Goal: Task Accomplishment & Management: Use online tool/utility

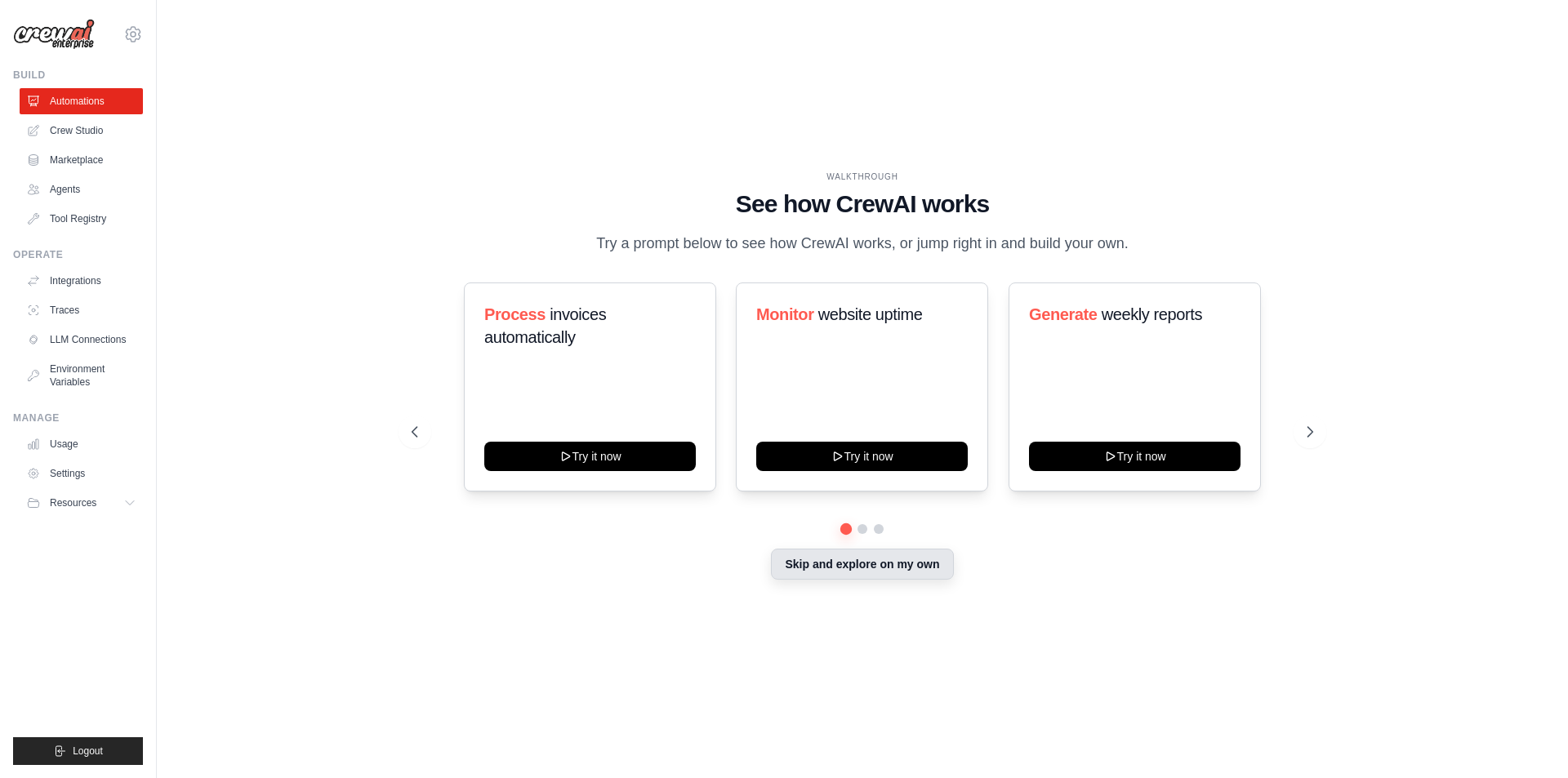
click at [836, 548] on button "Skip and explore on my own" at bounding box center [862, 564] width 182 height 31
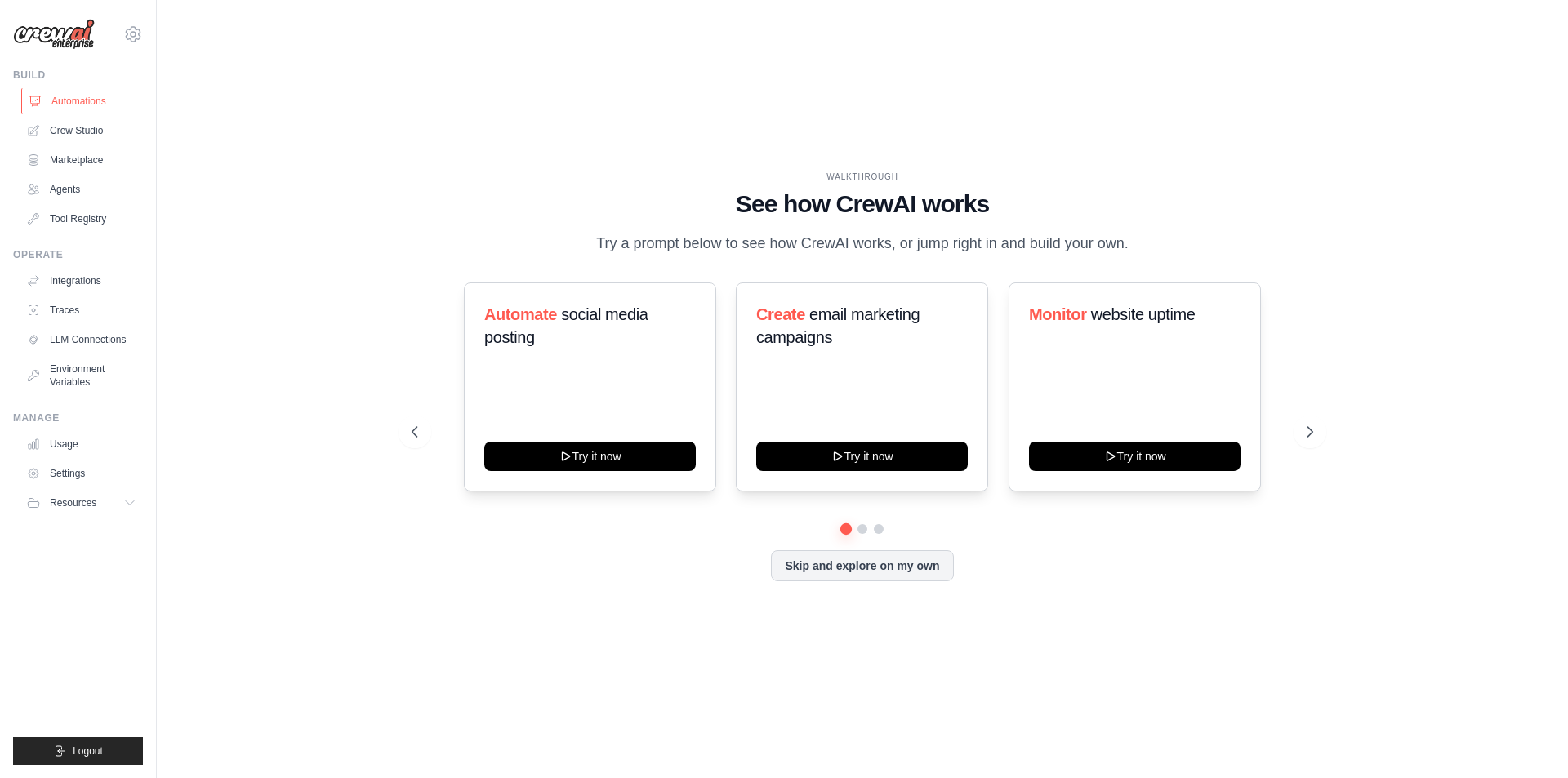
click at [101, 108] on link "Automations" at bounding box center [83, 101] width 123 height 26
click at [74, 144] on ul "Automations Crew Studio Marketplace Agents Tool Registry" at bounding box center [81, 160] width 123 height 144
click at [81, 135] on link "Crew Studio" at bounding box center [83, 131] width 123 height 26
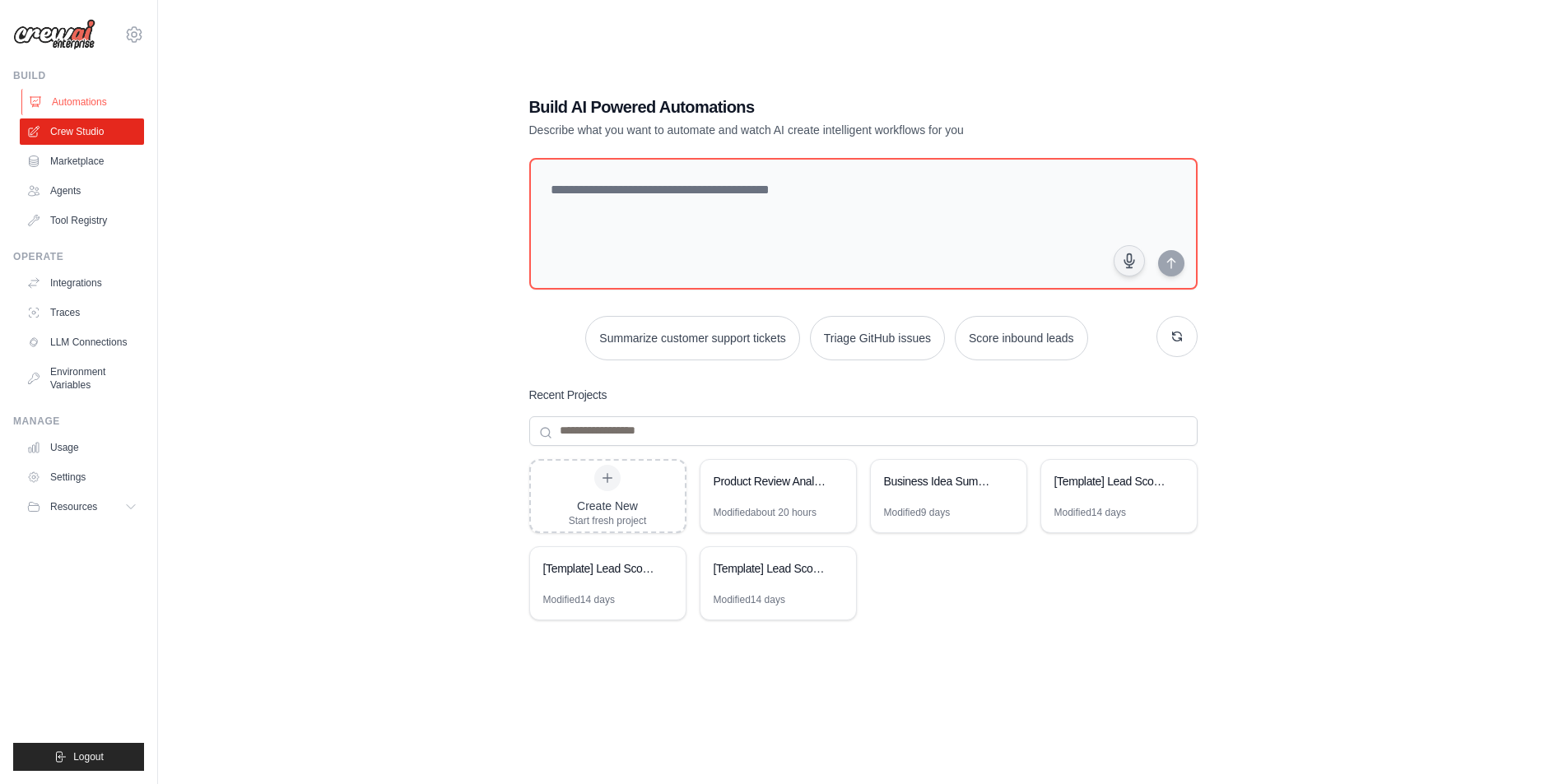
click at [100, 102] on link "Automations" at bounding box center [83, 102] width 124 height 26
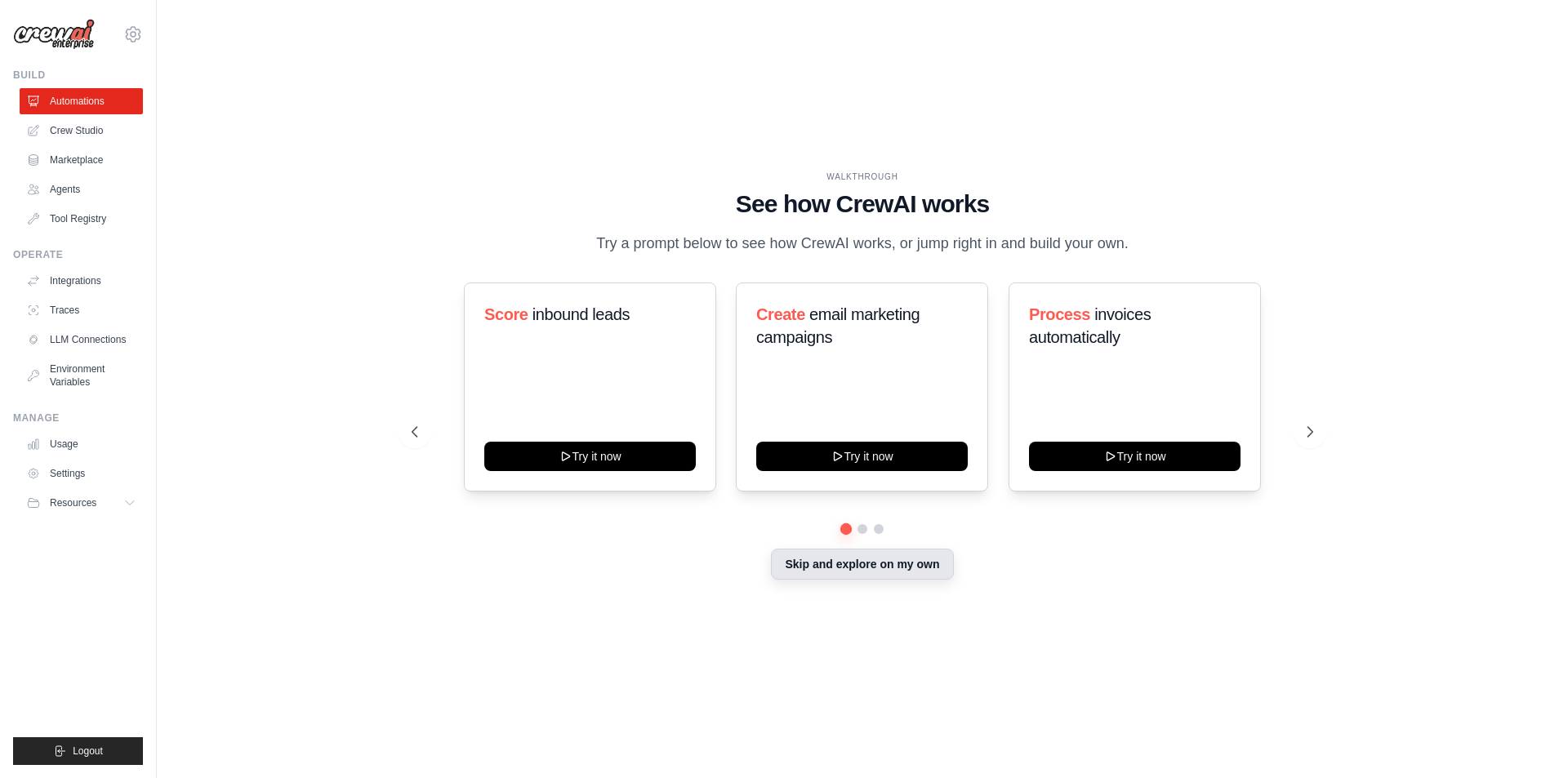
click at [858, 580] on button "Skip and explore on my own" at bounding box center [862, 564] width 182 height 31
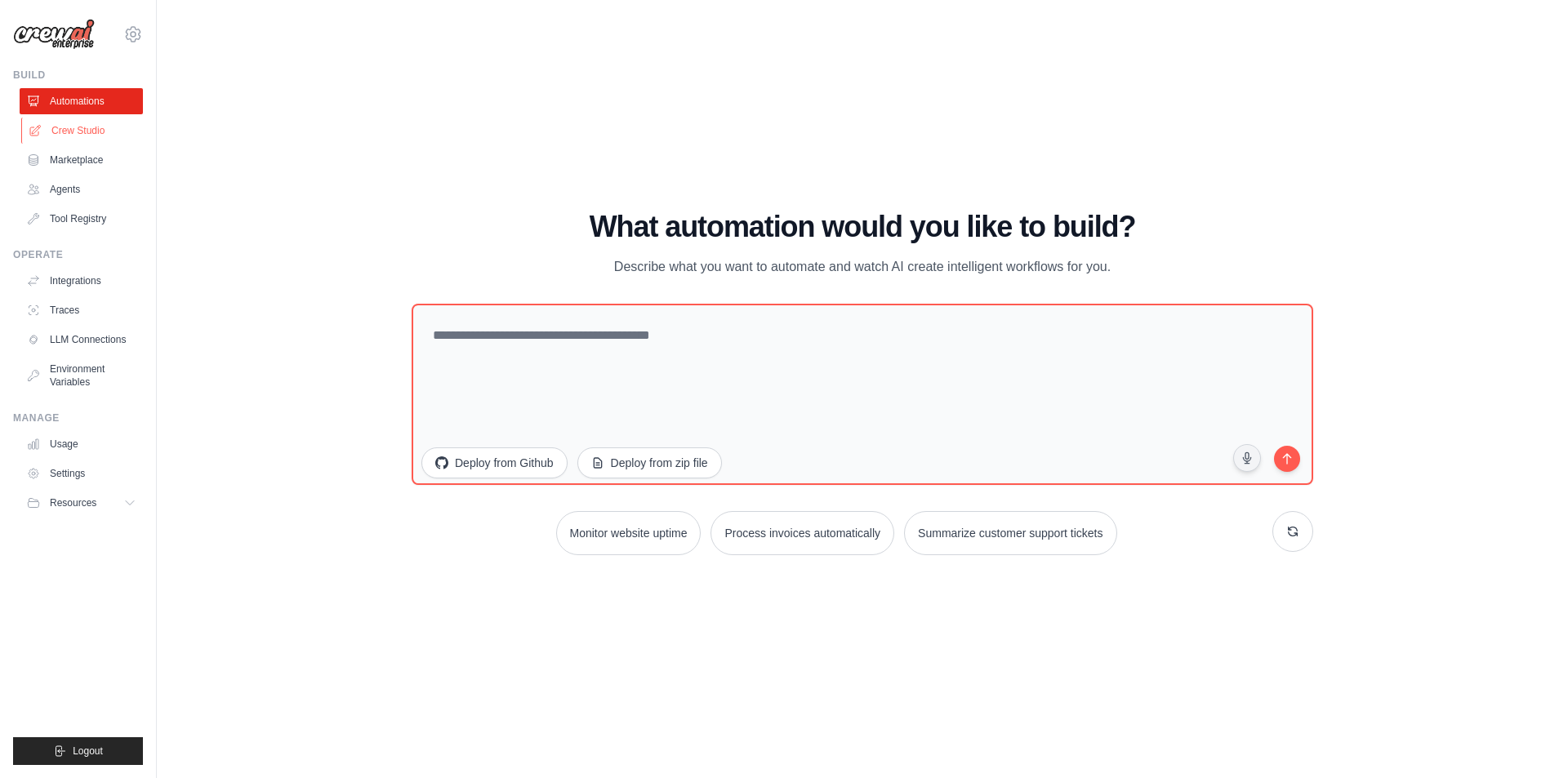
click at [70, 126] on link "Crew Studio" at bounding box center [83, 131] width 123 height 26
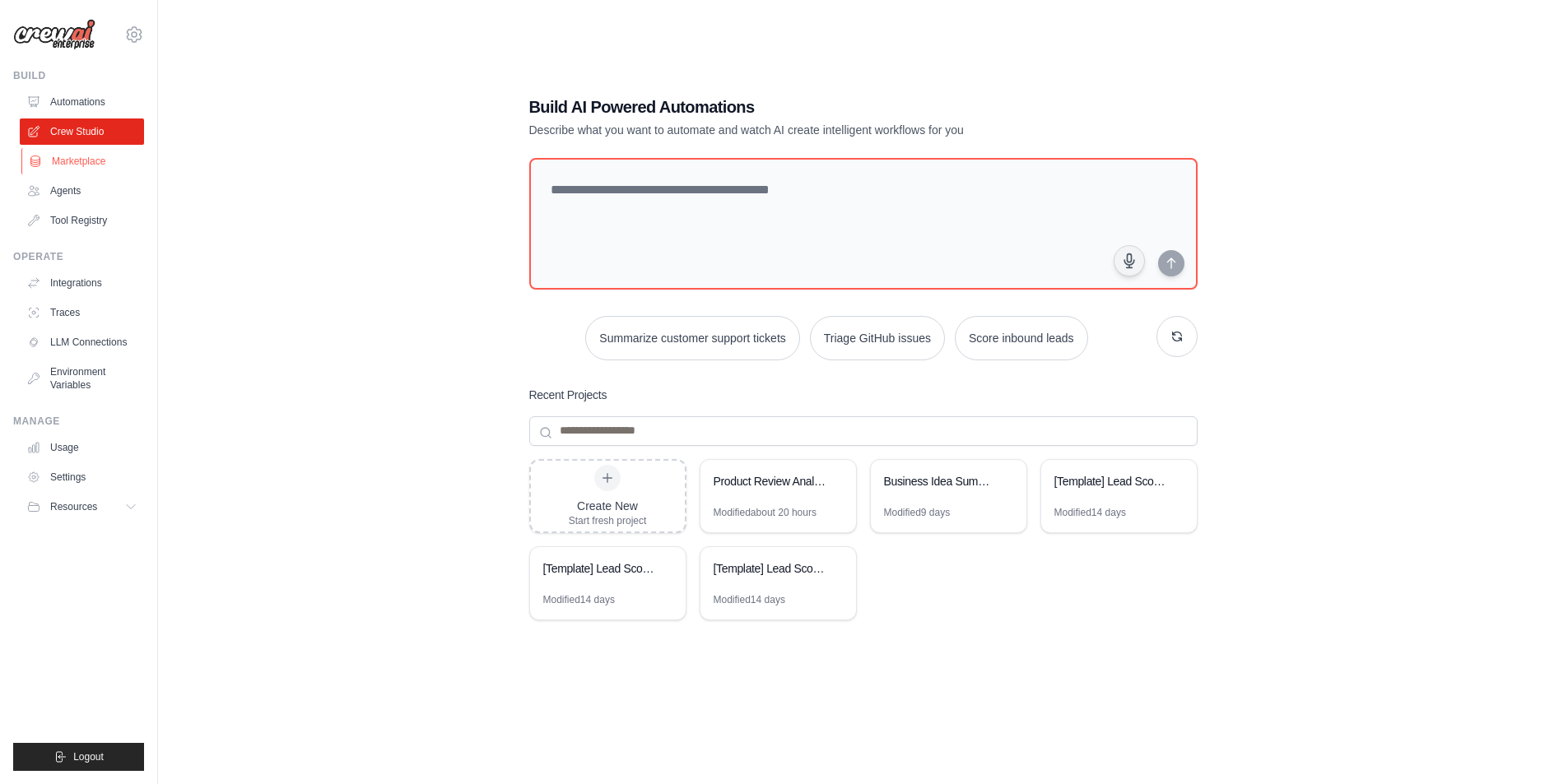
click at [87, 168] on link "Marketplace" at bounding box center [83, 161] width 124 height 26
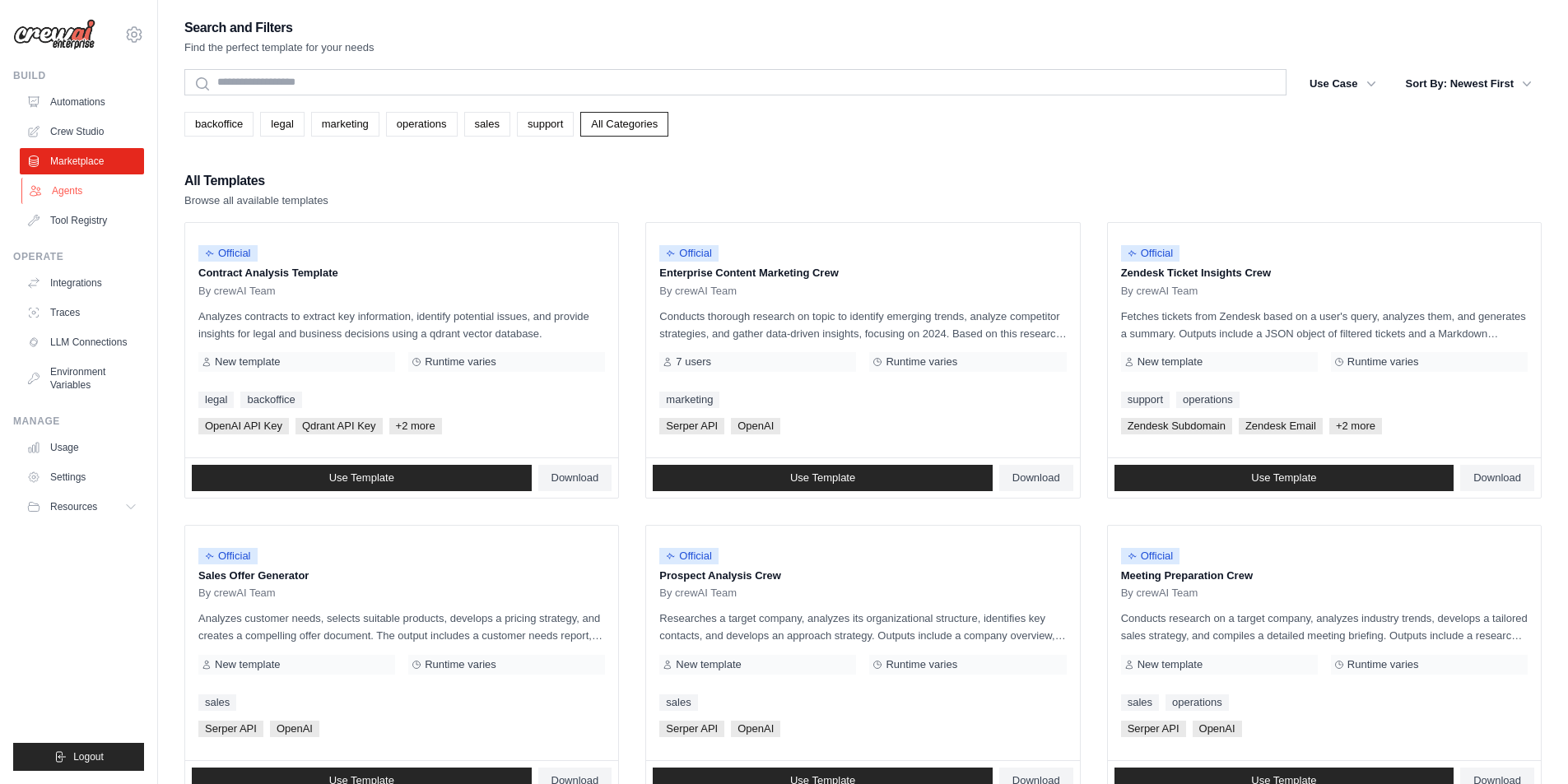
click at [73, 197] on link "Agents" at bounding box center [83, 191] width 124 height 26
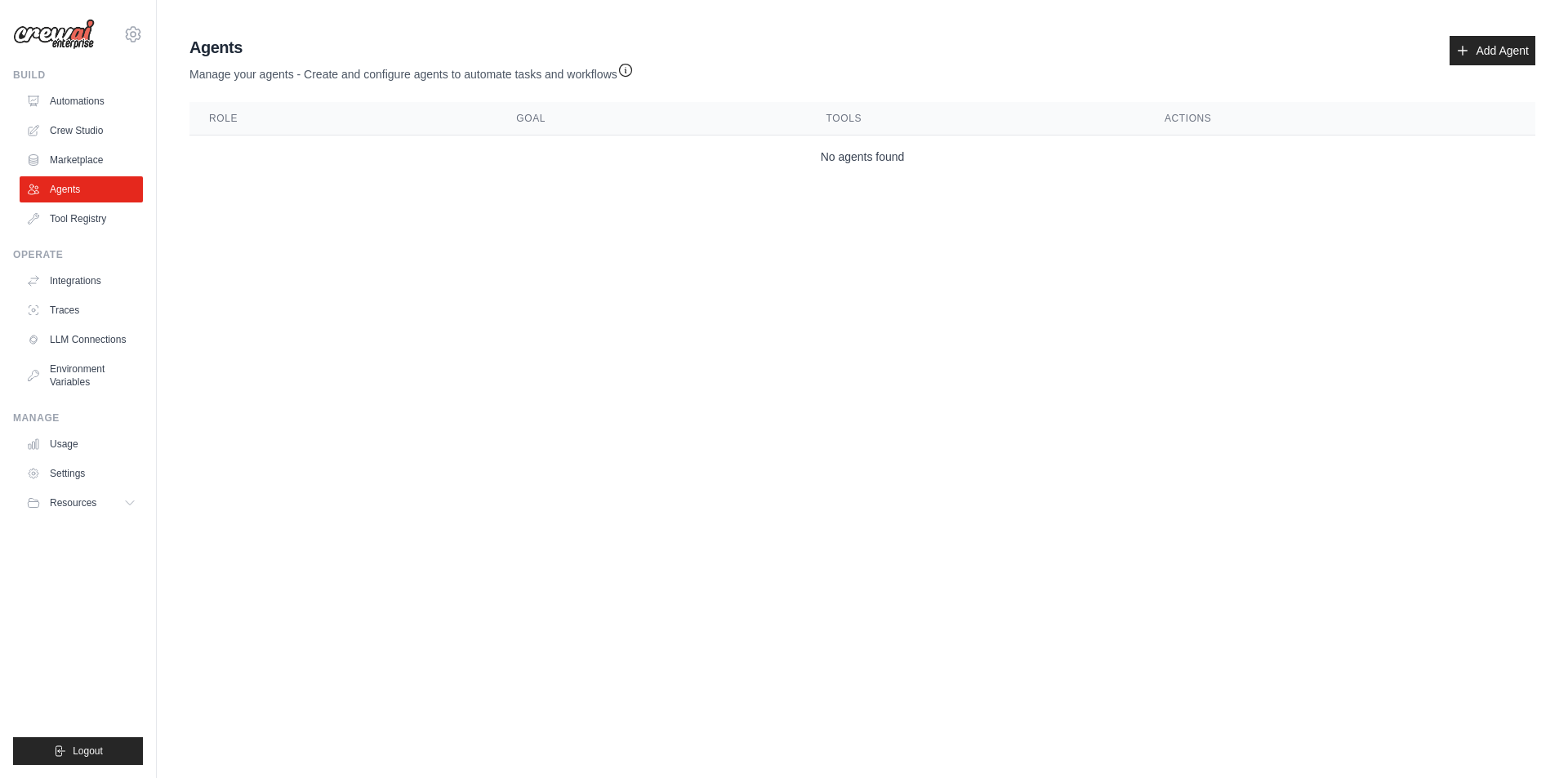
click at [96, 211] on link "Tool Registry" at bounding box center [81, 218] width 123 height 26
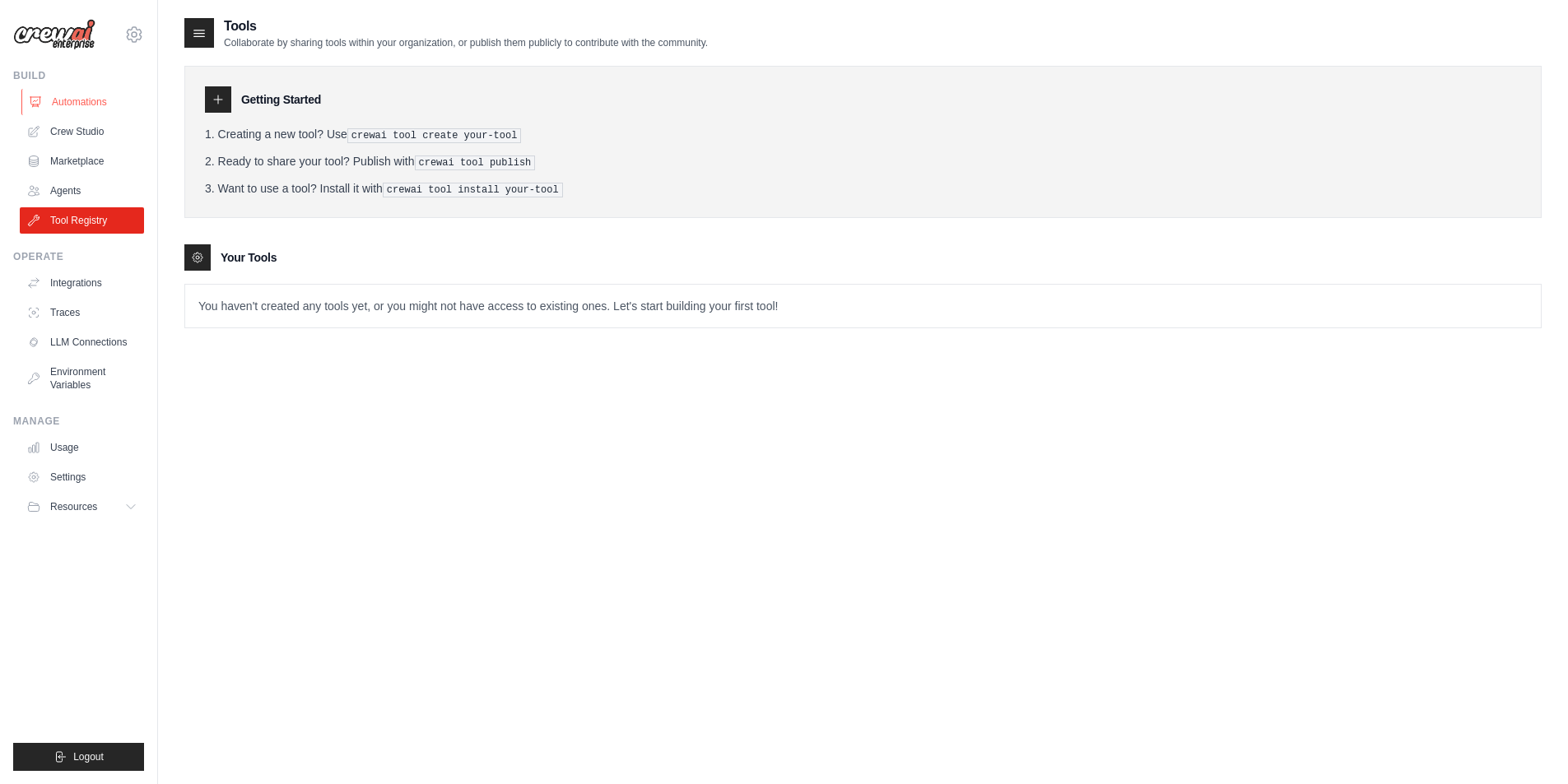
click at [88, 105] on link "Automations" at bounding box center [83, 102] width 124 height 26
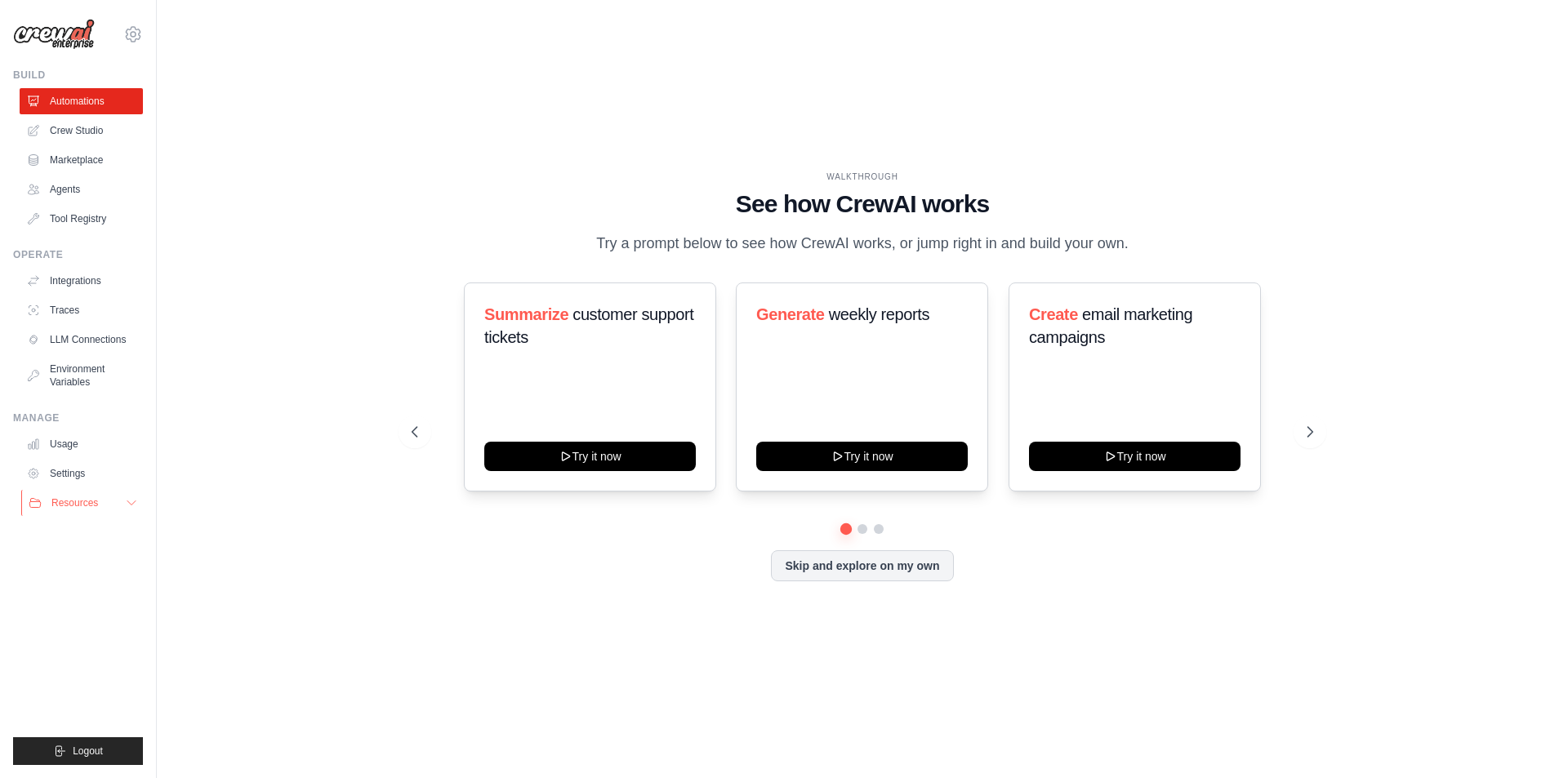
click at [133, 502] on icon at bounding box center [131, 503] width 13 height 13
click at [109, 278] on link "Integrations" at bounding box center [83, 281] width 123 height 26
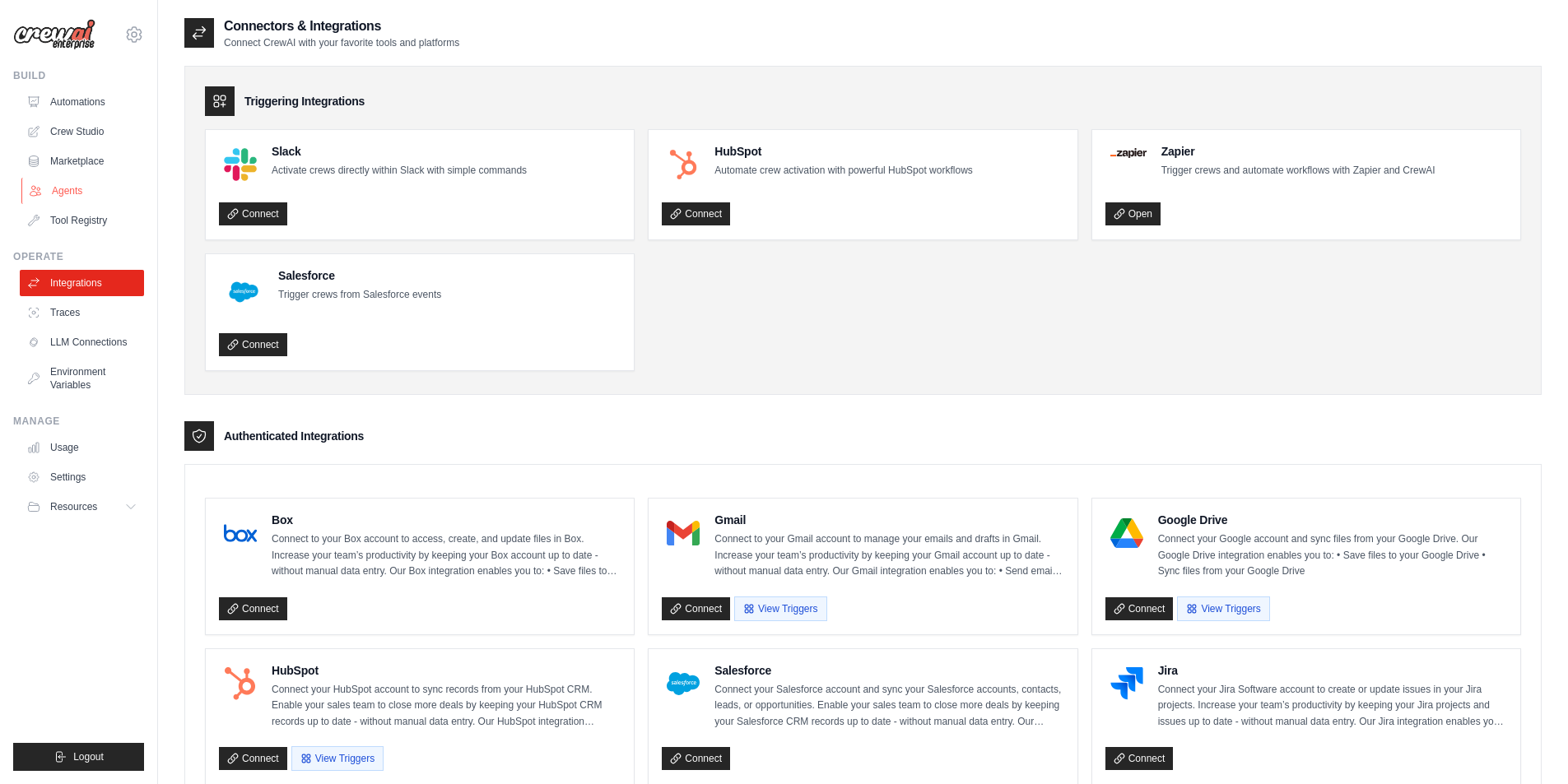
click at [87, 196] on link "Agents" at bounding box center [83, 191] width 124 height 26
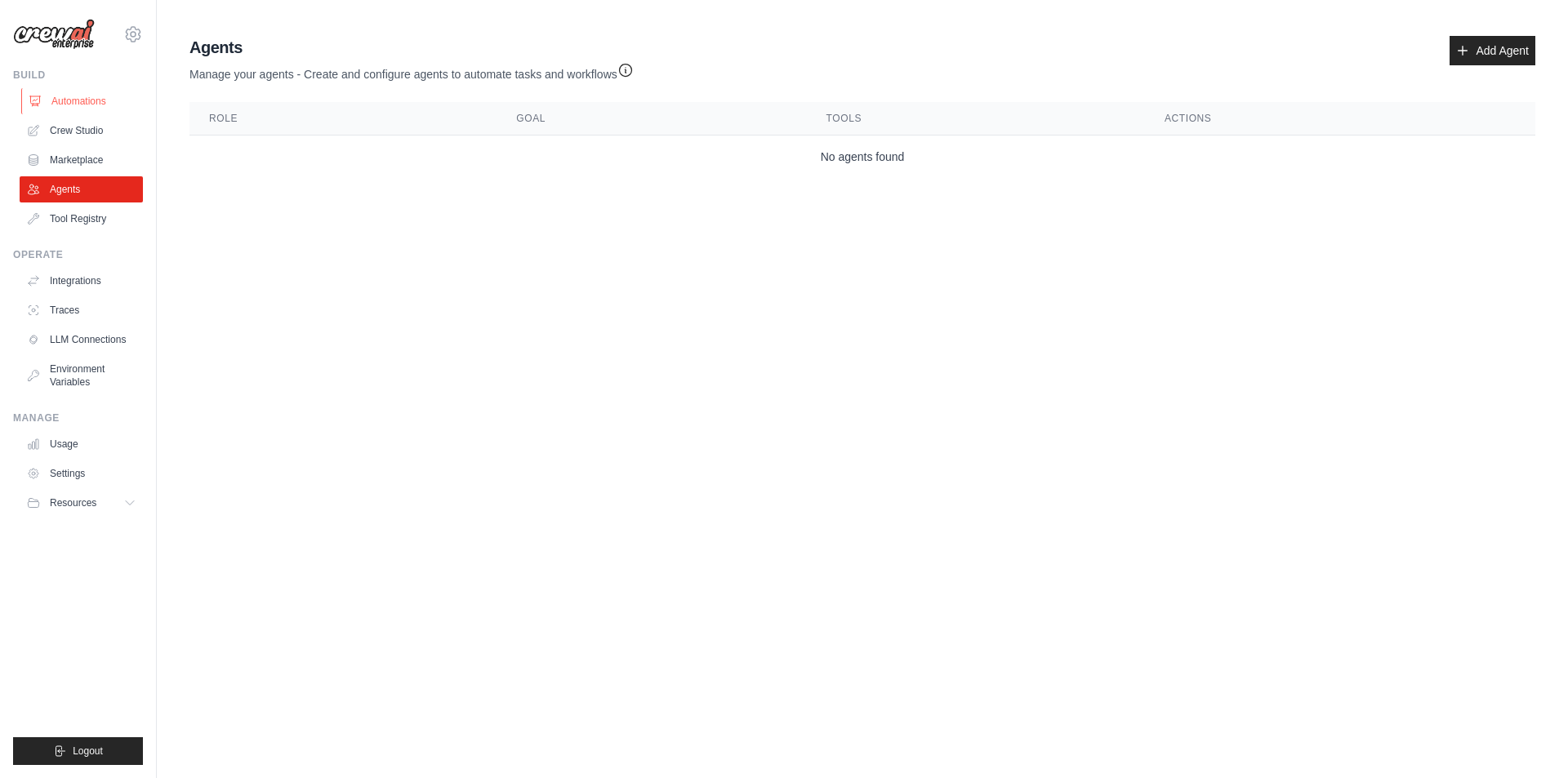
click at [87, 95] on link "Automations" at bounding box center [83, 101] width 123 height 26
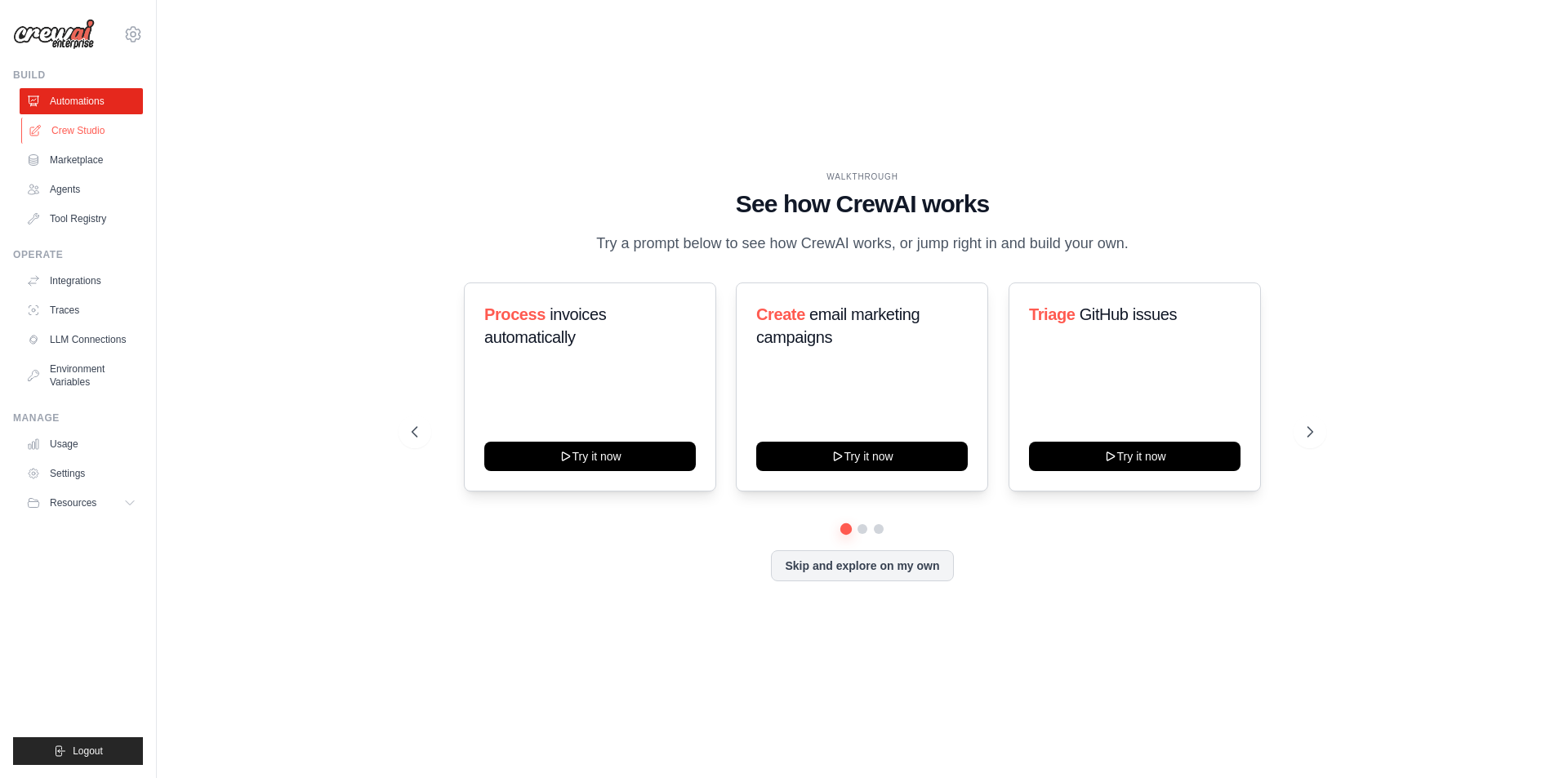
click at [68, 126] on link "Crew Studio" at bounding box center [83, 131] width 123 height 26
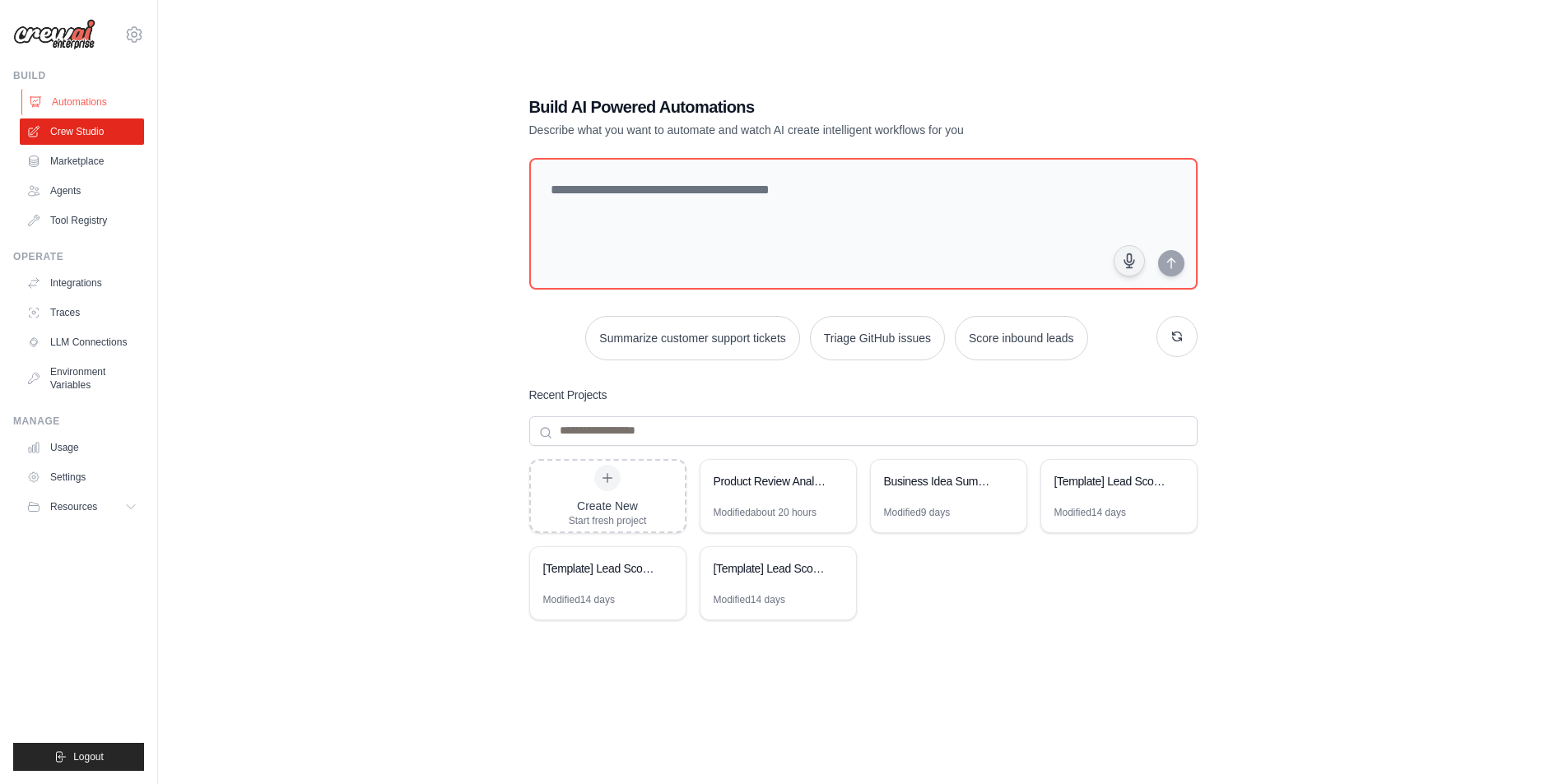
click at [98, 104] on link "Automations" at bounding box center [83, 102] width 124 height 26
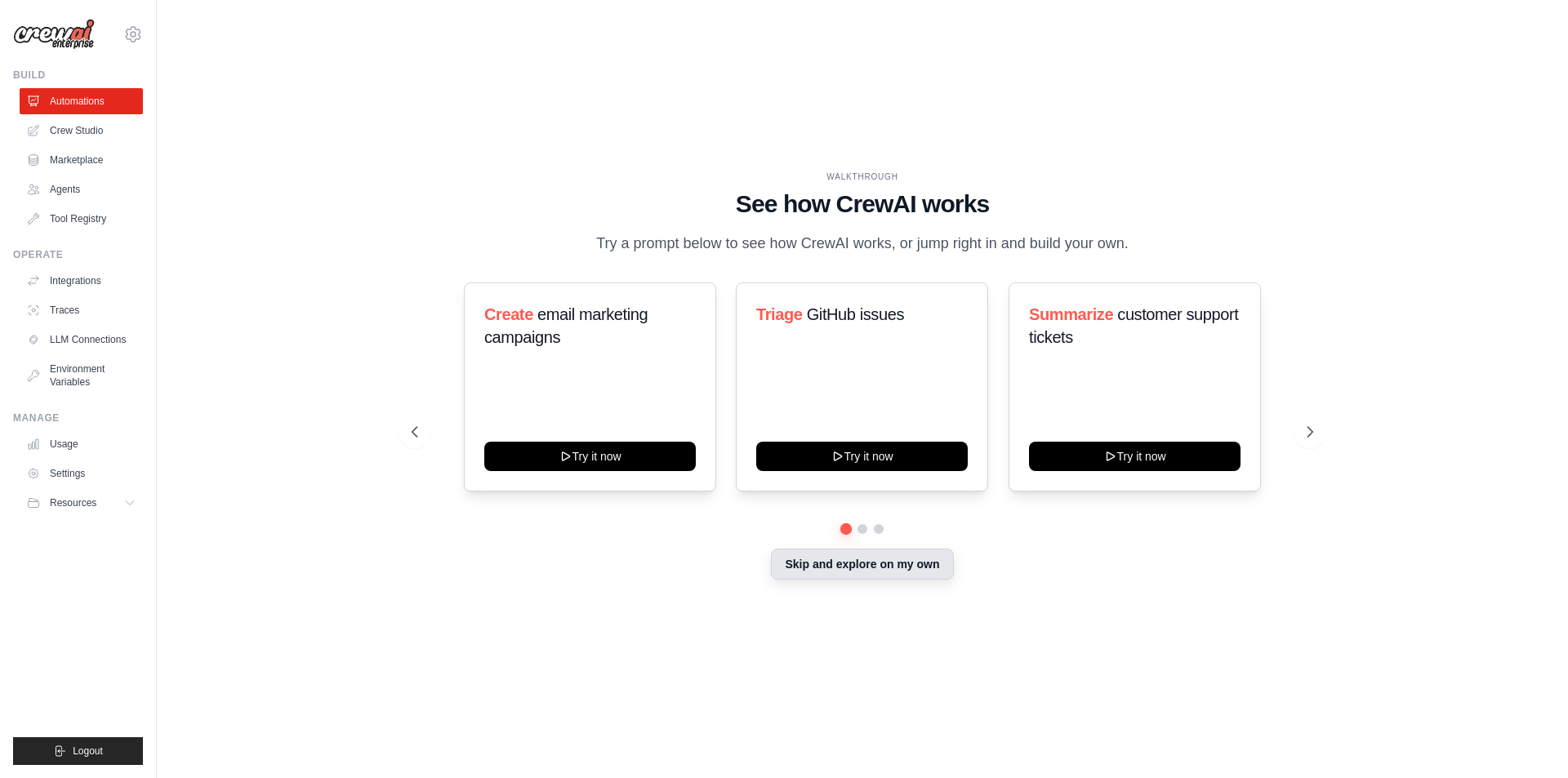
click at [904, 580] on button "Skip and explore on my own" at bounding box center [862, 564] width 182 height 31
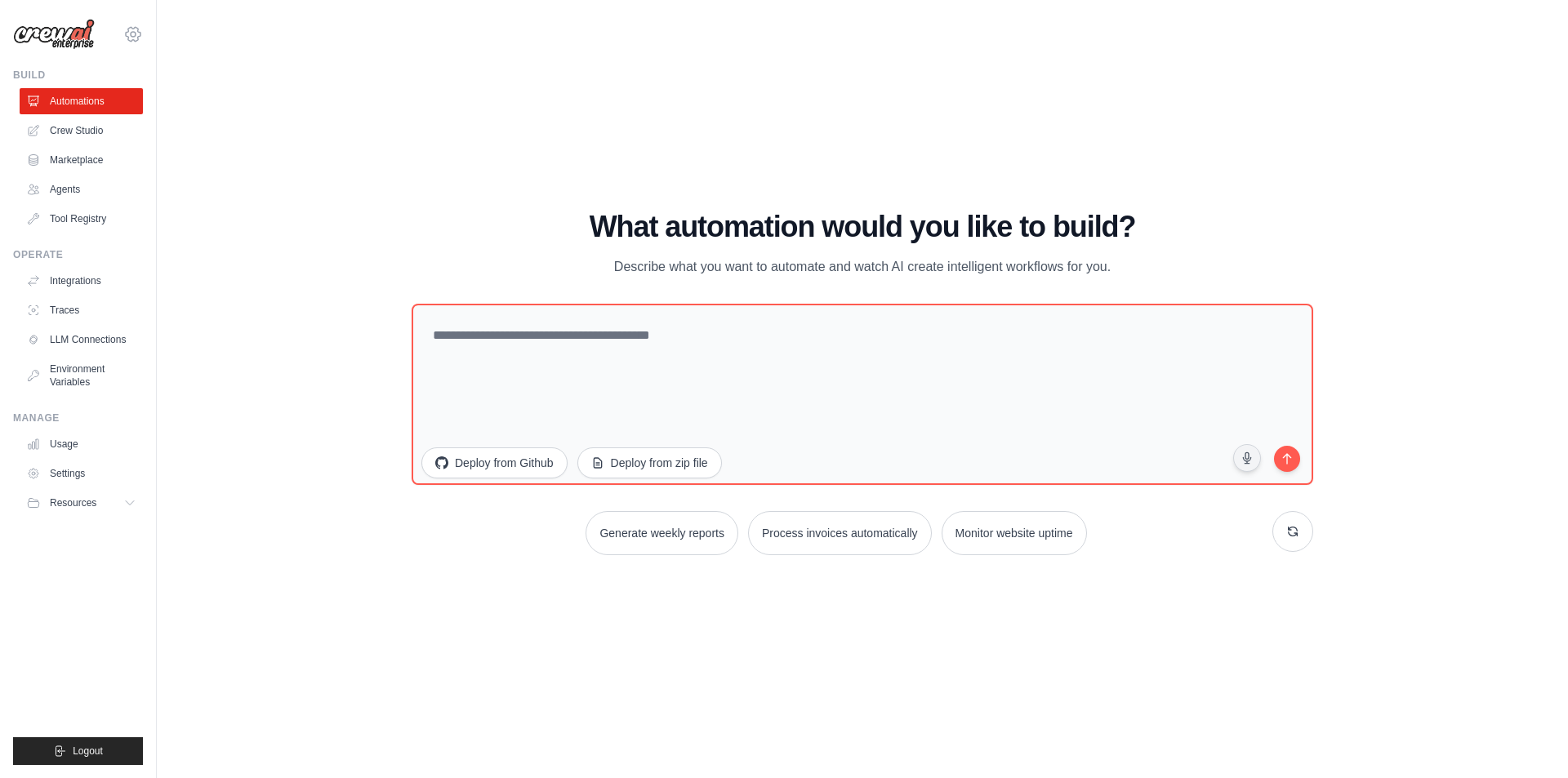
click at [142, 41] on icon at bounding box center [132, 34] width 20 height 20
click at [107, 107] on link "Settings" at bounding box center [132, 110] width 144 height 29
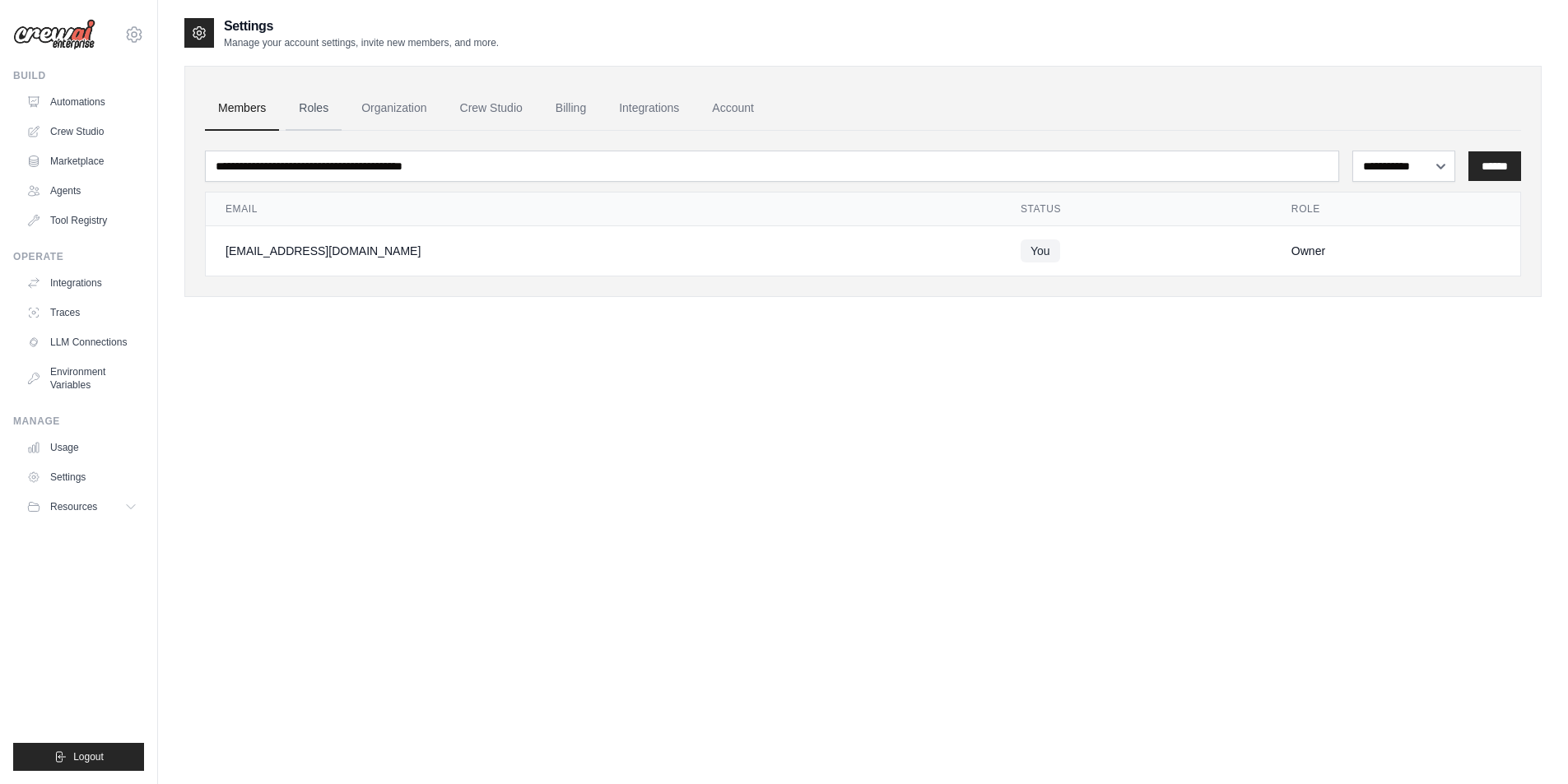
click at [335, 106] on link "Roles" at bounding box center [314, 108] width 56 height 44
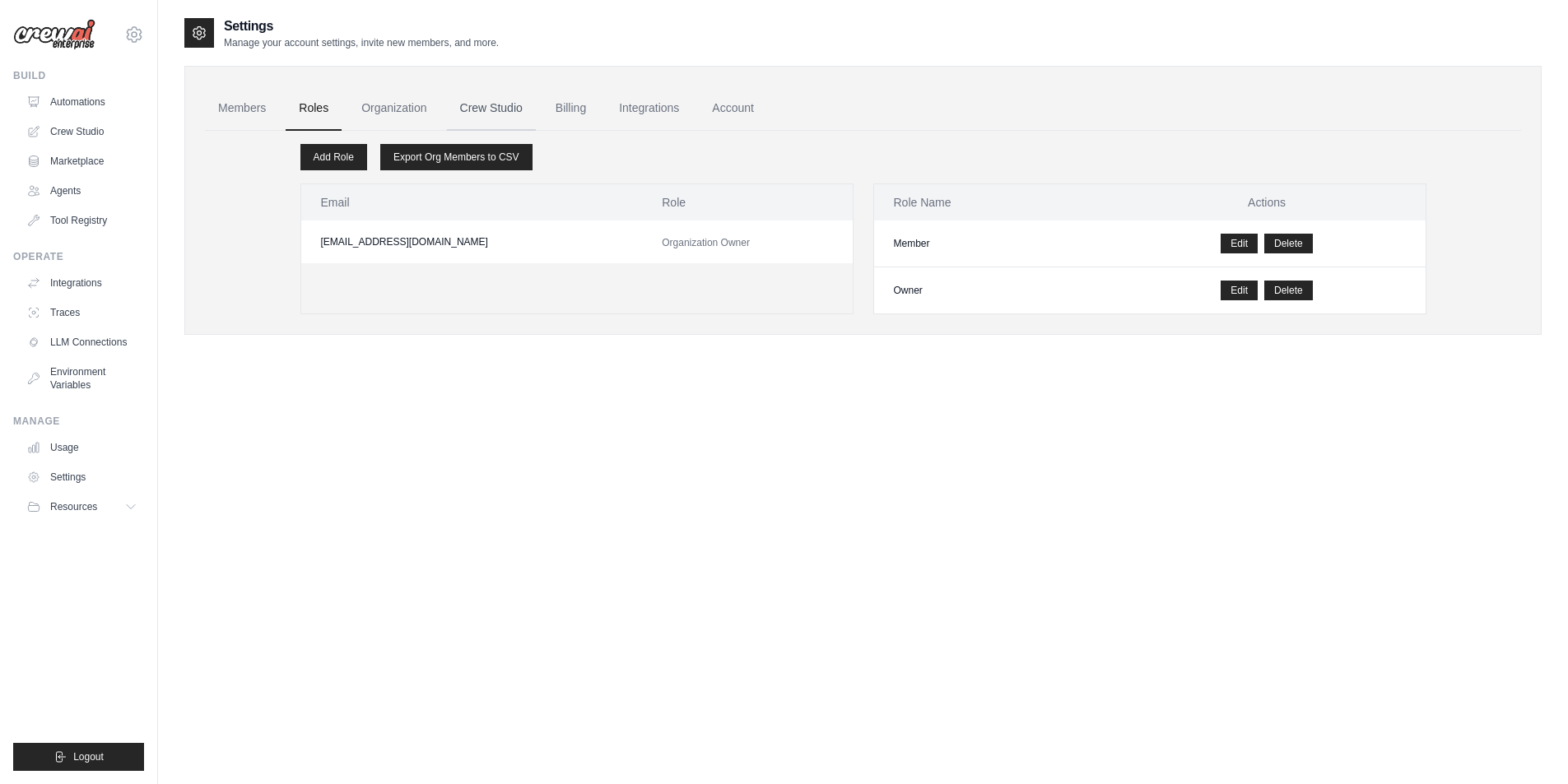
click at [502, 105] on link "Crew Studio" at bounding box center [491, 108] width 89 height 44
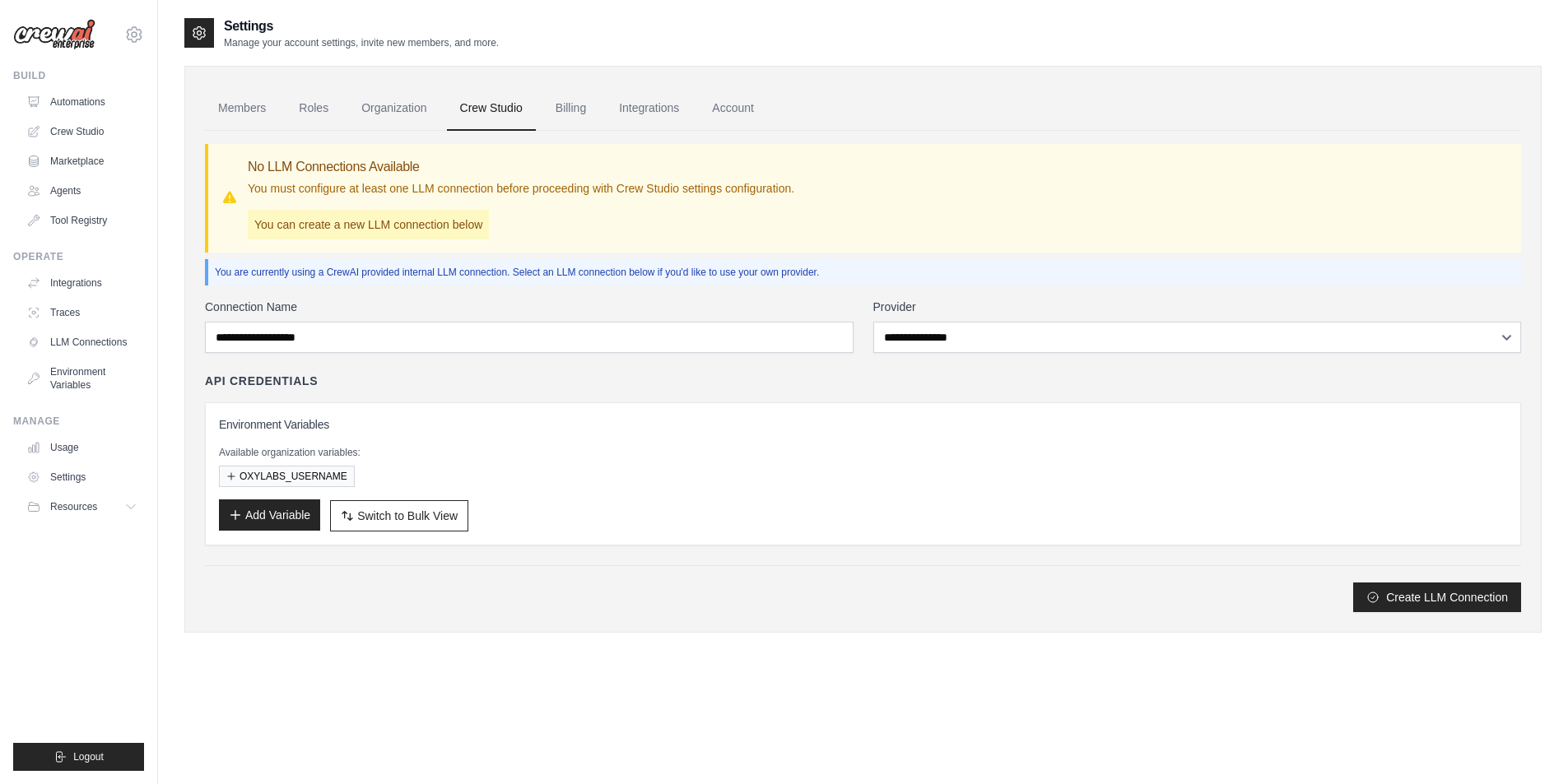
click at [295, 512] on button "Add Variable" at bounding box center [269, 515] width 101 height 31
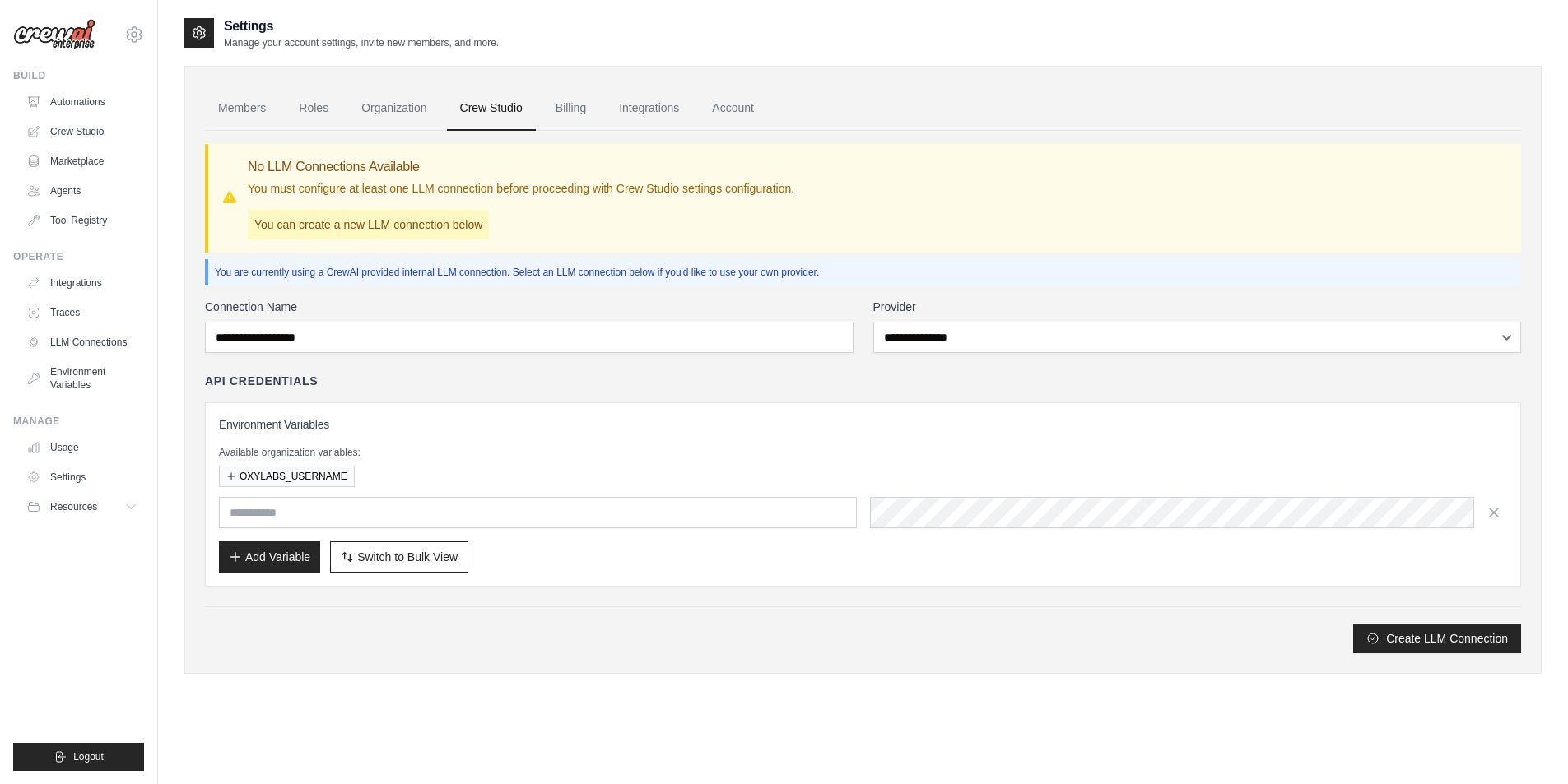
click at [340, 510] on input "text" at bounding box center [538, 513] width 638 height 31
click at [396, 399] on div "API Credentials Environment Variables Available organization variables: OXYLABS…" at bounding box center [863, 479] width 1316 height 214
click at [107, 106] on link "Automations" at bounding box center [83, 102] width 124 height 26
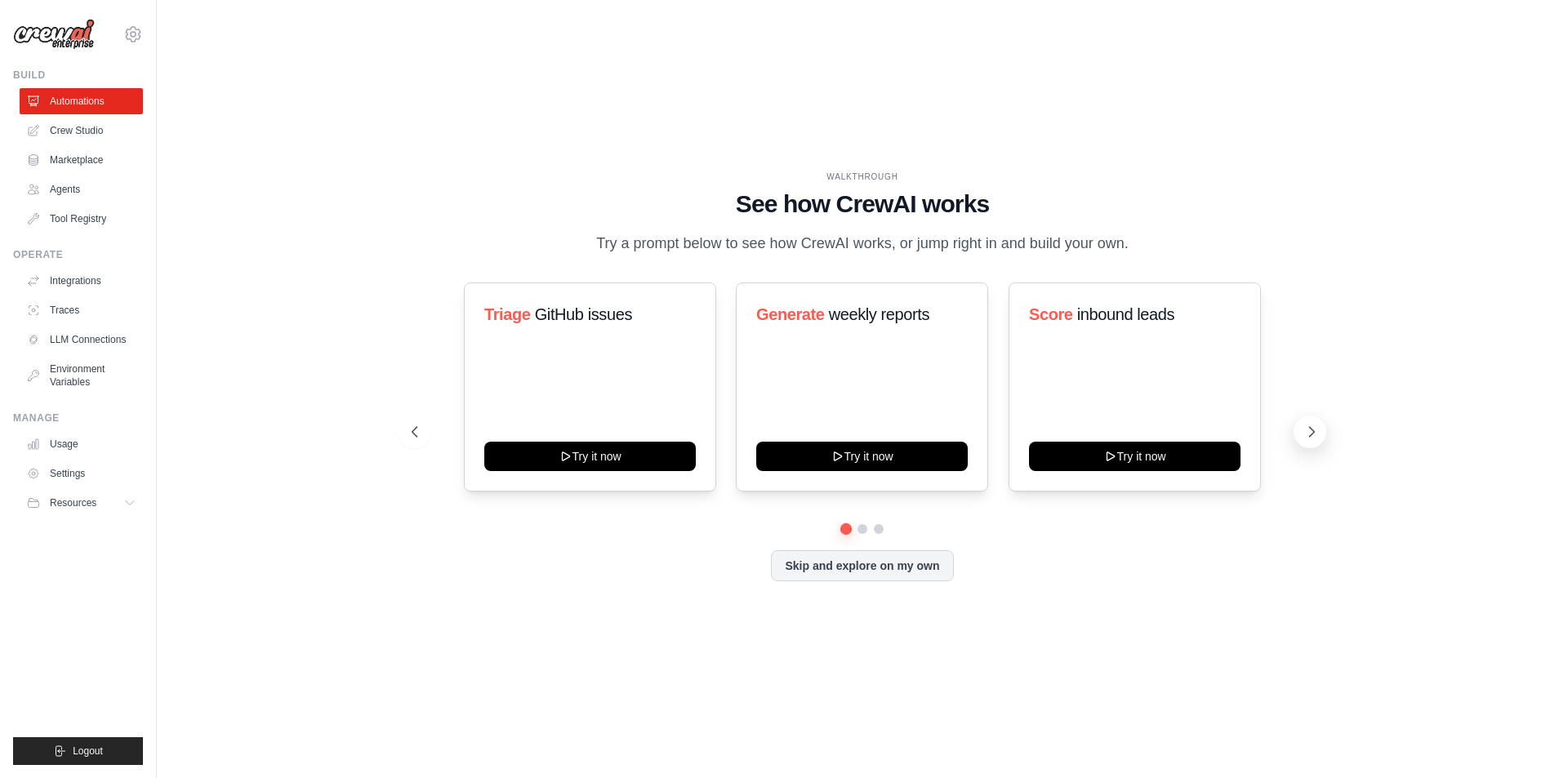
click at [1307, 440] on icon at bounding box center [1311, 432] width 16 height 16
click at [870, 580] on button "Skip and explore on my own" at bounding box center [862, 564] width 182 height 31
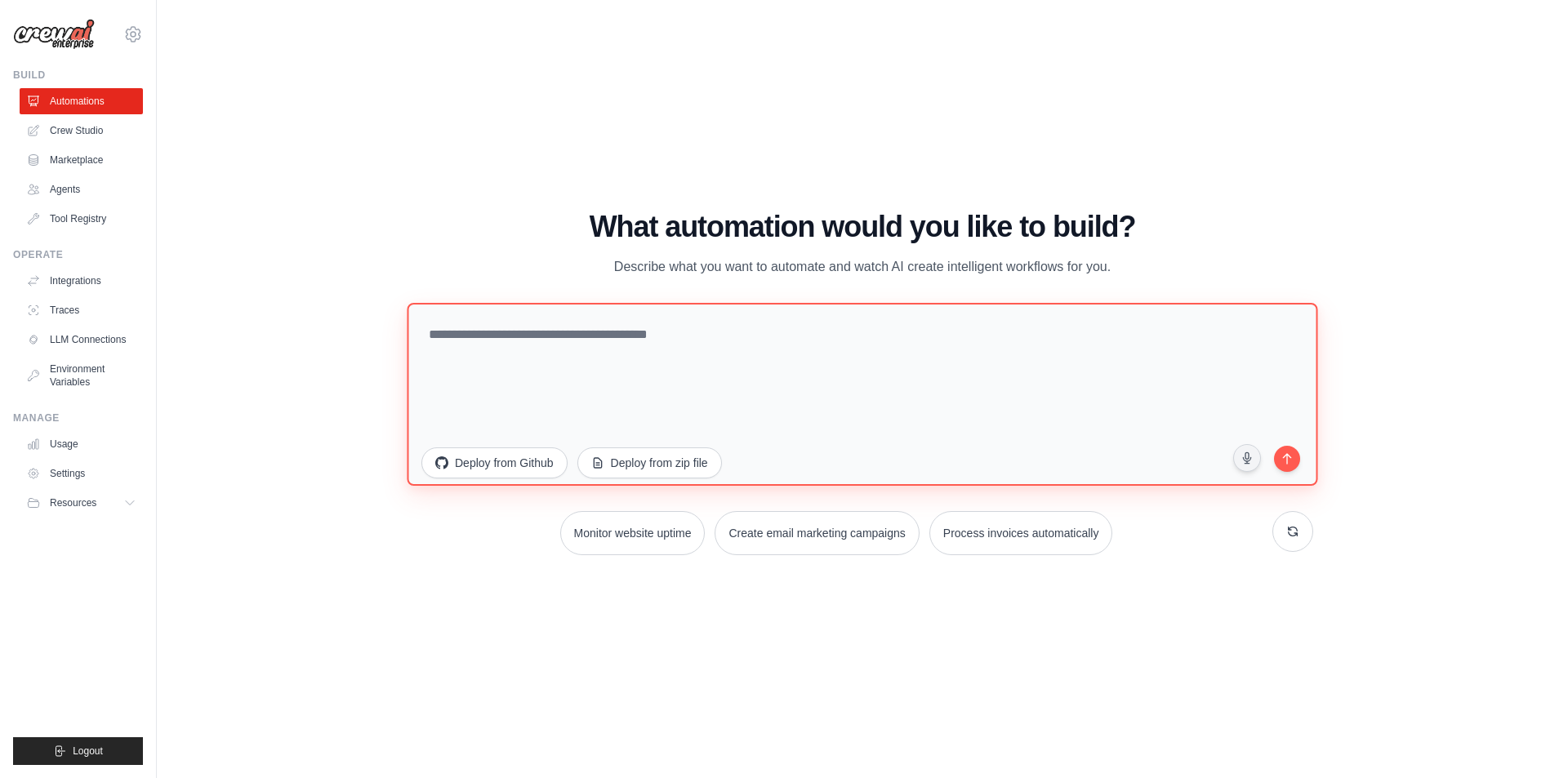
click at [642, 358] on textarea at bounding box center [861, 394] width 910 height 183
type textarea "*"
type textarea "**********"
click at [589, 339] on textarea at bounding box center [861, 394] width 910 height 183
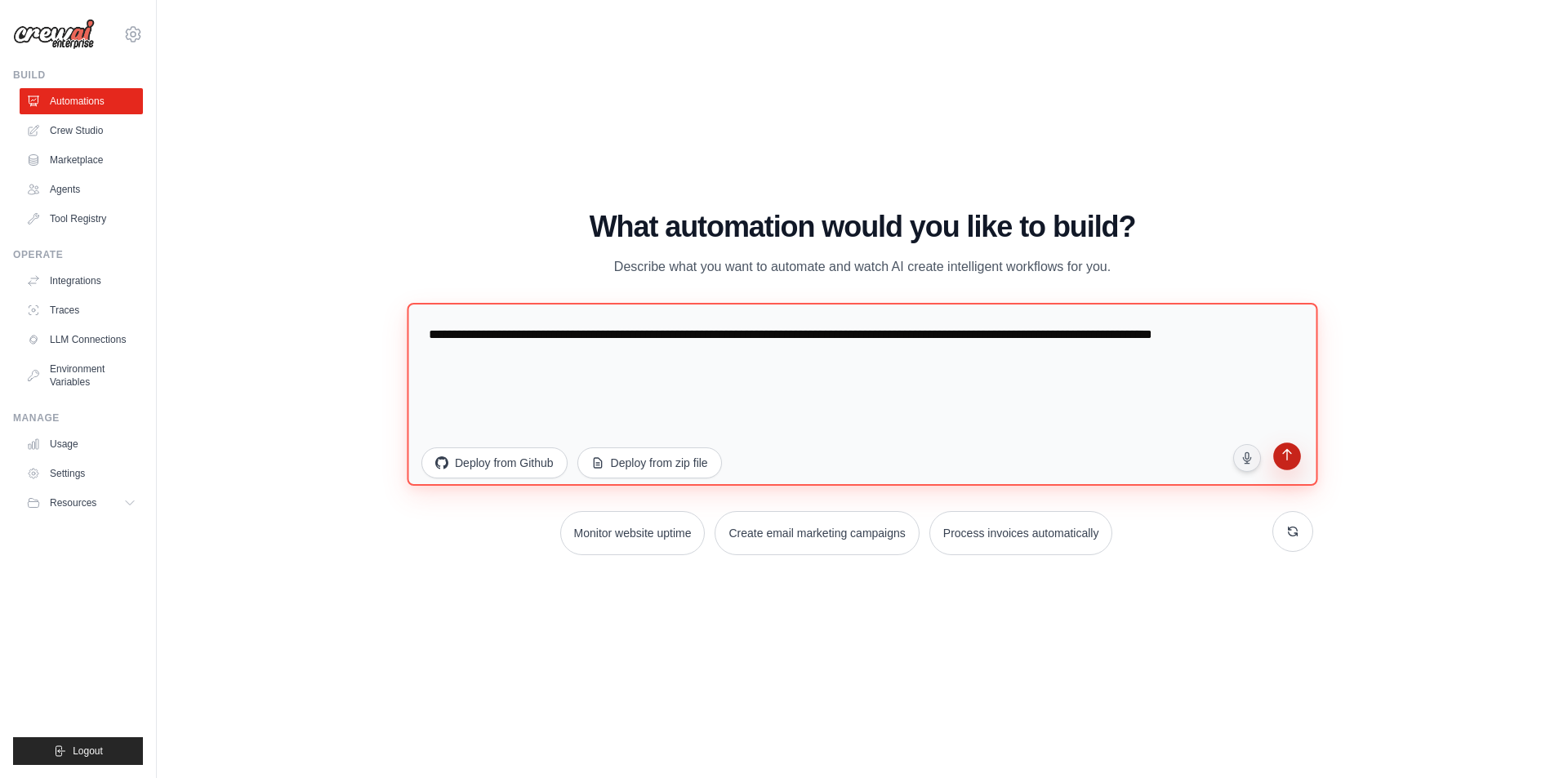
type textarea "**********"
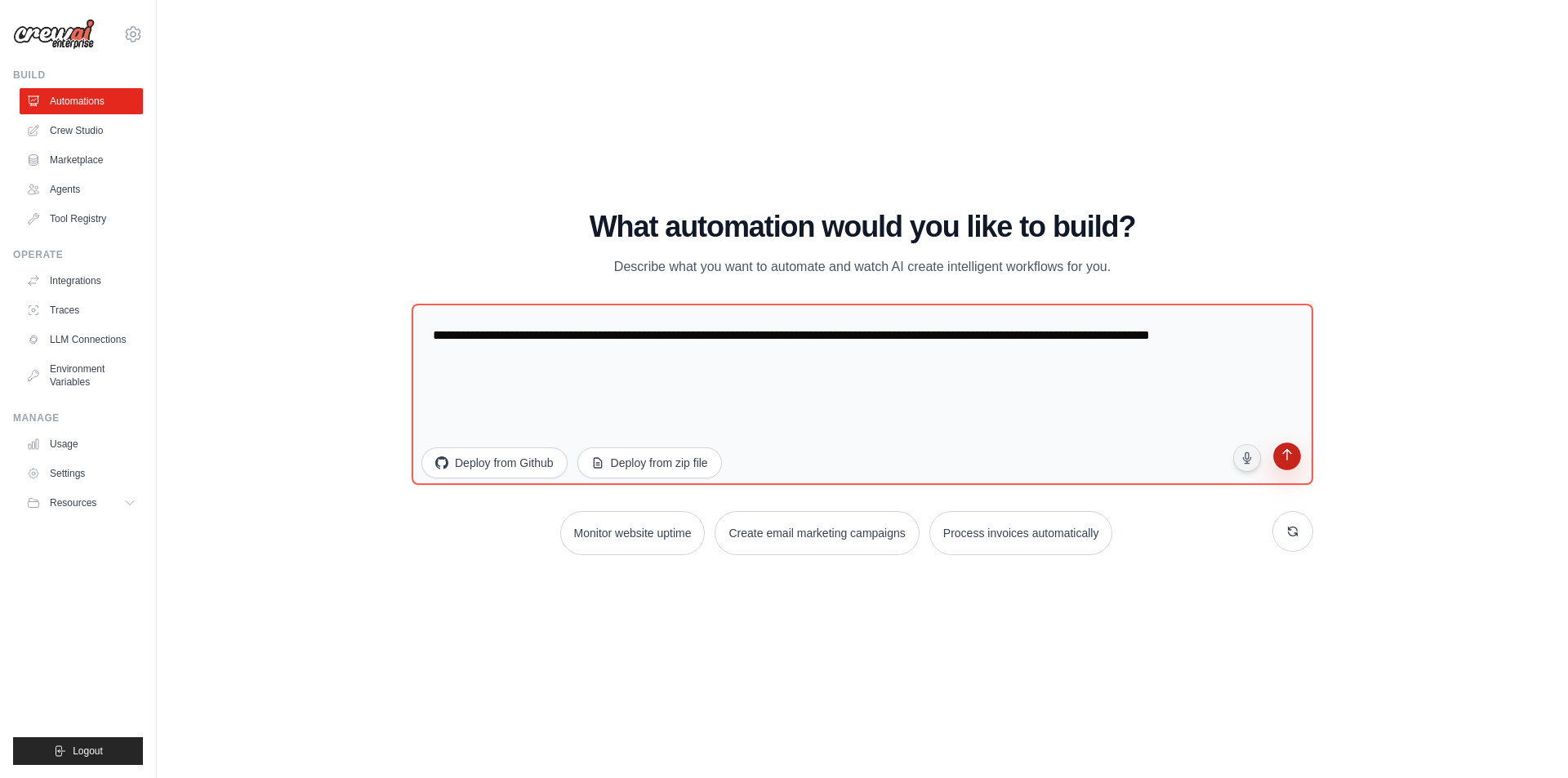
click at [1293, 460] on icon "submit" at bounding box center [1287, 456] width 16 height 16
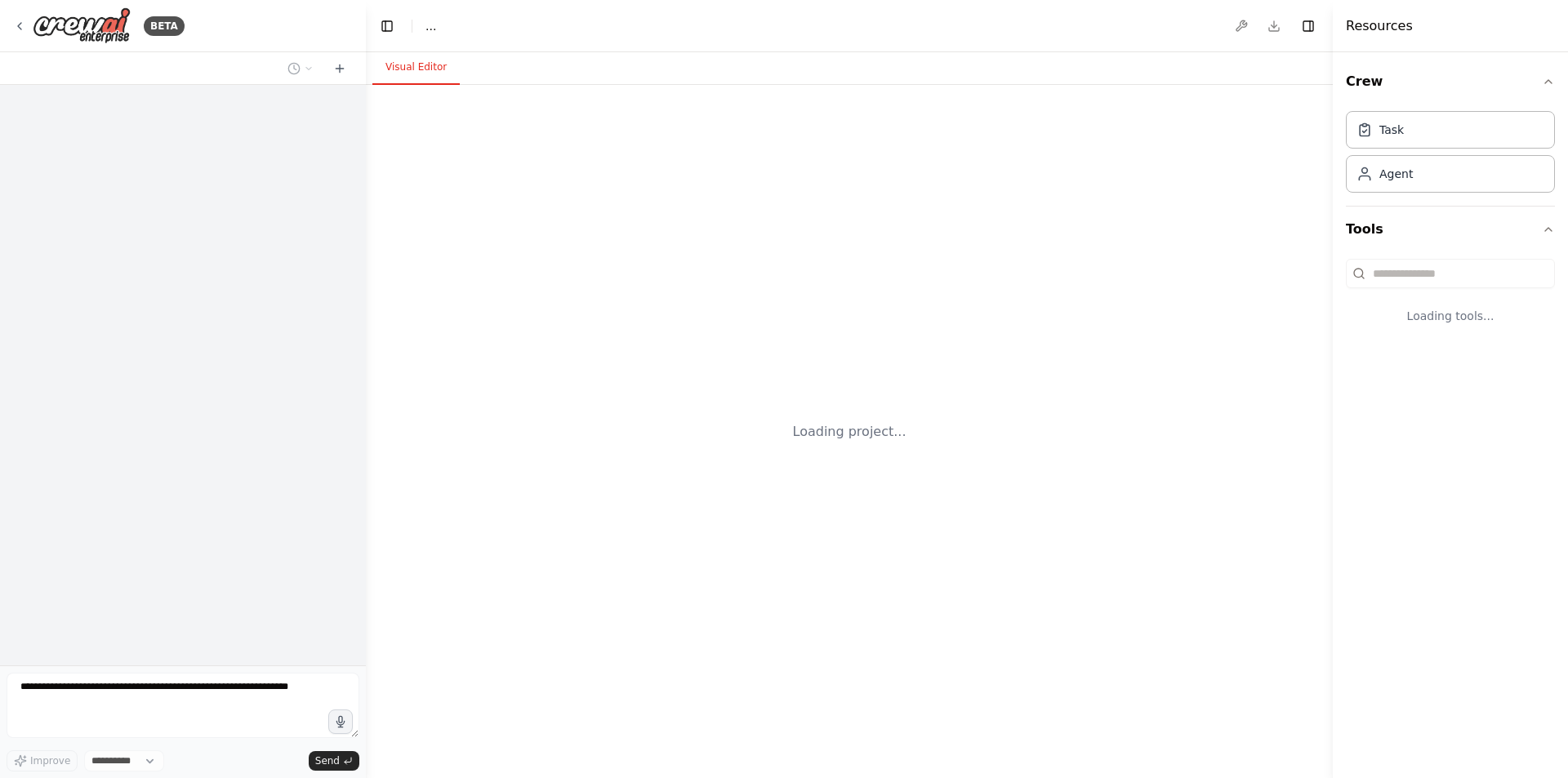
select select "****"
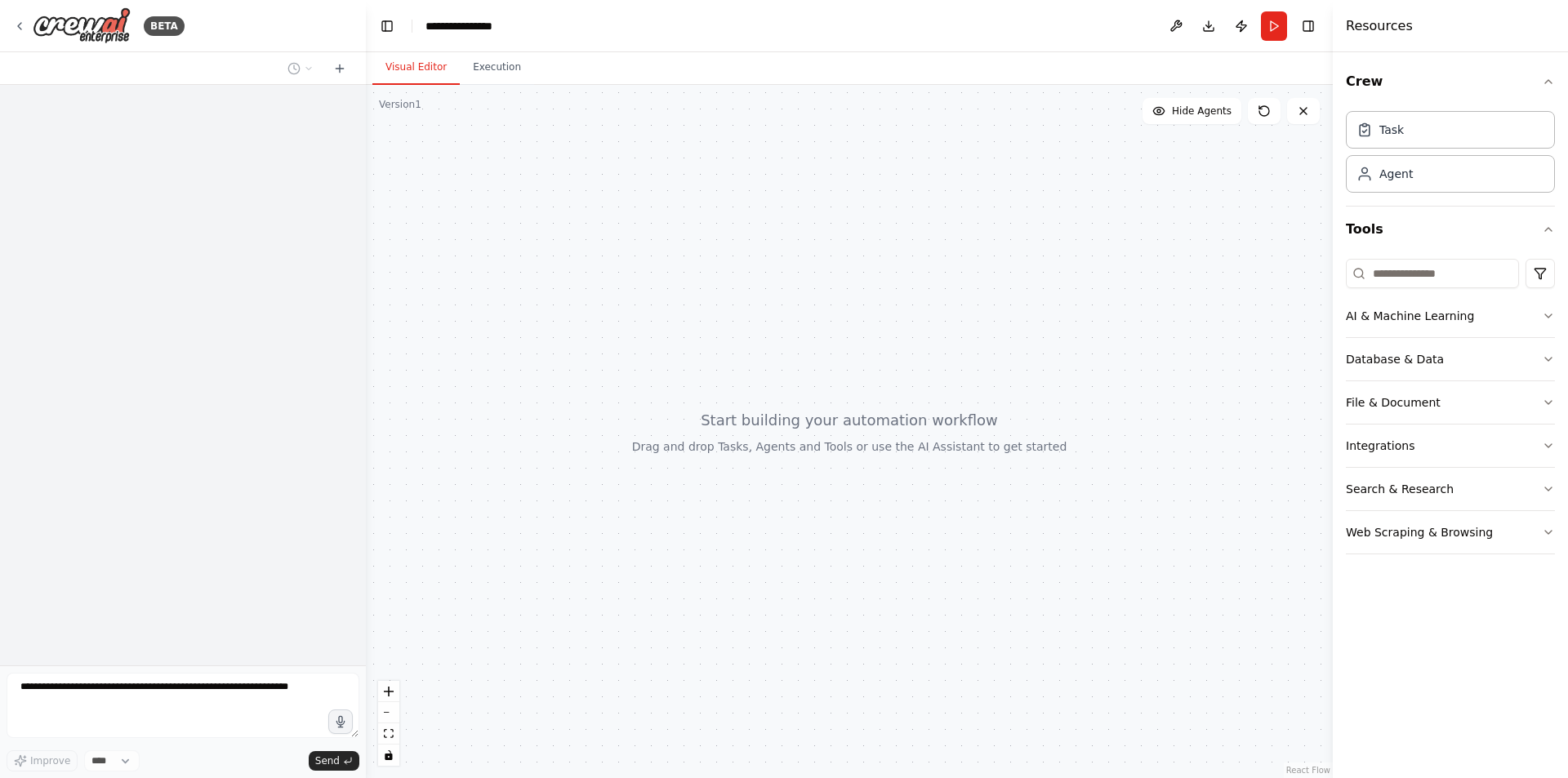
click at [649, 237] on div at bounding box center [849, 432] width 967 height 694
drag, startPoint x: 639, startPoint y: 276, endPoint x: 1369, endPoint y: 281, distance: 730.0
click at [1369, 281] on div "**********" at bounding box center [784, 389] width 1568 height 778
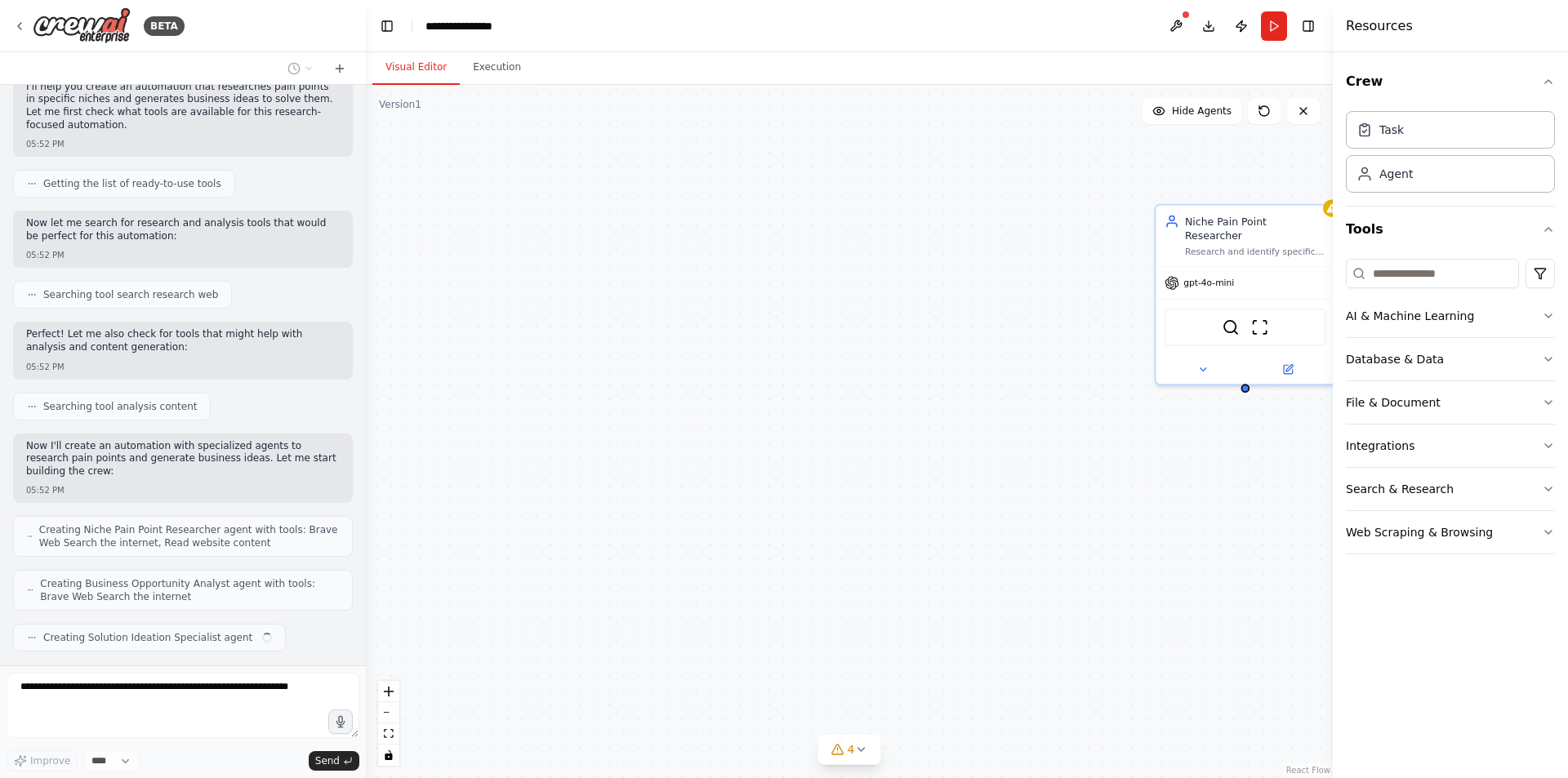
scroll to position [177, 0]
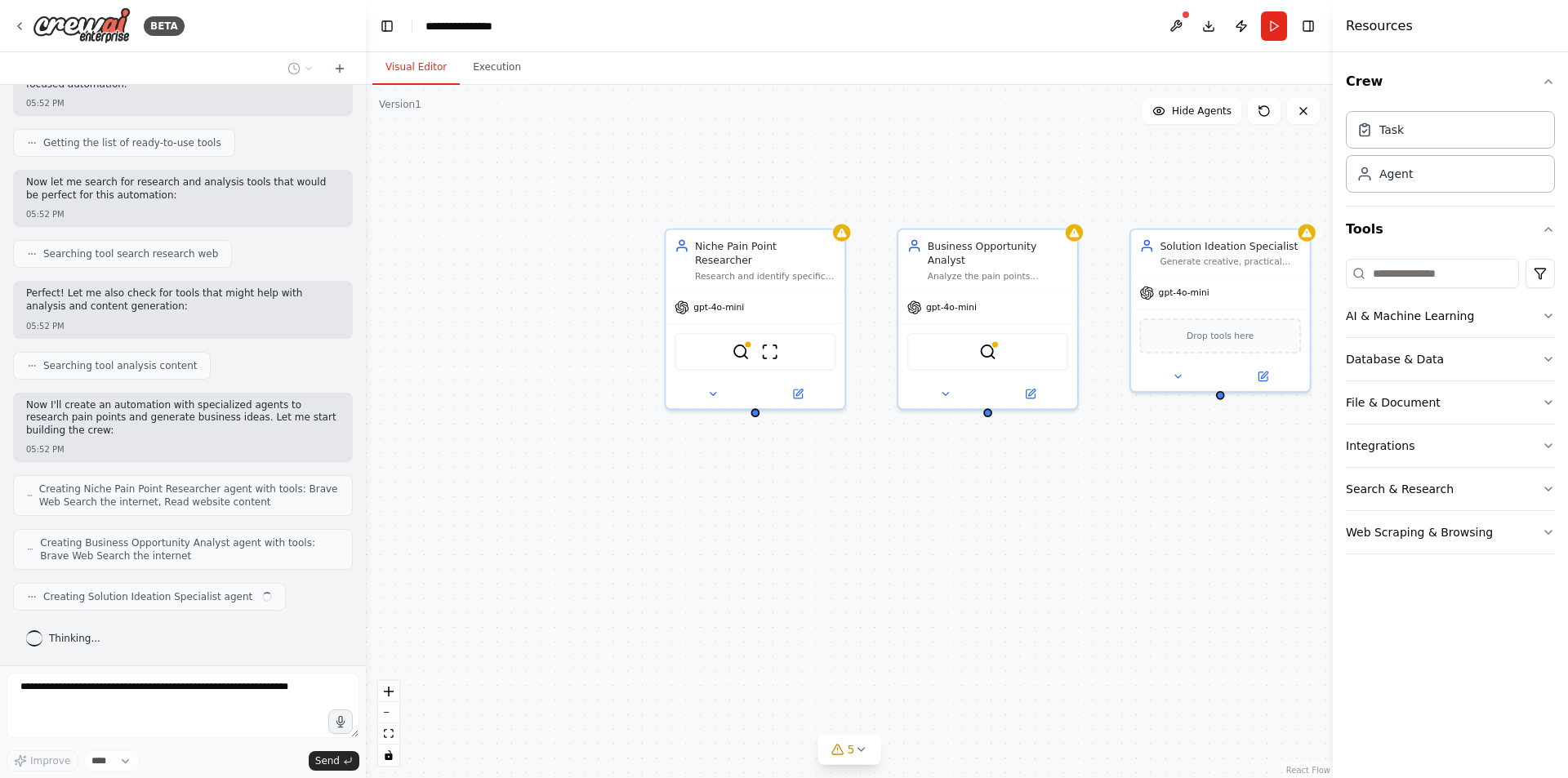
drag, startPoint x: 961, startPoint y: 466, endPoint x: 466, endPoint y: 490, distance: 495.6
click at [466, 490] on div "Niche Pain Point Researcher Research and identify specific pain points, challen…" at bounding box center [849, 432] width 967 height 694
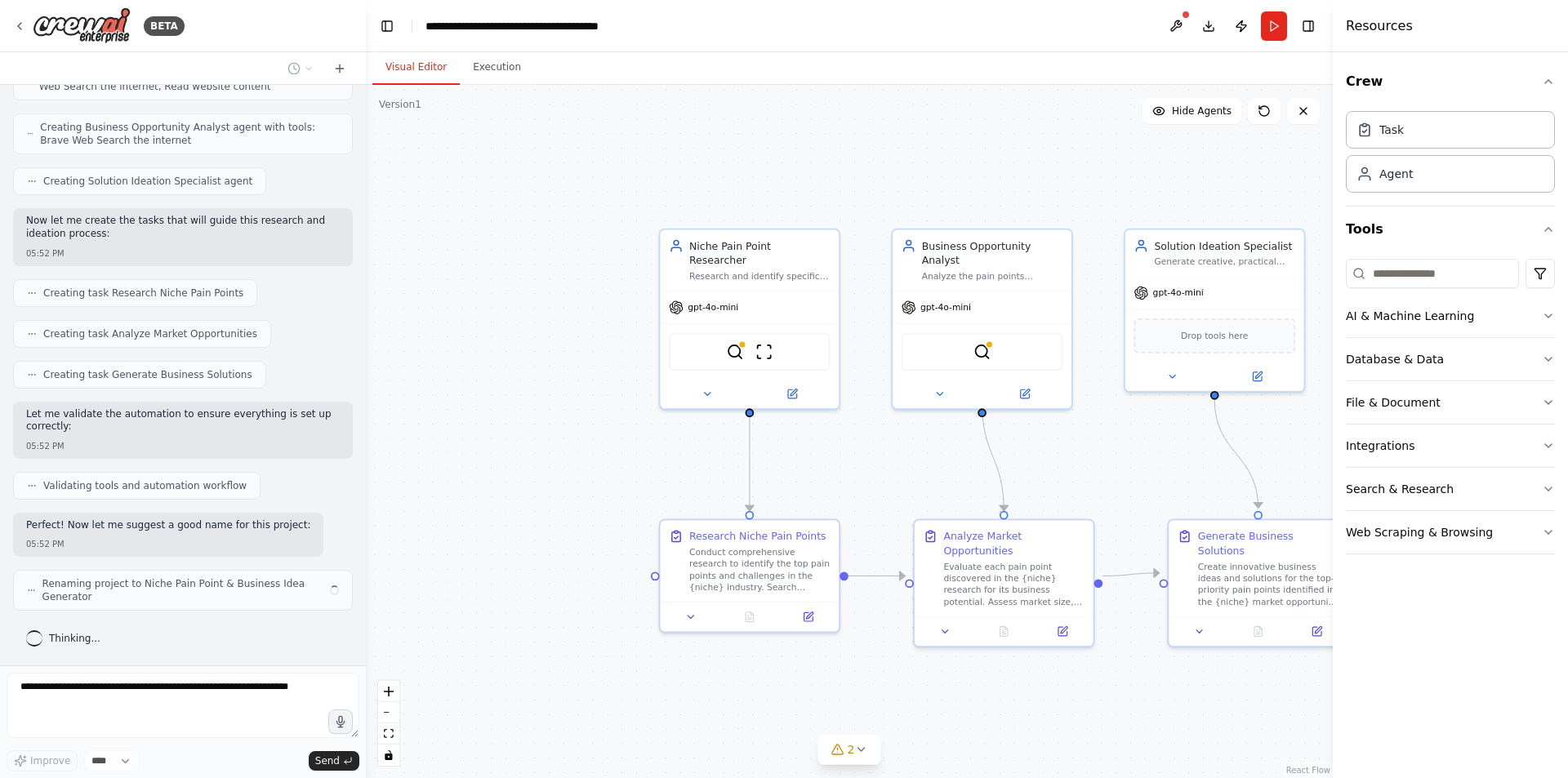
scroll to position [580, 0]
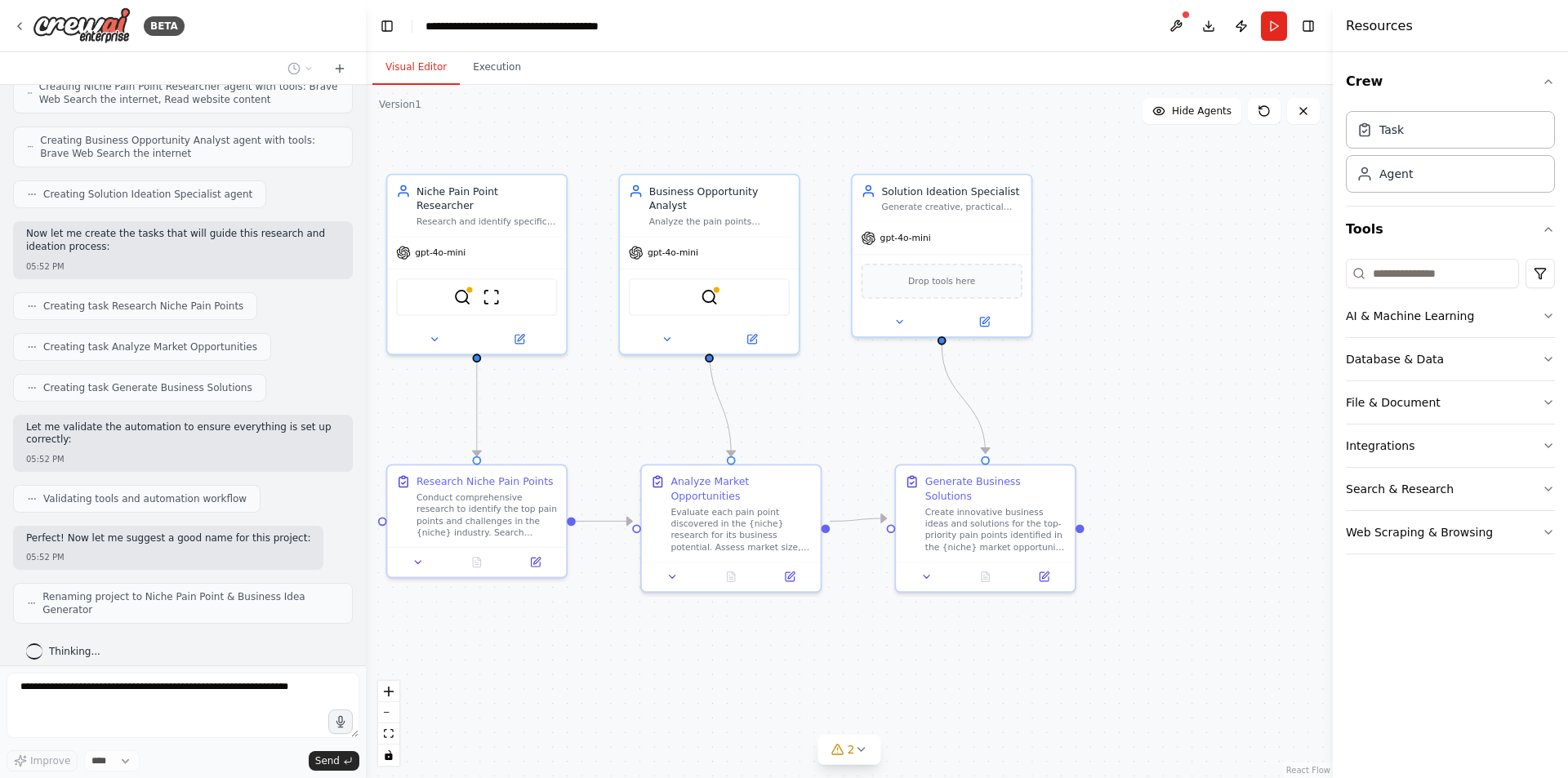
drag, startPoint x: 1226, startPoint y: 687, endPoint x: 953, endPoint y: 632, distance: 278.5
click at [953, 632] on div ".deletable-edge-delete-btn { width: 20px; height: 20px; border: 0px solid #ffff…" at bounding box center [849, 432] width 967 height 694
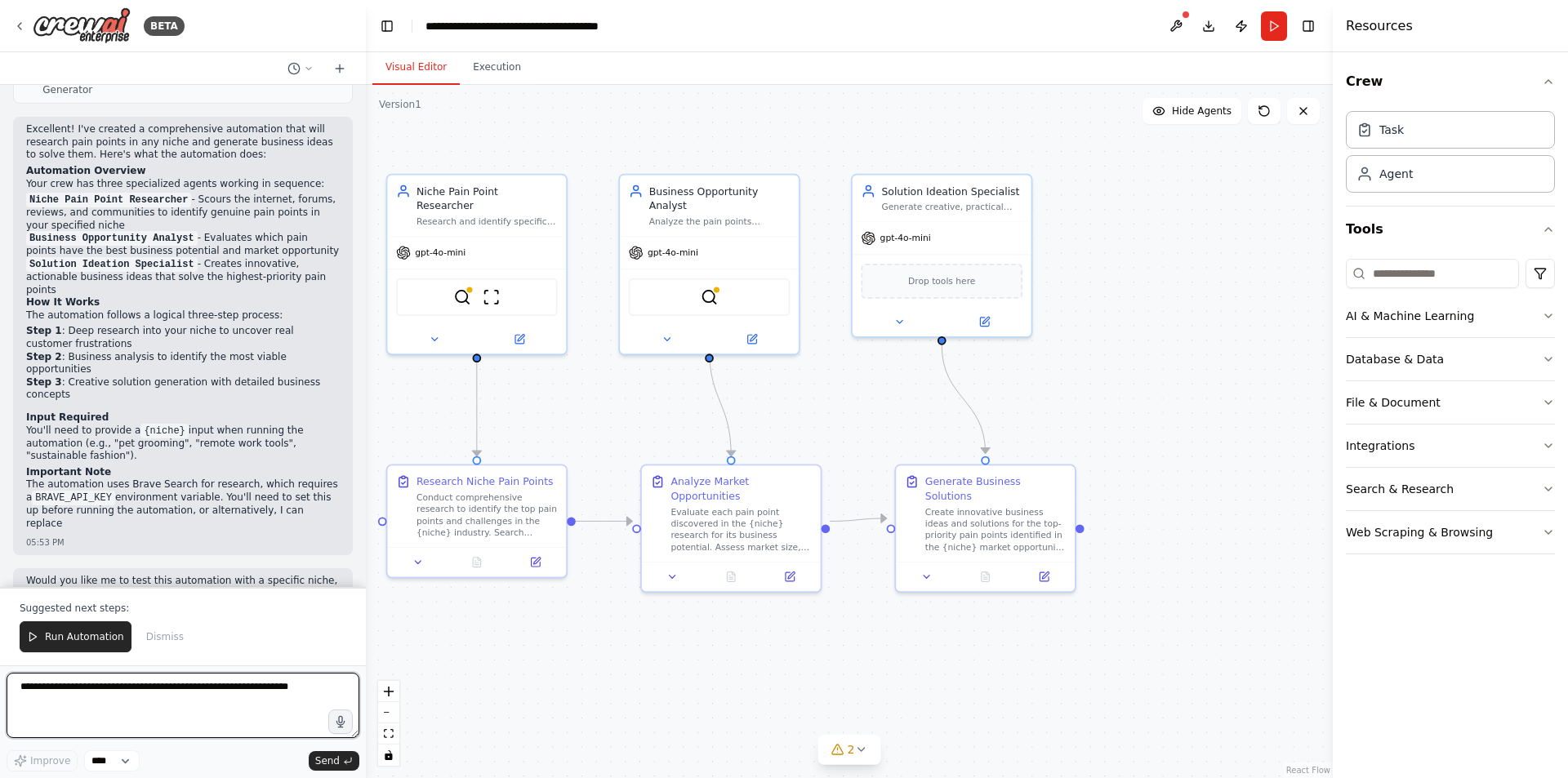
scroll to position [1112, 0]
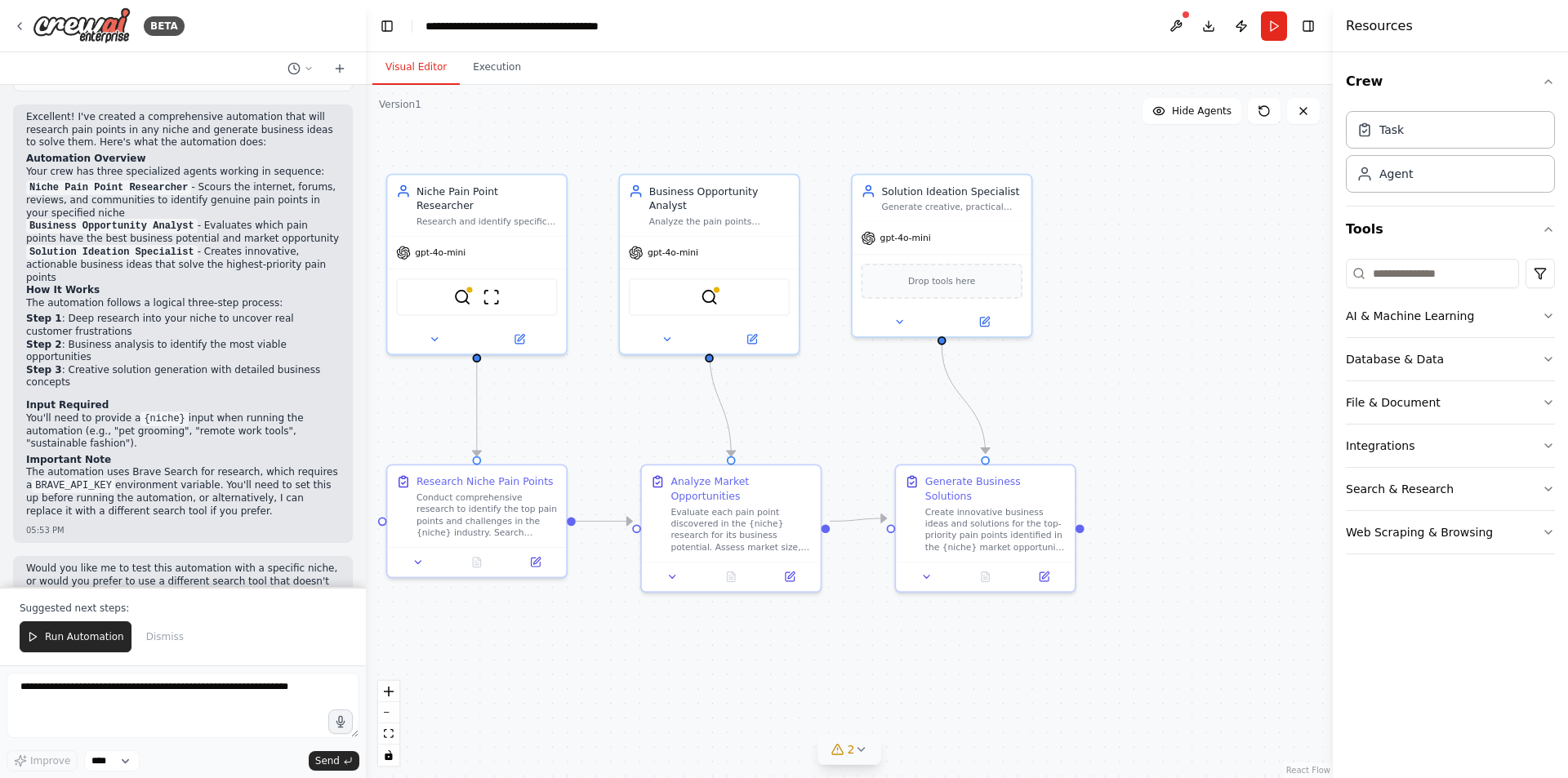
click at [866, 750] on icon at bounding box center [861, 750] width 13 height 13
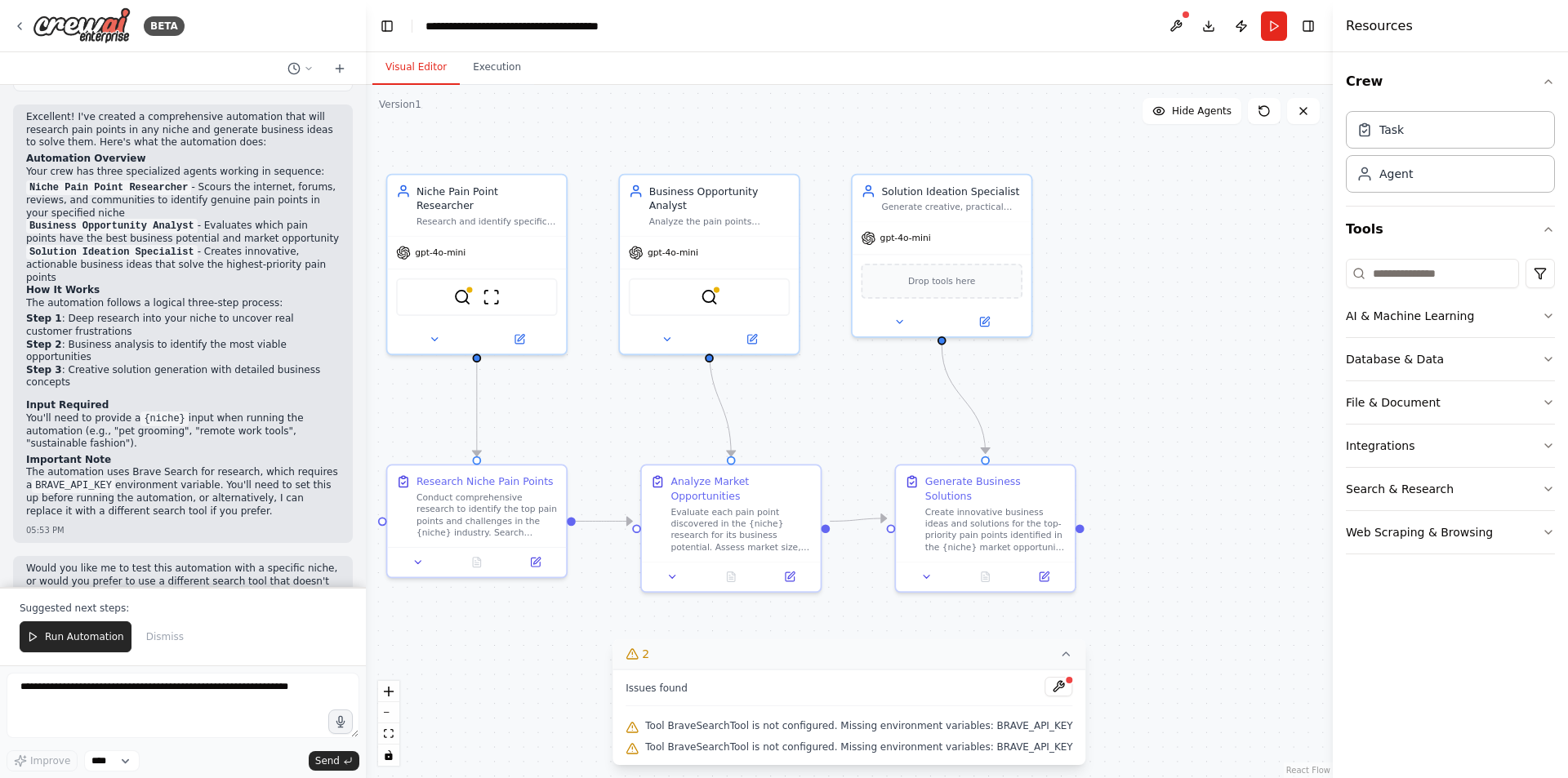
click at [1040, 726] on span "Tool BraveSearchTool is not configured. Missing environment variables: BRAVE_AP…" at bounding box center [859, 726] width 427 height 13
click at [459, 286] on img at bounding box center [462, 295] width 17 height 17
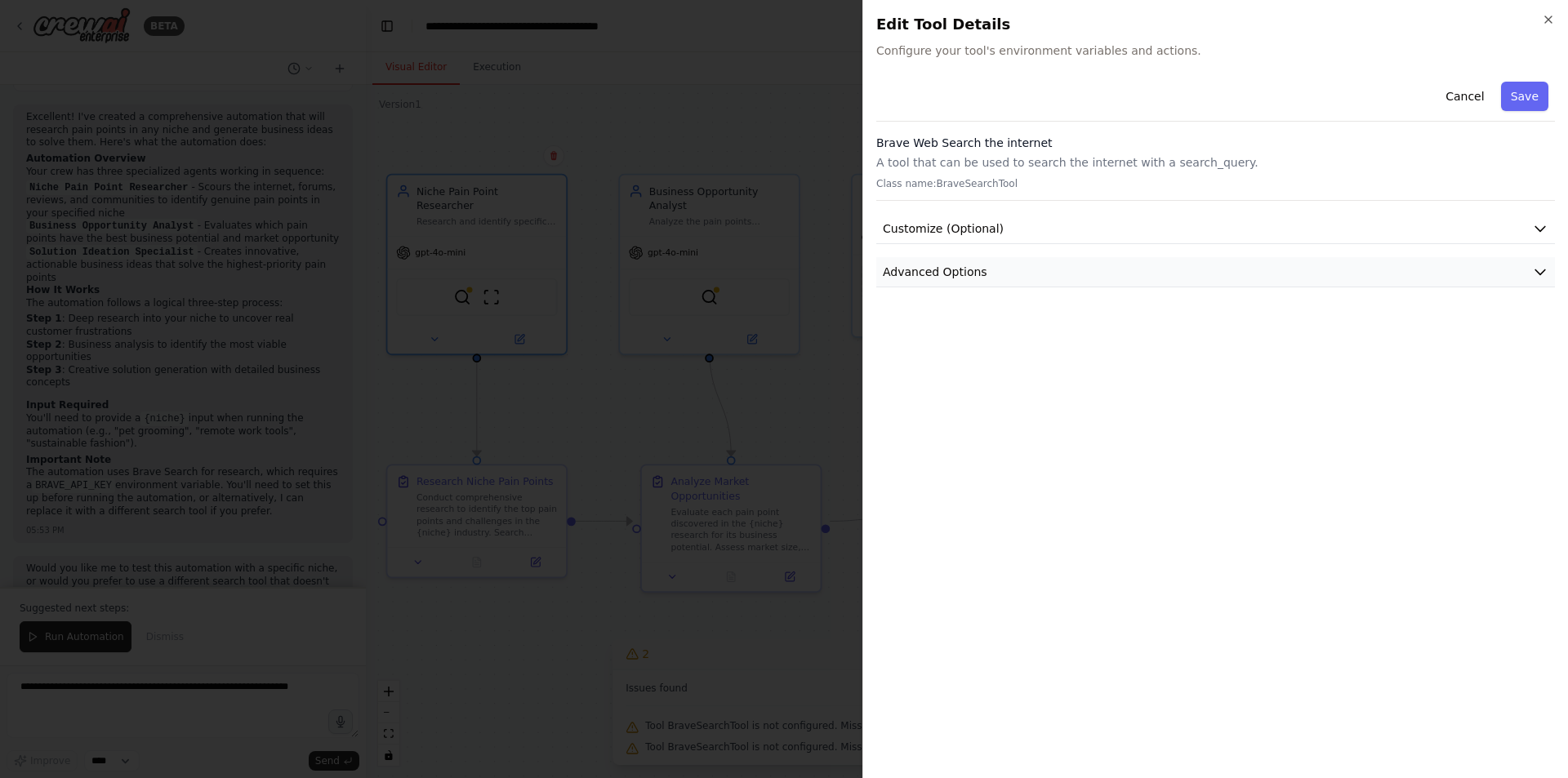
click at [1026, 274] on button "Advanced Options" at bounding box center [1216, 272] width 679 height 30
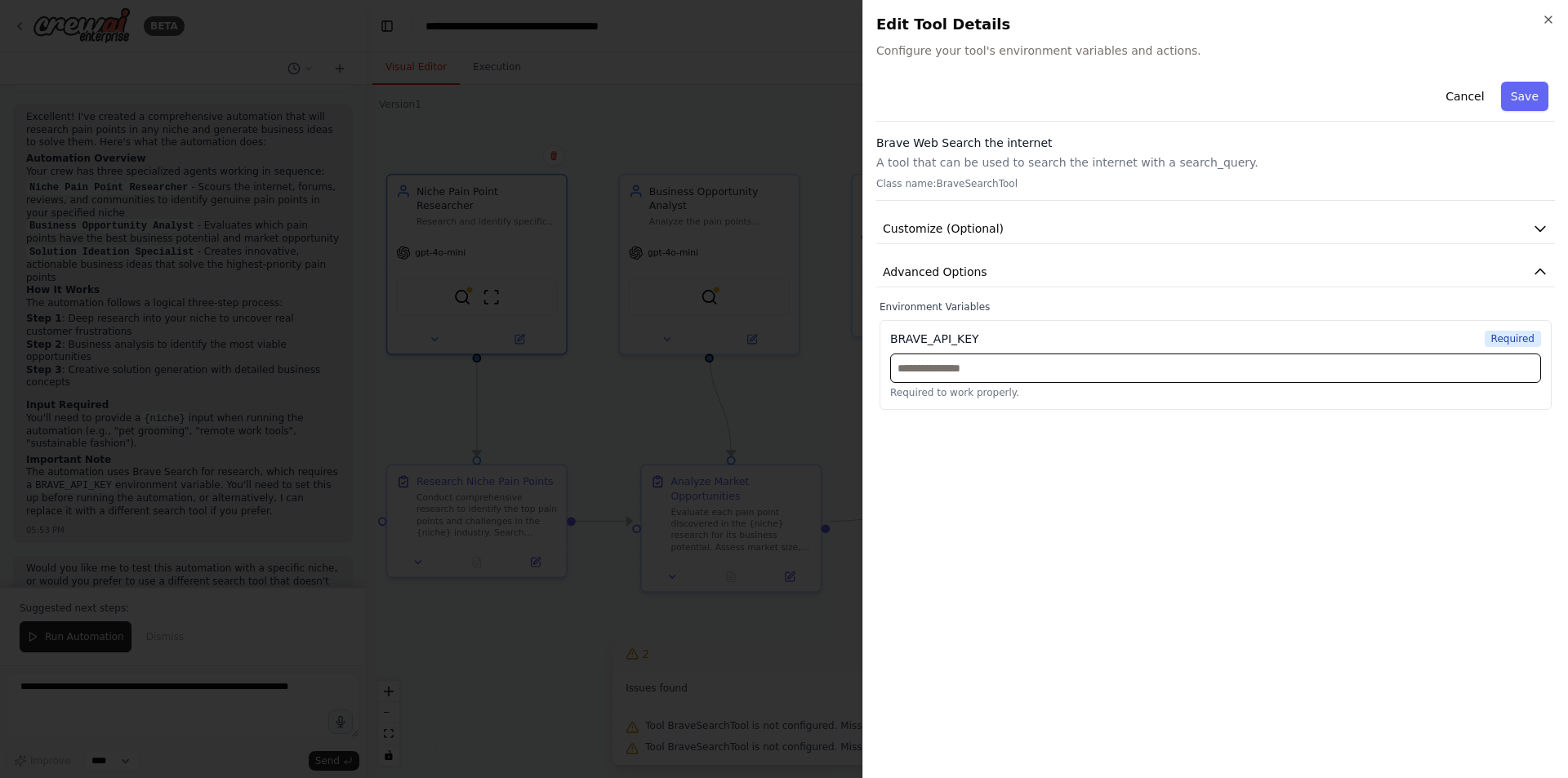
click at [959, 367] on input "text" at bounding box center [1216, 368] width 651 height 29
paste input "**********"
type input "**********"
click at [1191, 239] on button "Customize (Optional)" at bounding box center [1216, 229] width 679 height 30
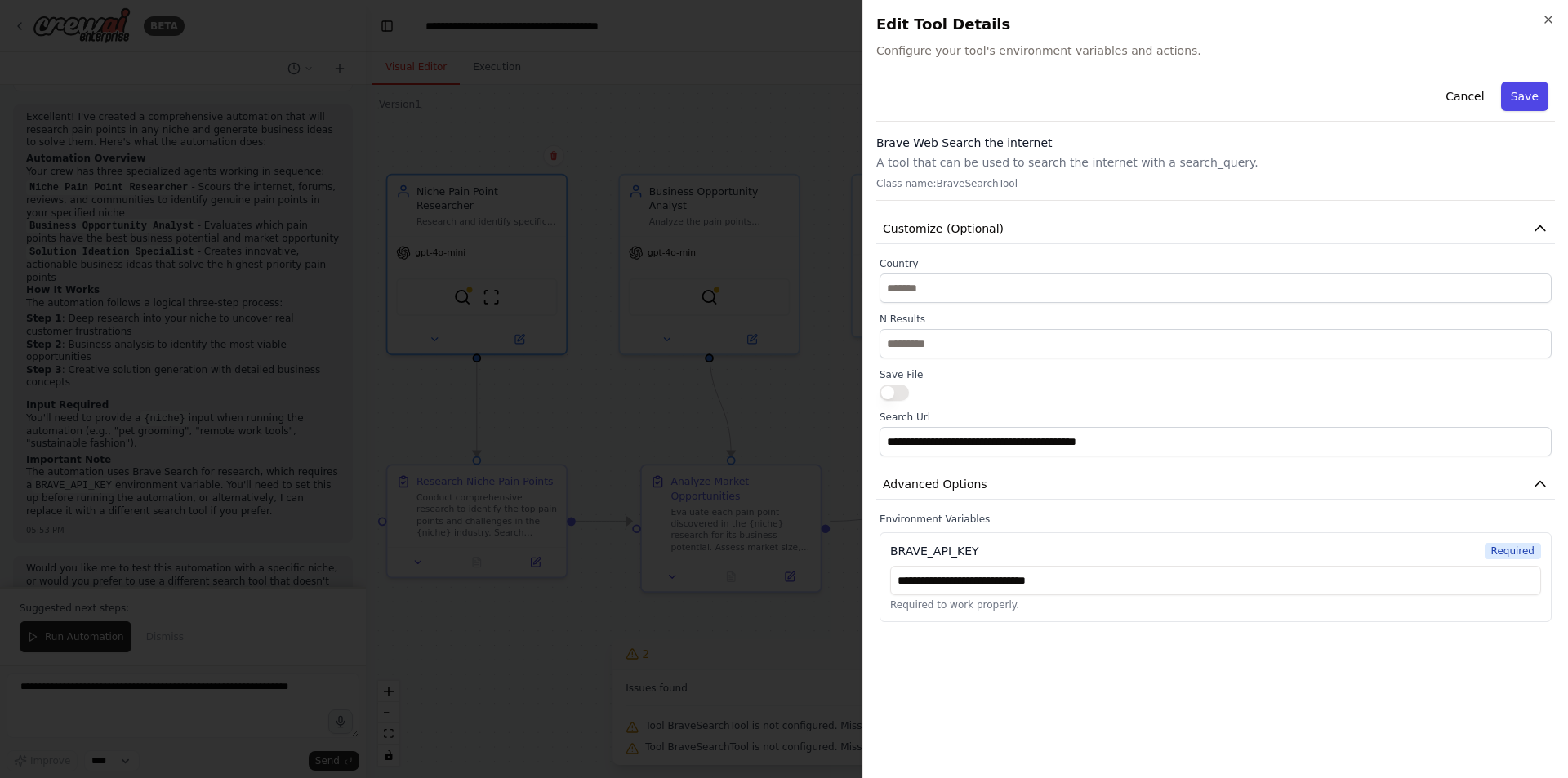
click at [1515, 100] on button "Save" at bounding box center [1524, 96] width 47 height 29
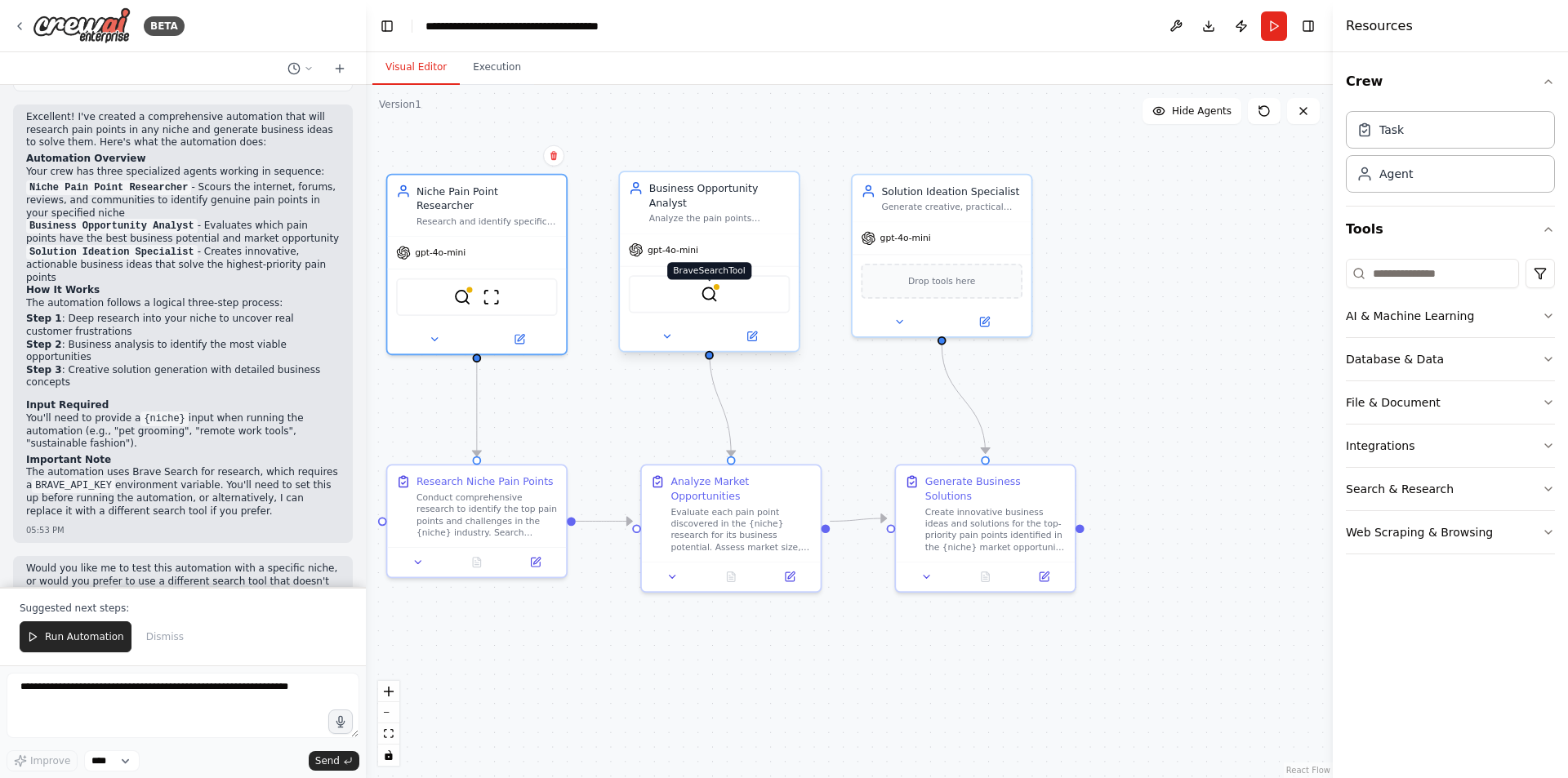
click at [714, 286] on img at bounding box center [709, 295] width 17 height 17
click at [61, 637] on span "Run Automation" at bounding box center [84, 636] width 79 height 13
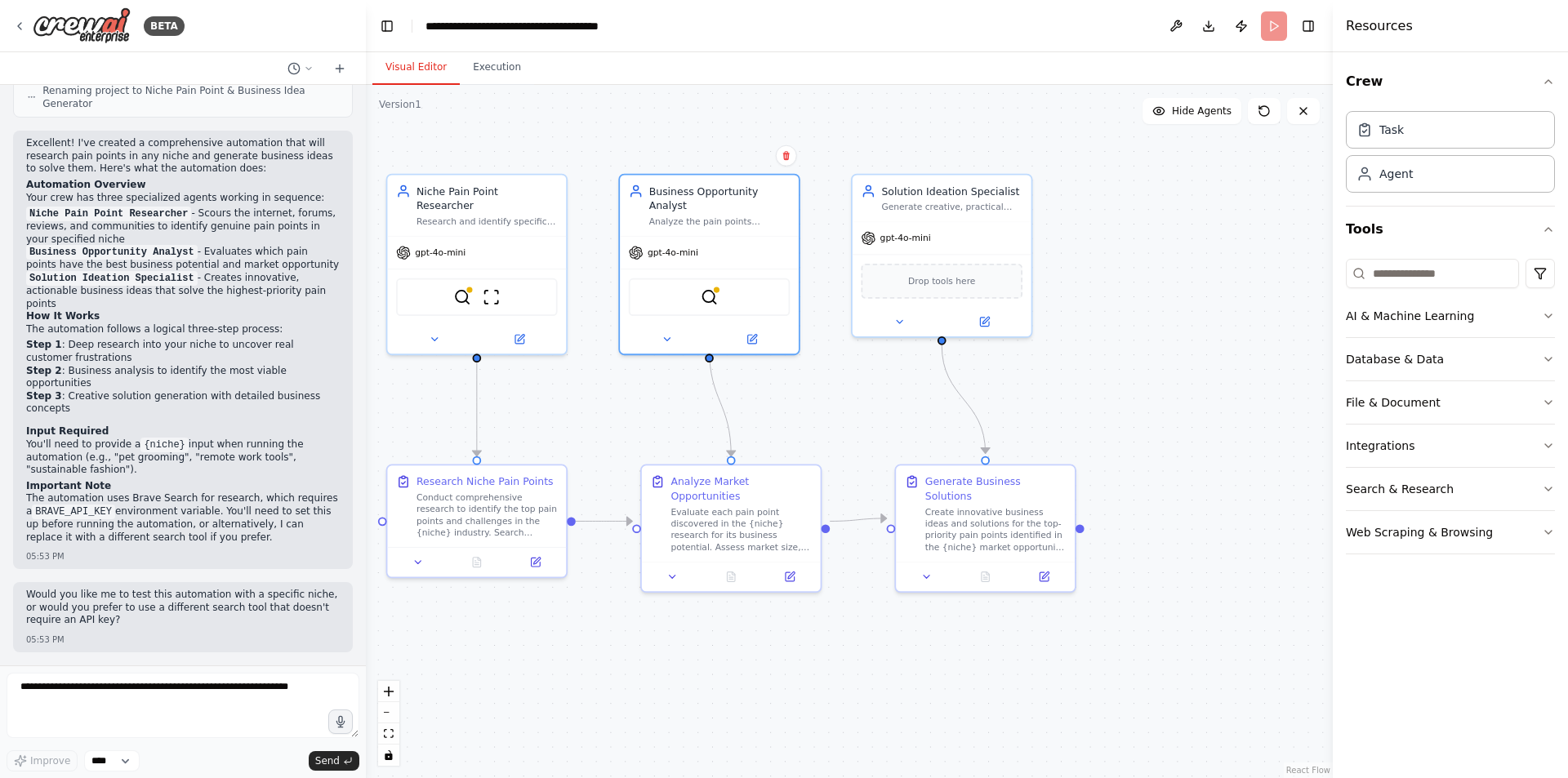
scroll to position [1034, 0]
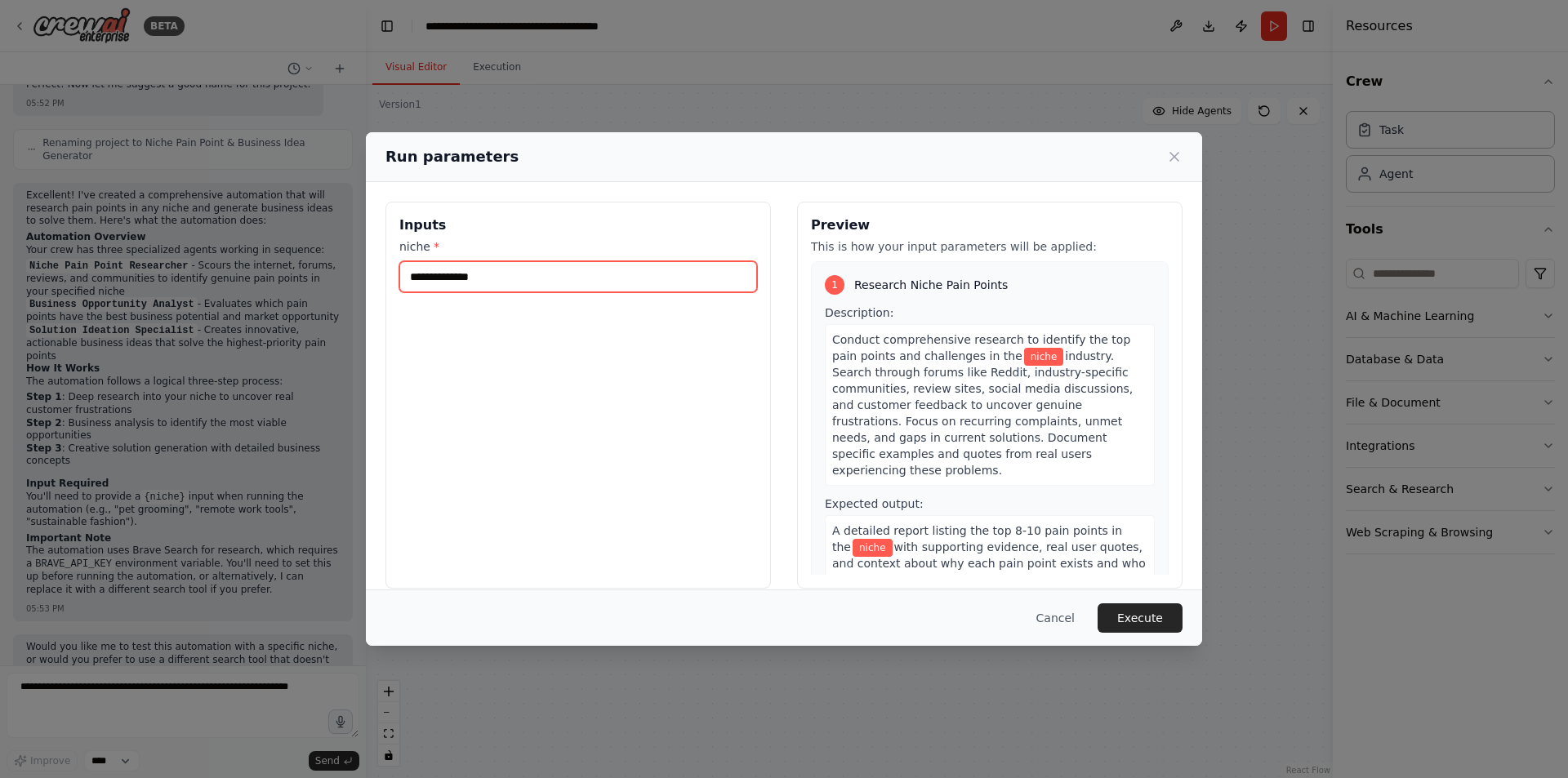
click at [550, 286] on input "niche *" at bounding box center [579, 277] width 358 height 31
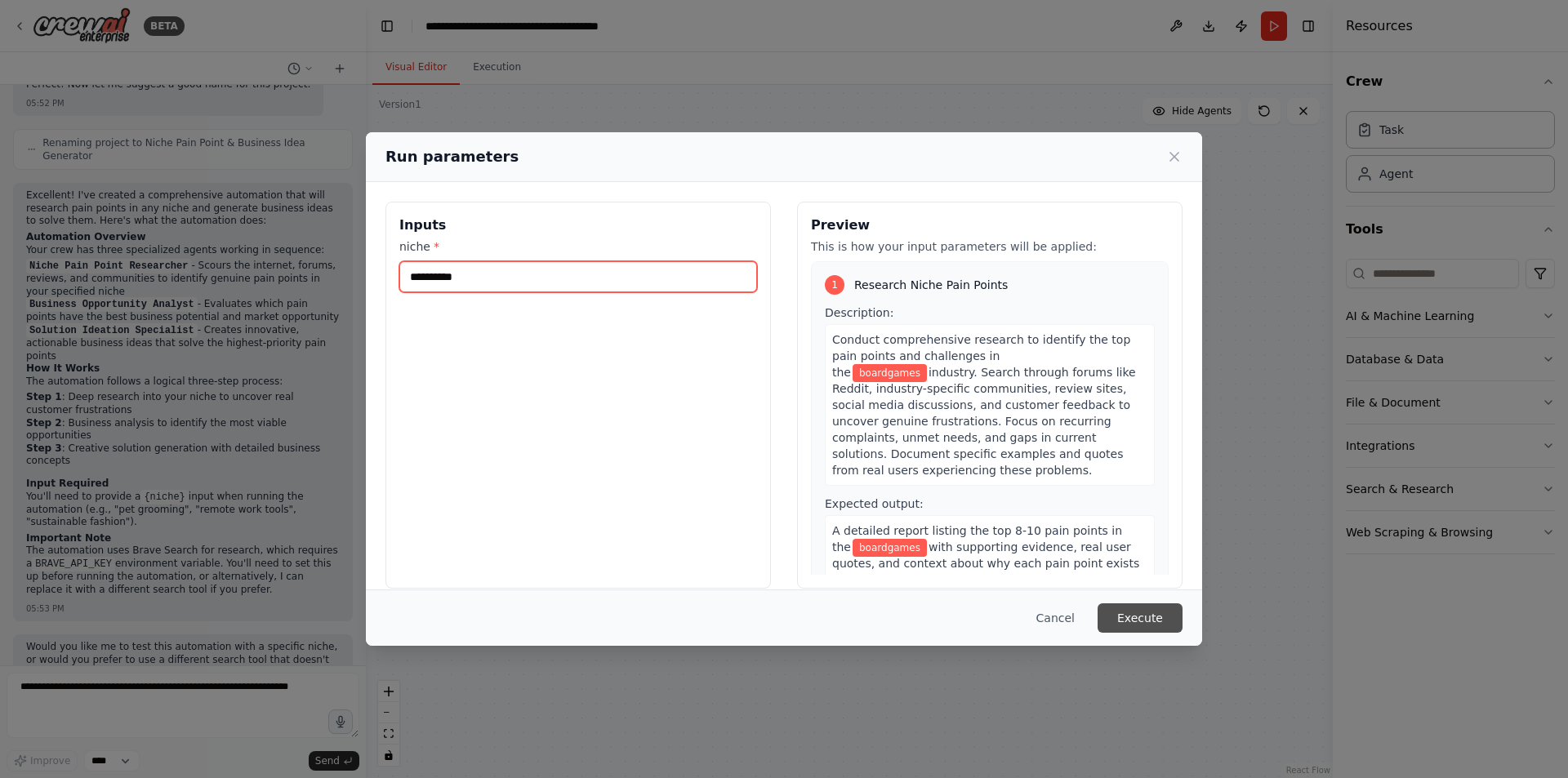
type input "**********"
click at [1137, 617] on button "Execute" at bounding box center [1140, 618] width 85 height 29
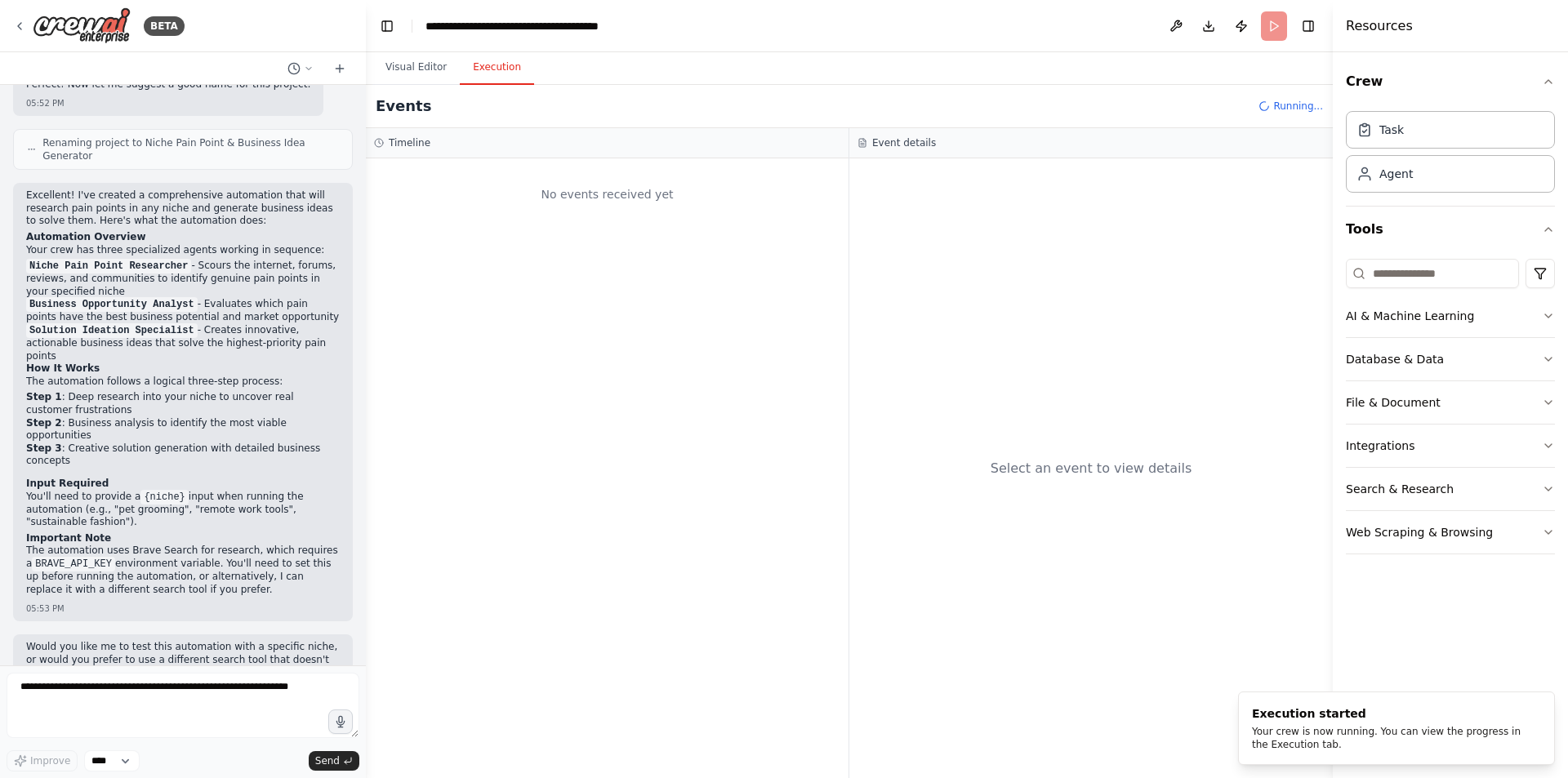
click at [485, 83] on button "Execution" at bounding box center [497, 68] width 74 height 34
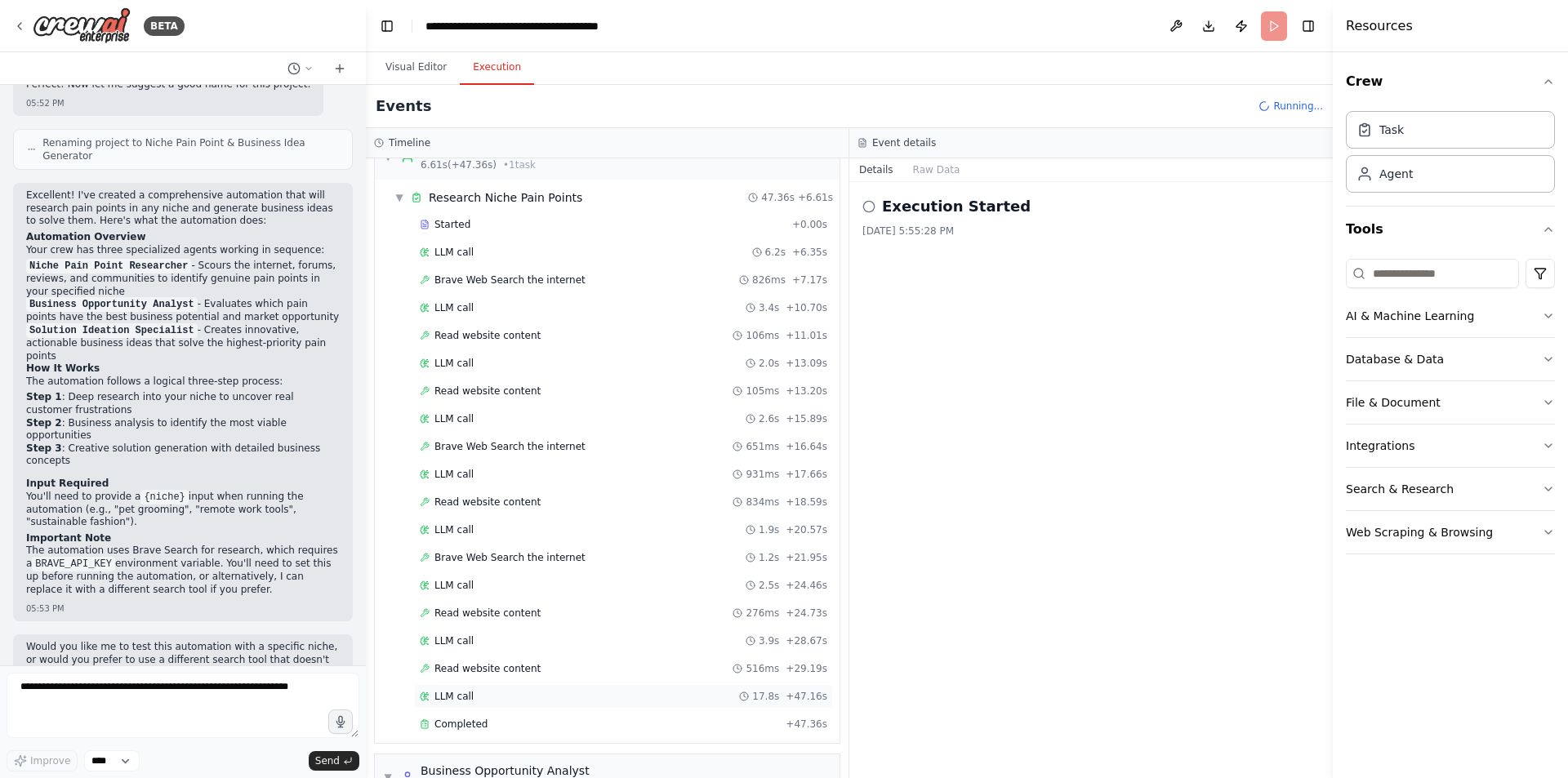
scroll to position [0, 0]
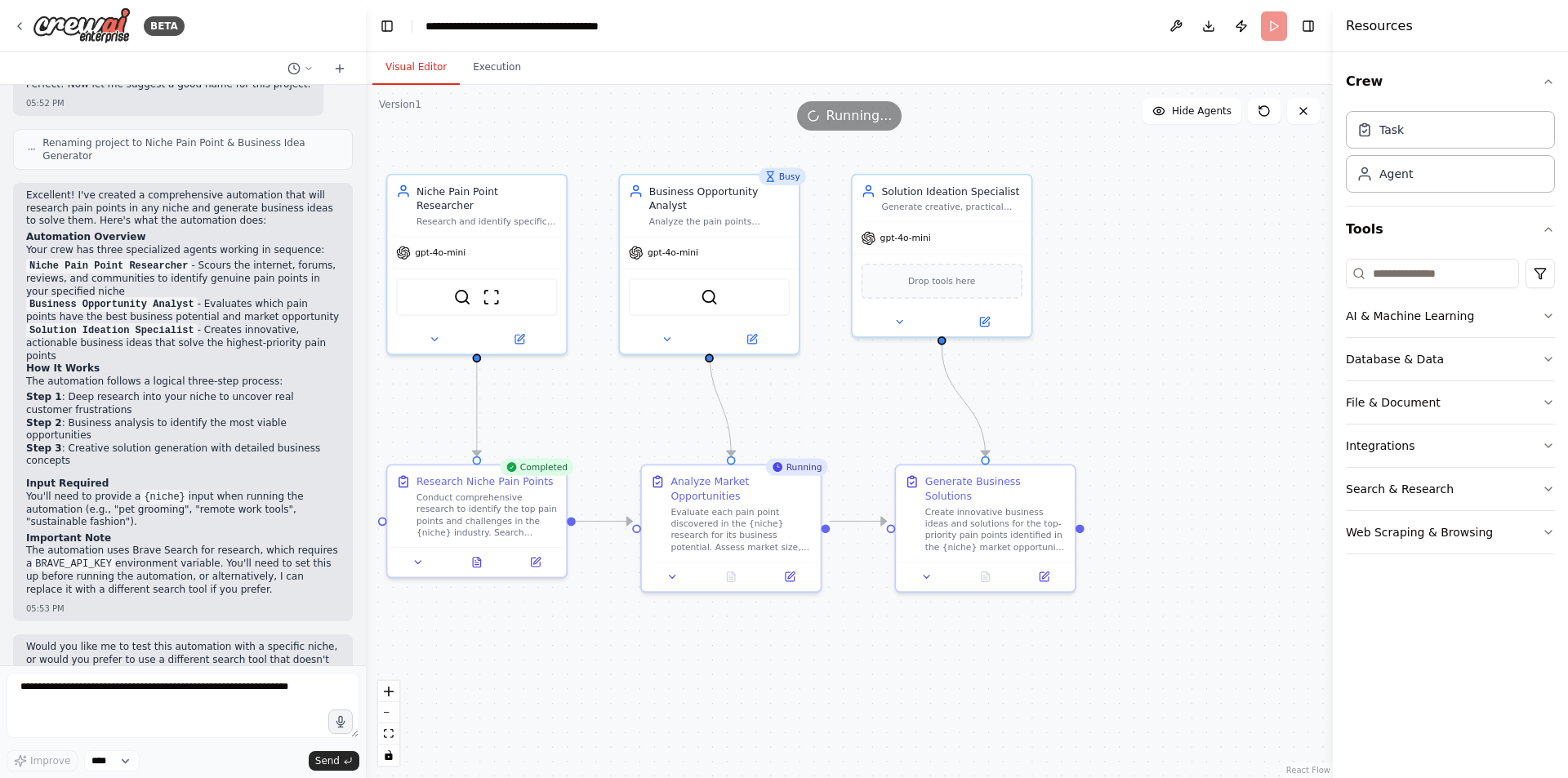
click at [412, 70] on button "Visual Editor" at bounding box center [416, 68] width 88 height 34
click at [472, 565] on icon at bounding box center [476, 559] width 11 height 11
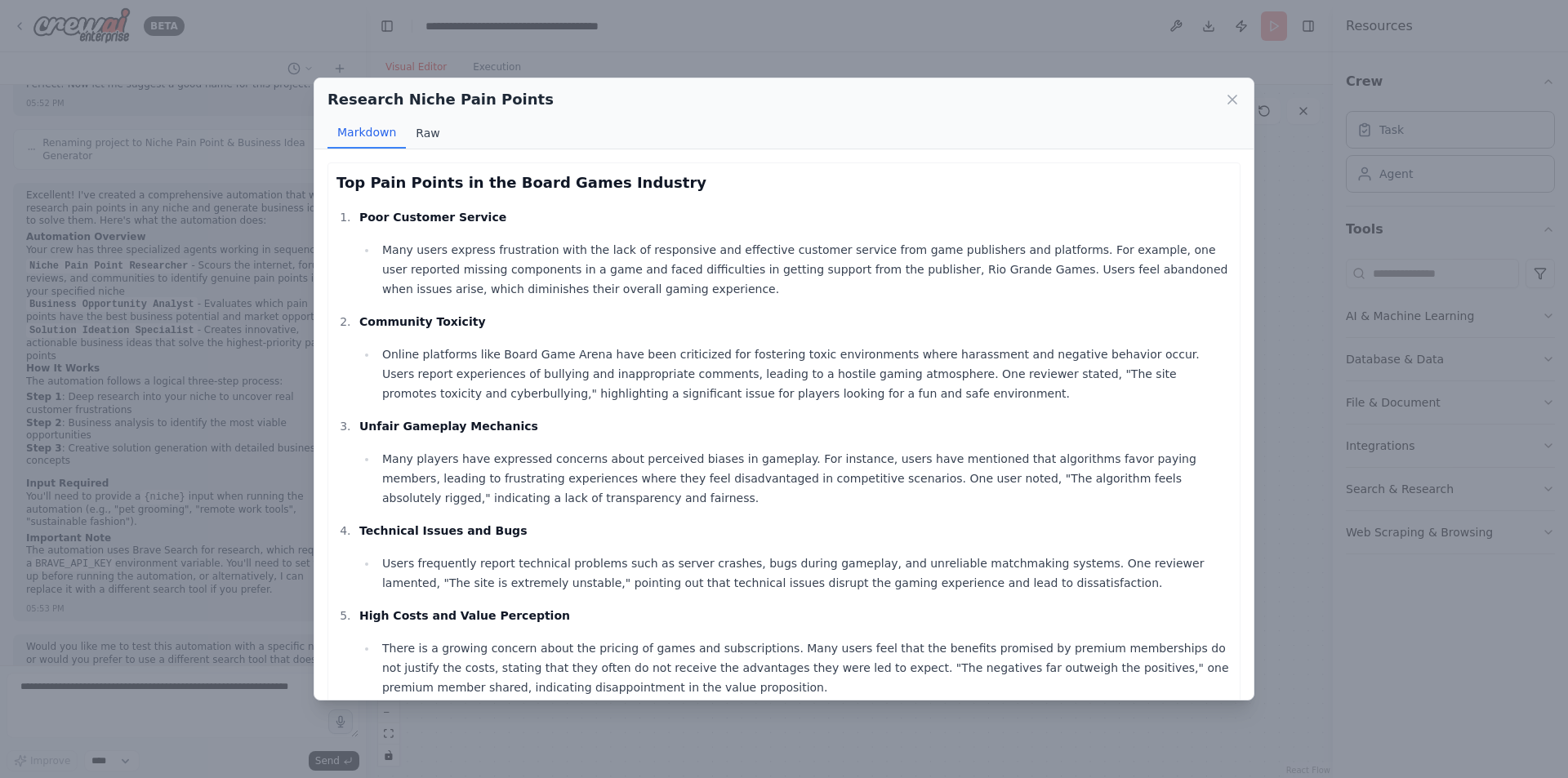
click at [432, 130] on button "Raw" at bounding box center [427, 133] width 43 height 31
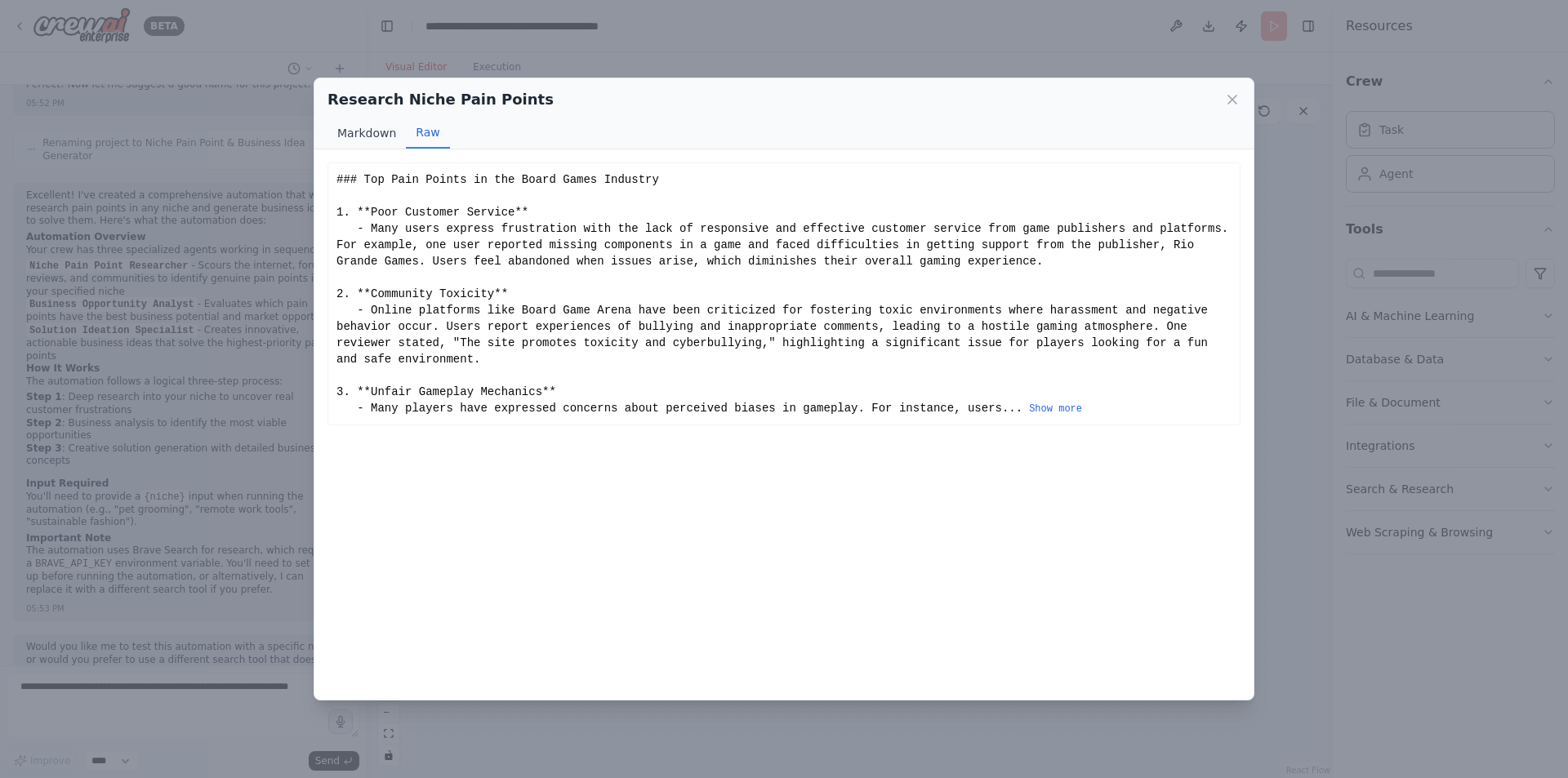
click at [351, 126] on button "Markdown" at bounding box center [366, 133] width 78 height 31
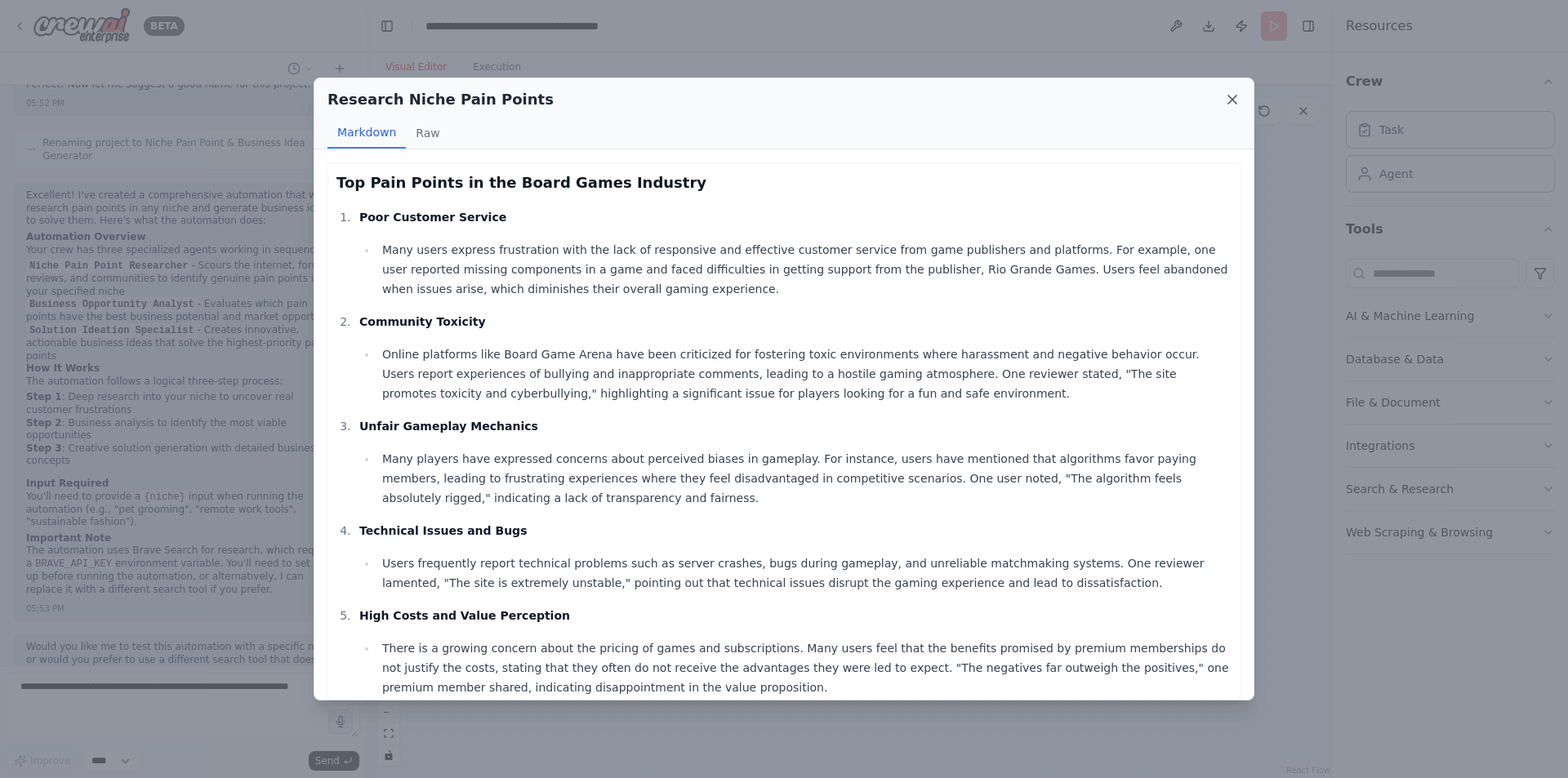
click at [1236, 107] on icon at bounding box center [1232, 99] width 16 height 16
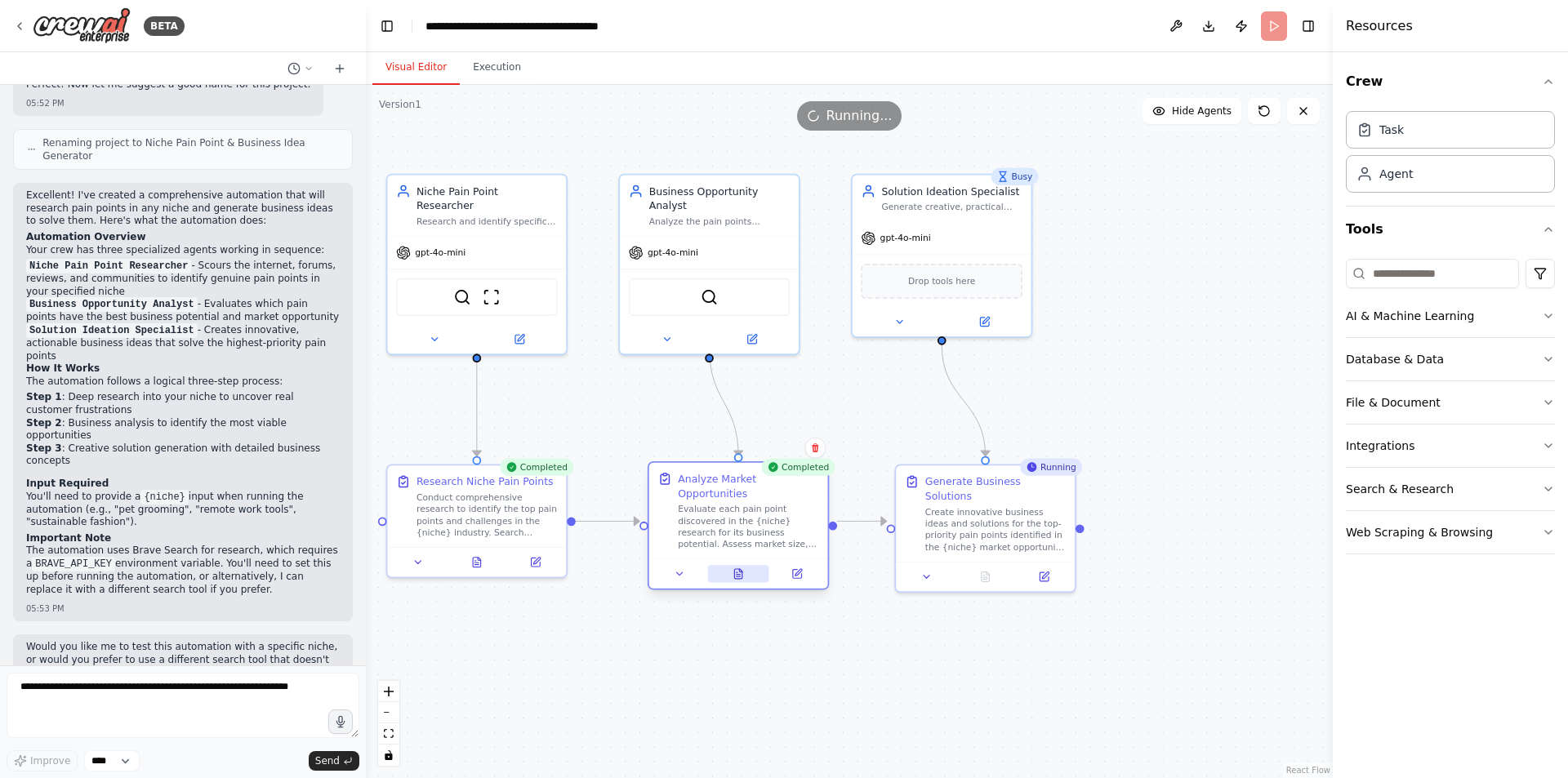
click at [731, 565] on button at bounding box center [738, 573] width 61 height 17
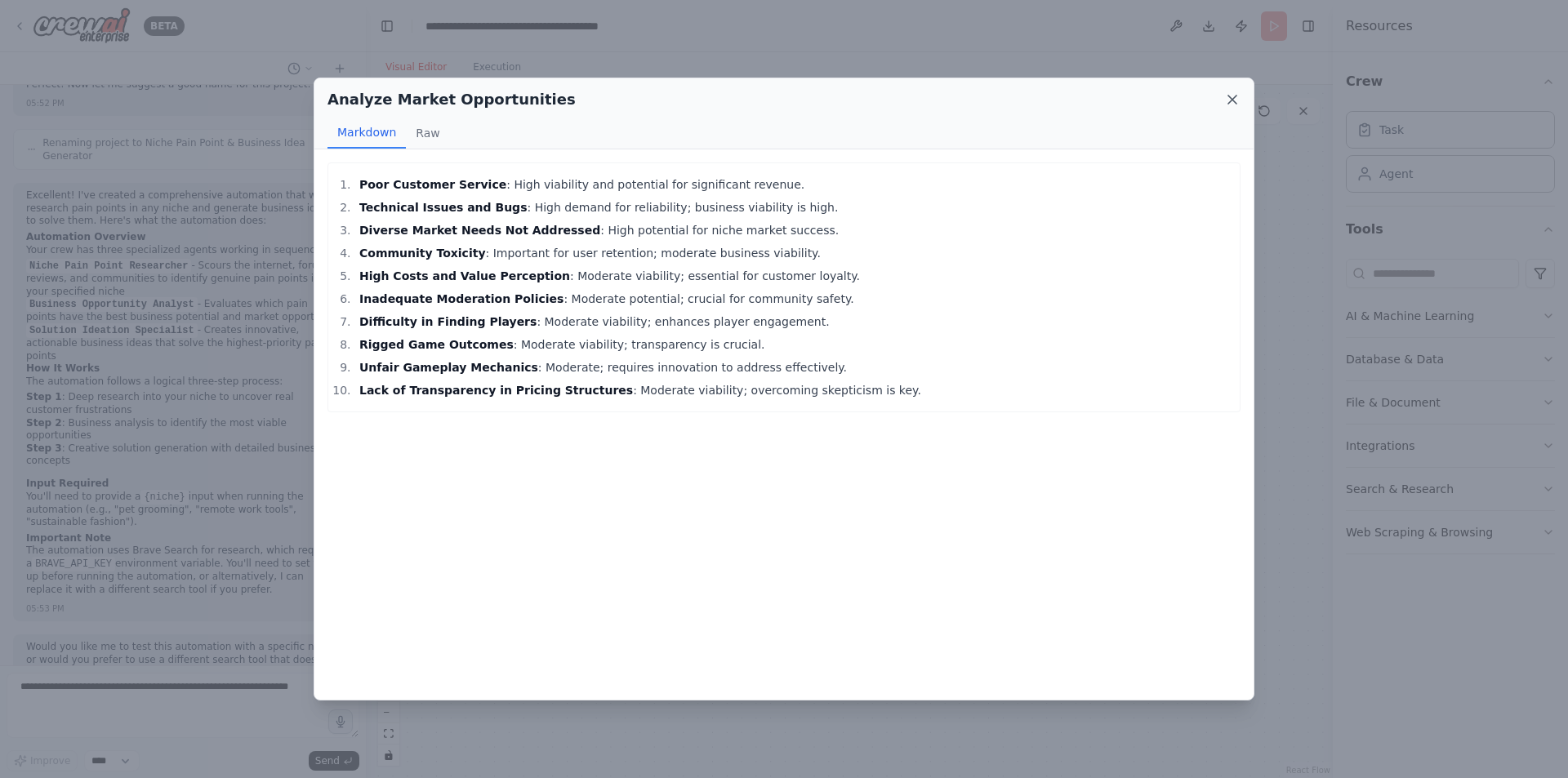
click at [1230, 103] on icon at bounding box center [1233, 100] width 9 height 9
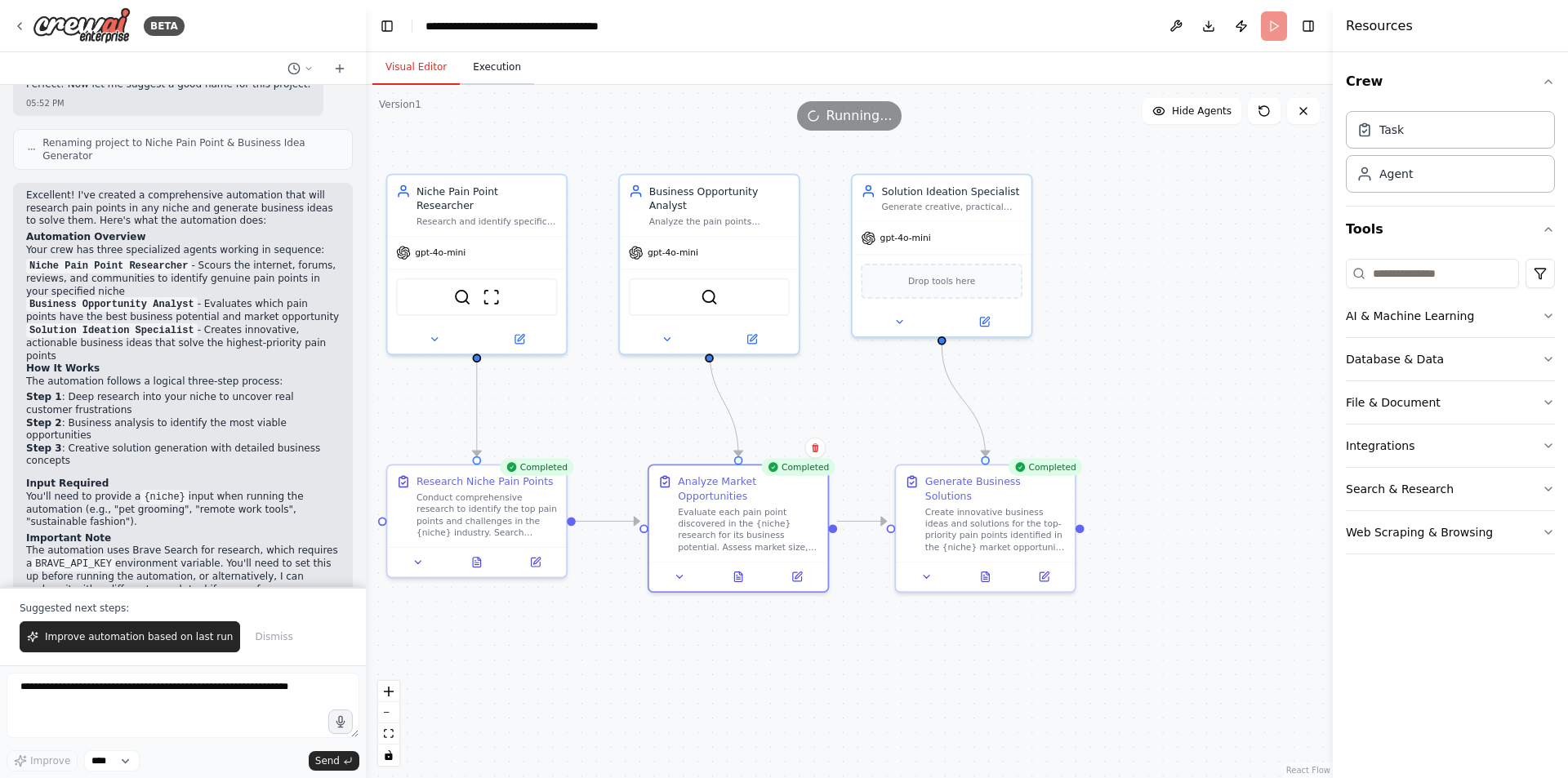
scroll to position [1112, 0]
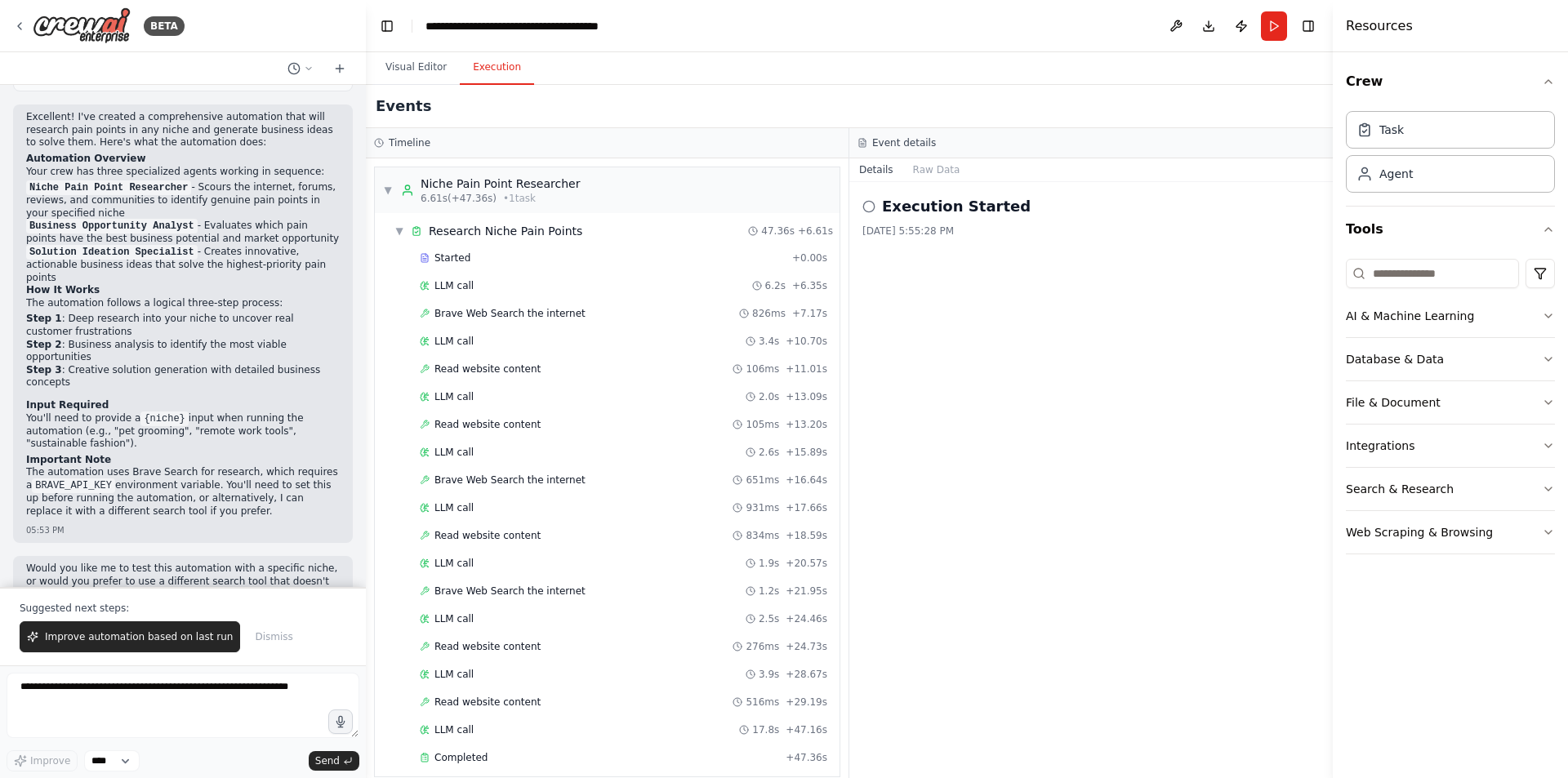
click at [479, 70] on button "Execution" at bounding box center [497, 68] width 74 height 34
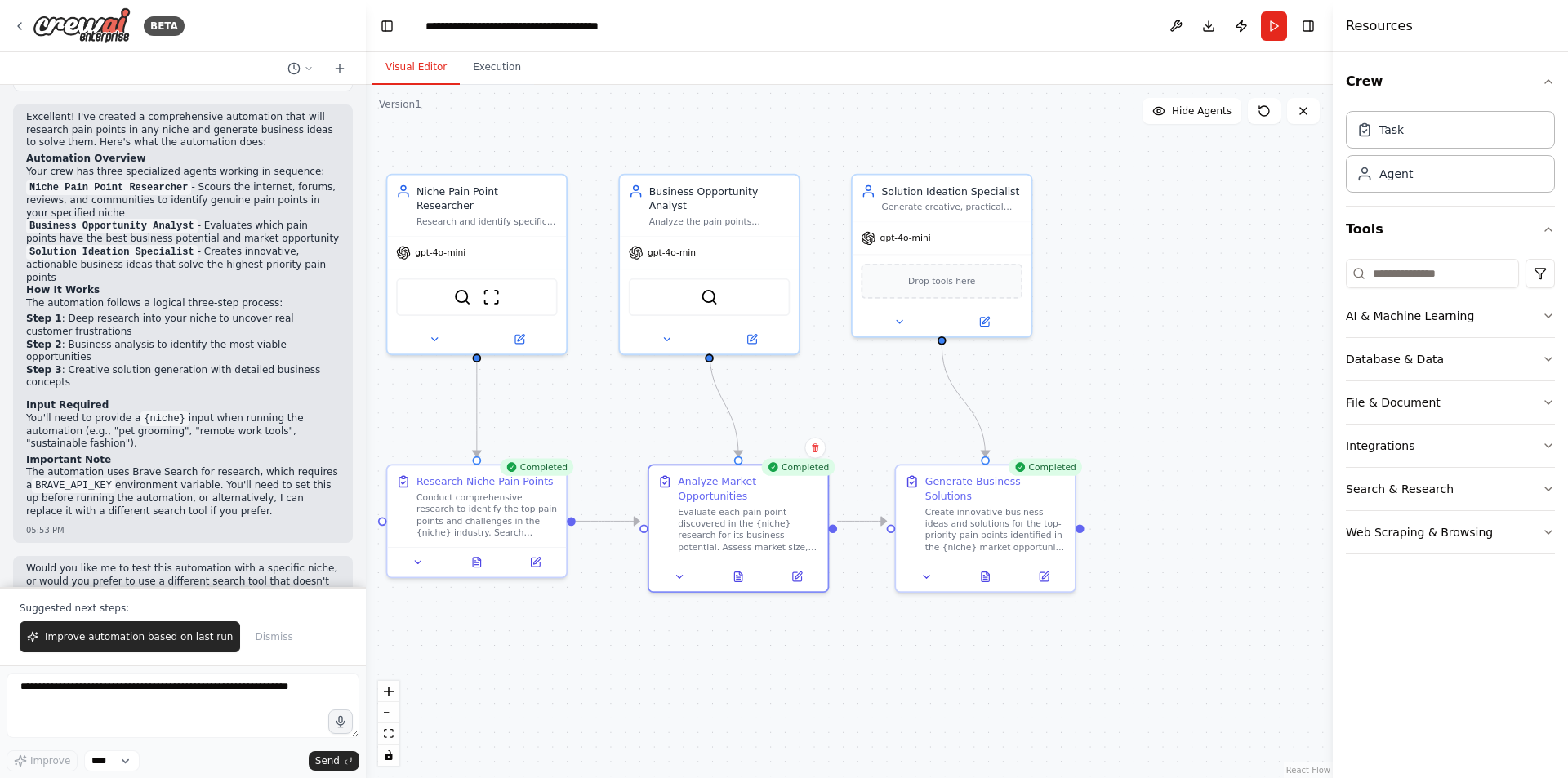
click at [430, 67] on button "Visual Editor" at bounding box center [416, 68] width 88 height 34
click at [984, 569] on icon at bounding box center [985, 573] width 8 height 9
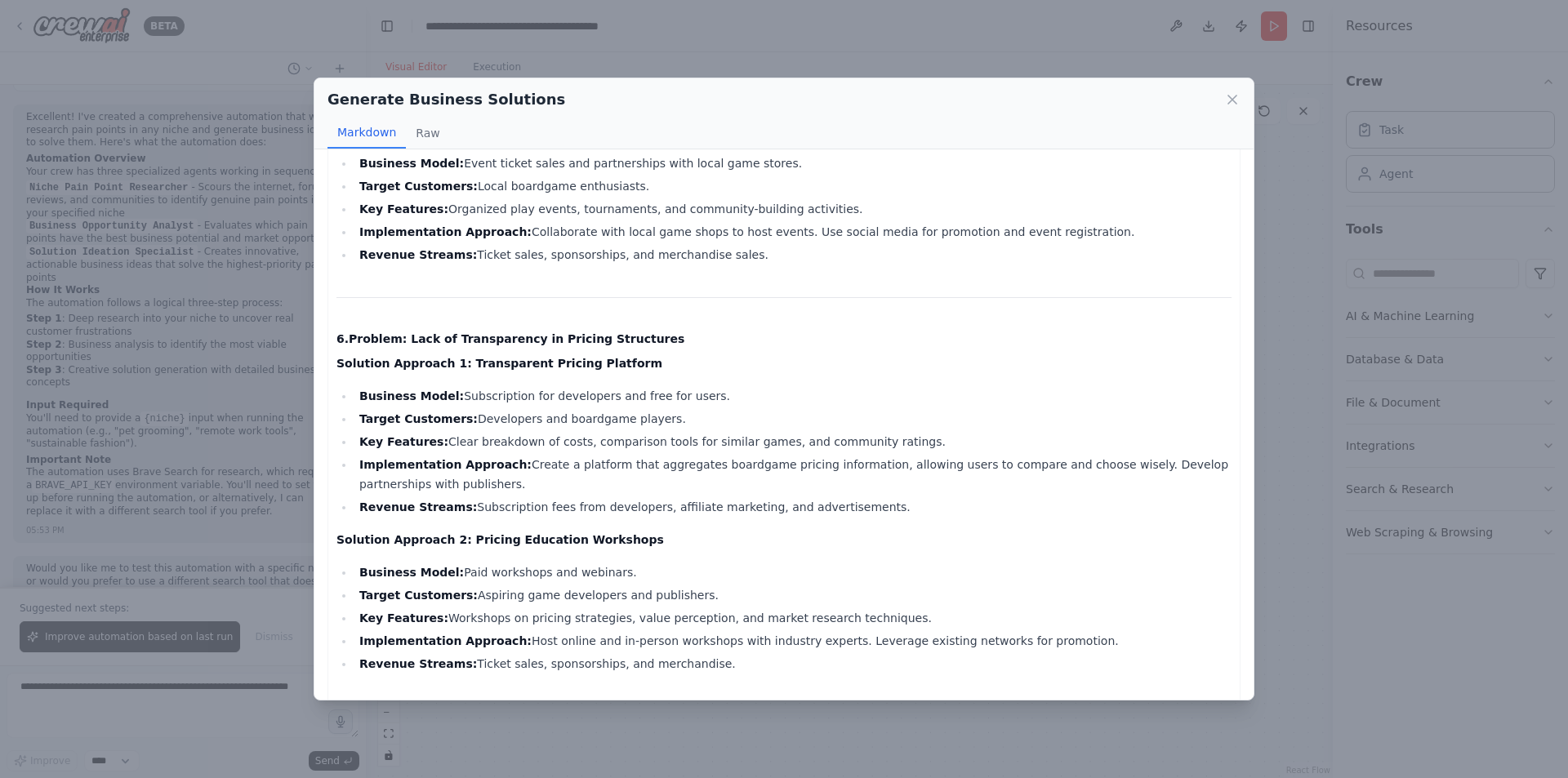
scroll to position [1972, 0]
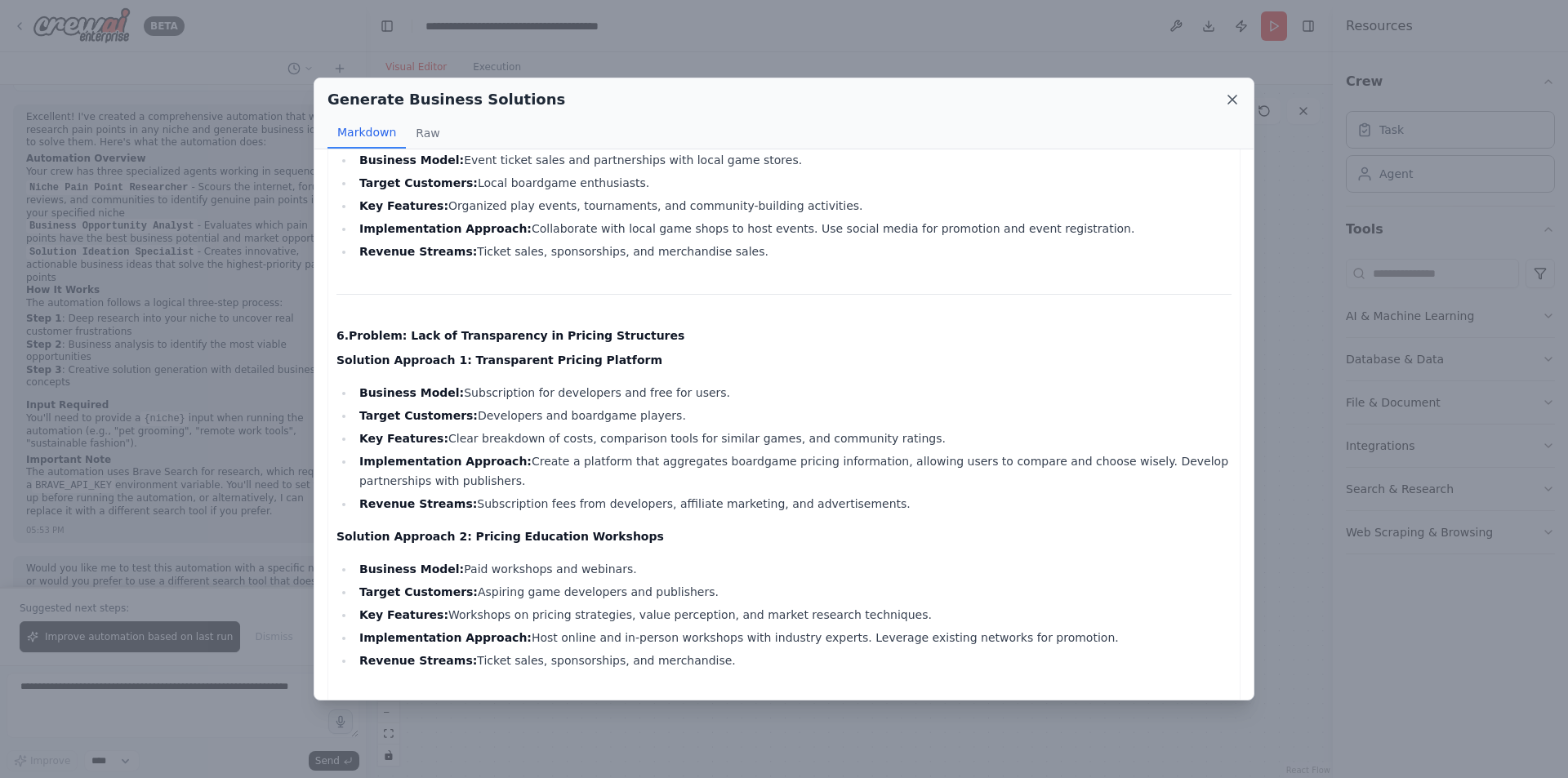
click at [1228, 104] on icon at bounding box center [1232, 99] width 16 height 16
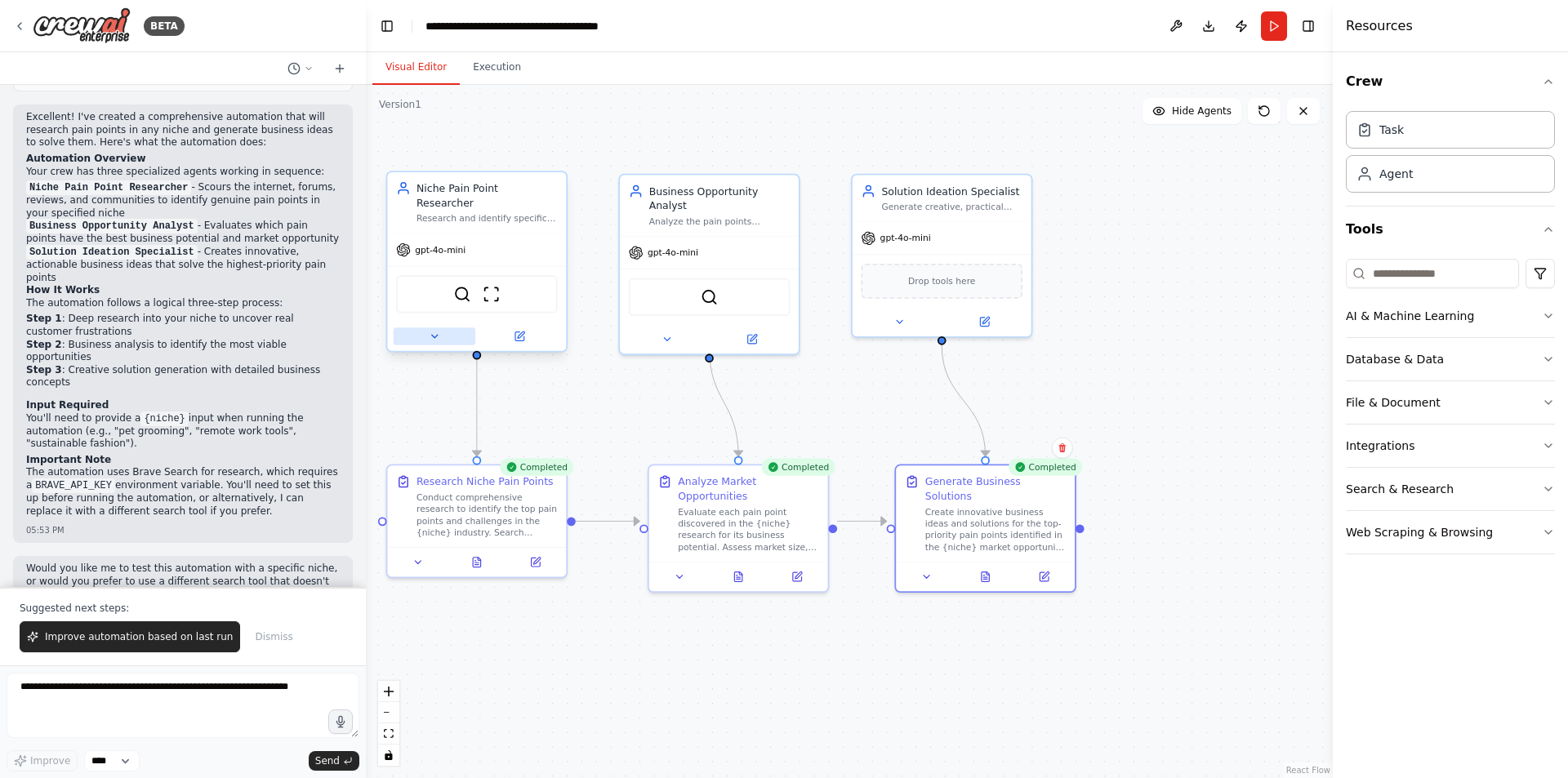
click at [445, 328] on button at bounding box center [435, 336] width 83 height 17
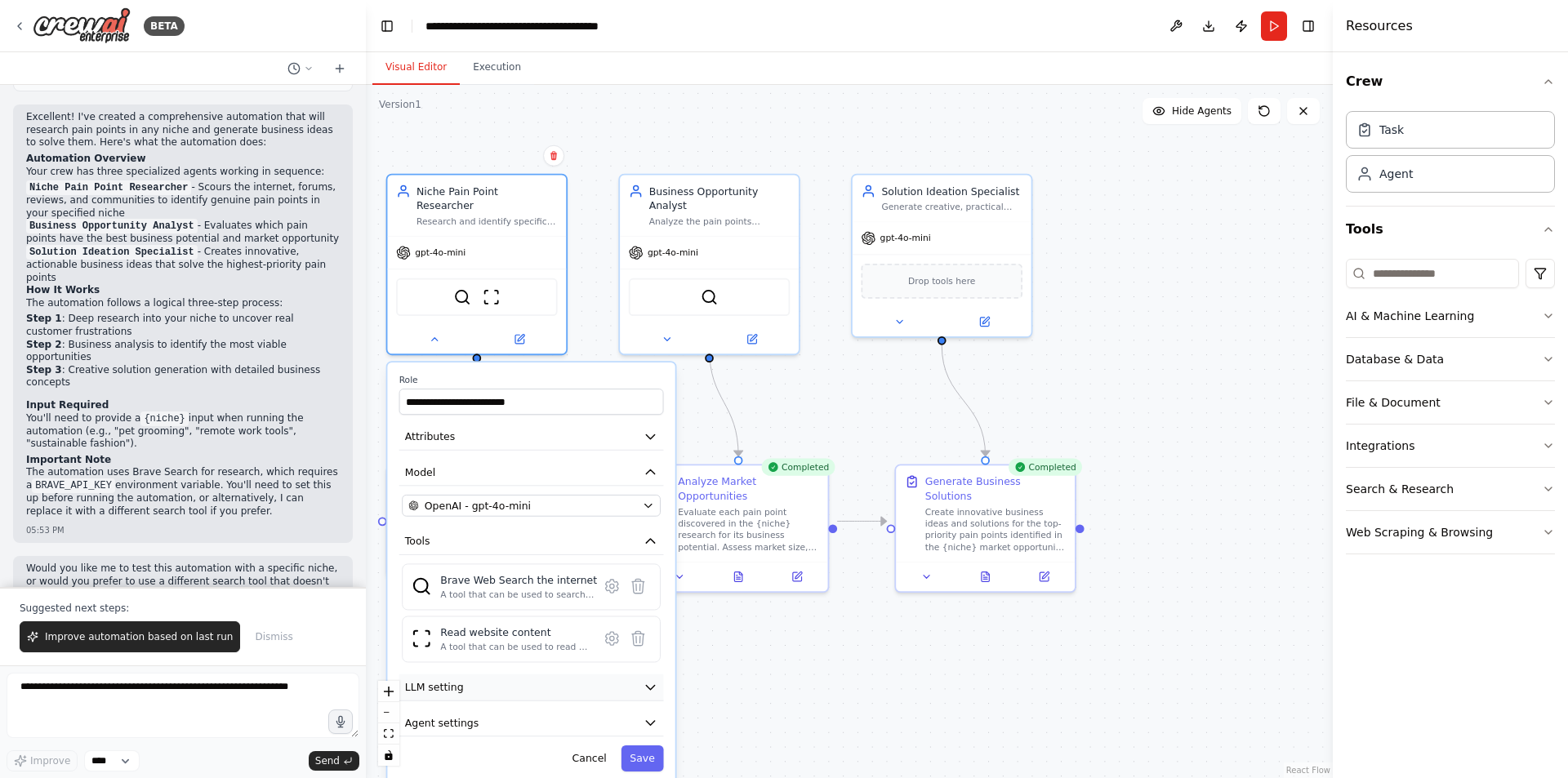
click at [531, 675] on button "LLM setting" at bounding box center [532, 688] width 265 height 27
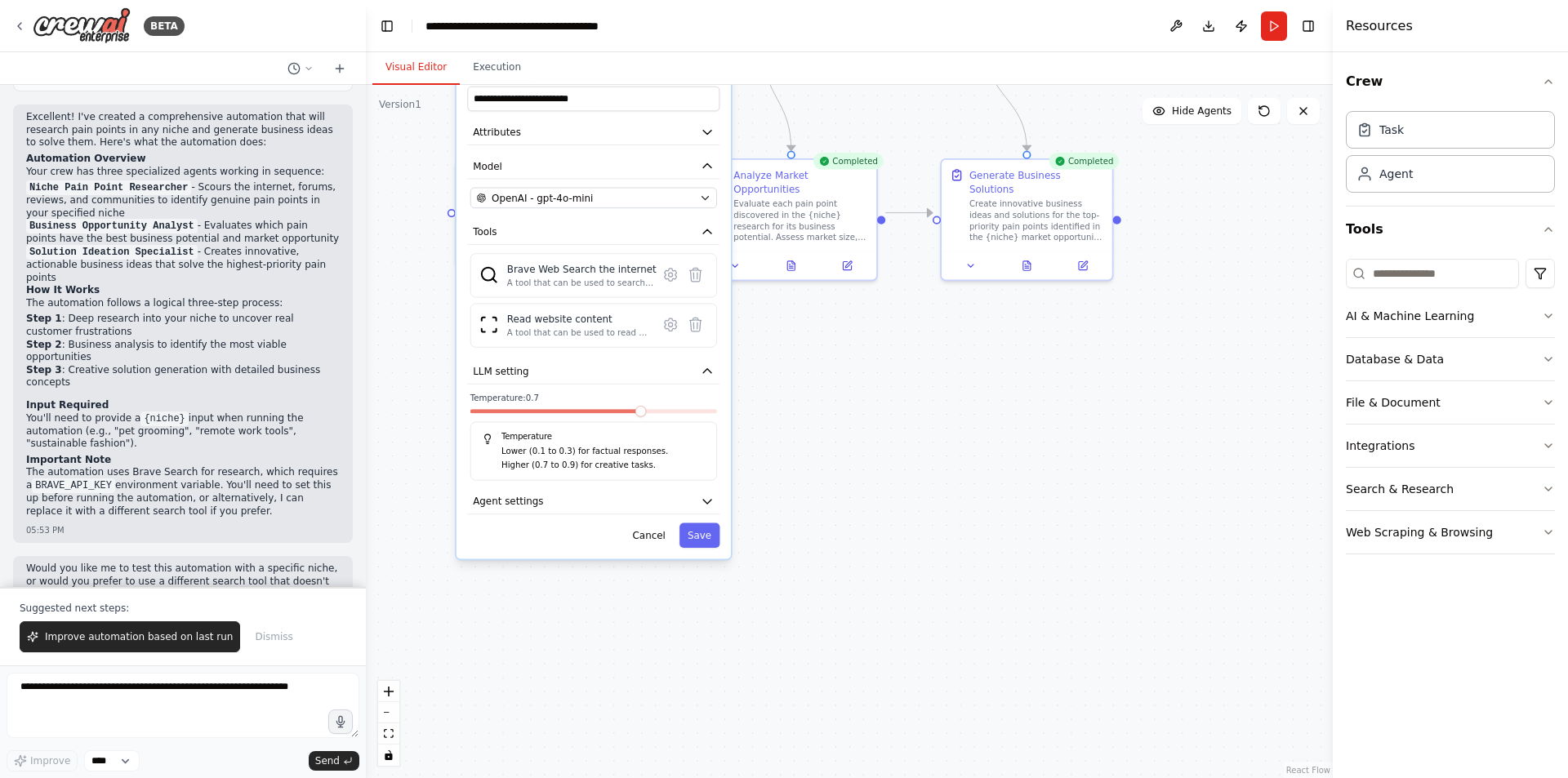
drag, startPoint x: 780, startPoint y: 635, endPoint x: 899, endPoint y: 336, distance: 321.8
click at [899, 336] on div ".deletable-edge-delete-btn { width: 20px; height: 20px; border: 0px solid #ffff…" at bounding box center [849, 432] width 967 height 694
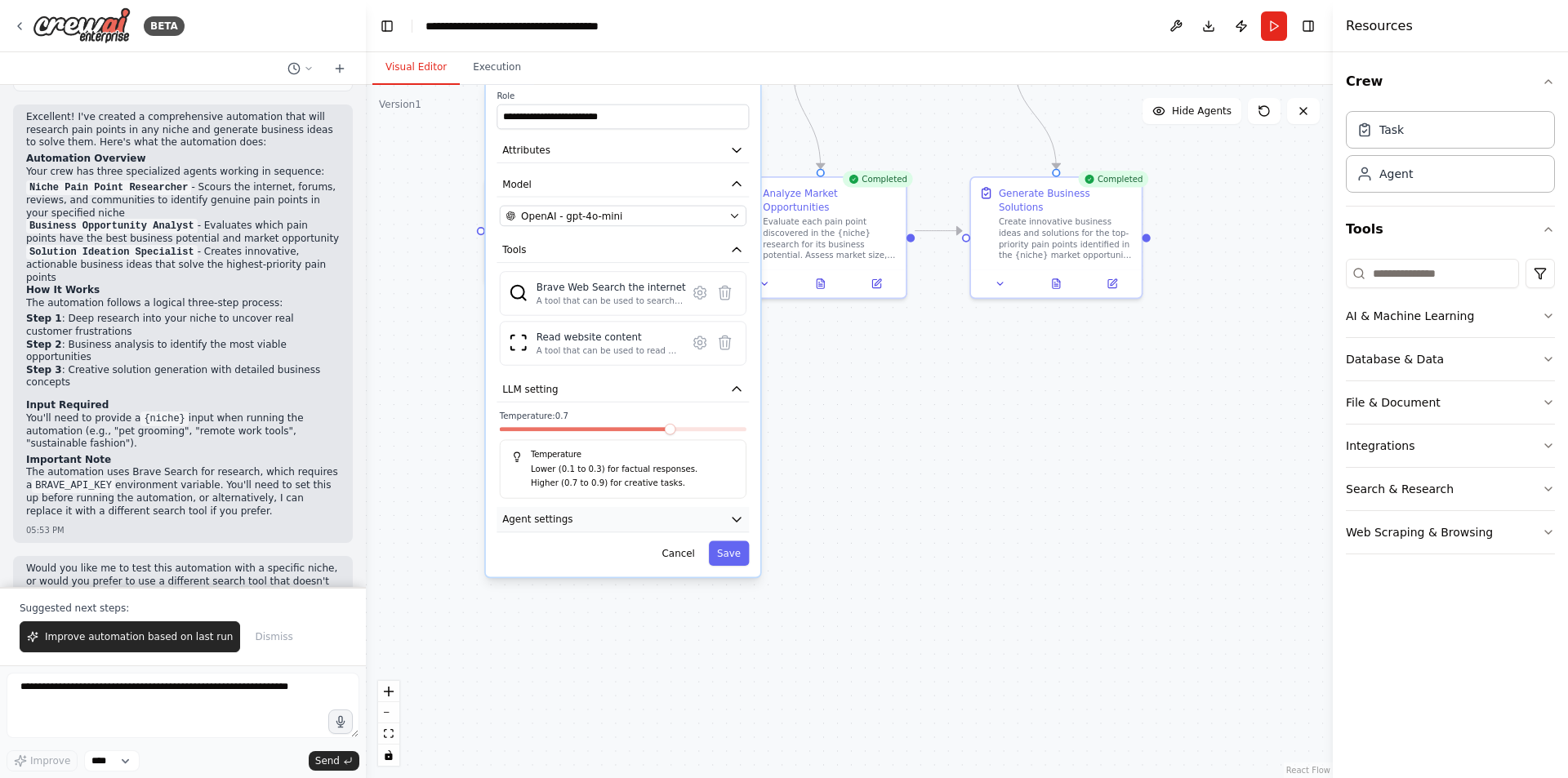
click at [731, 513] on icon "button" at bounding box center [737, 520] width 14 height 14
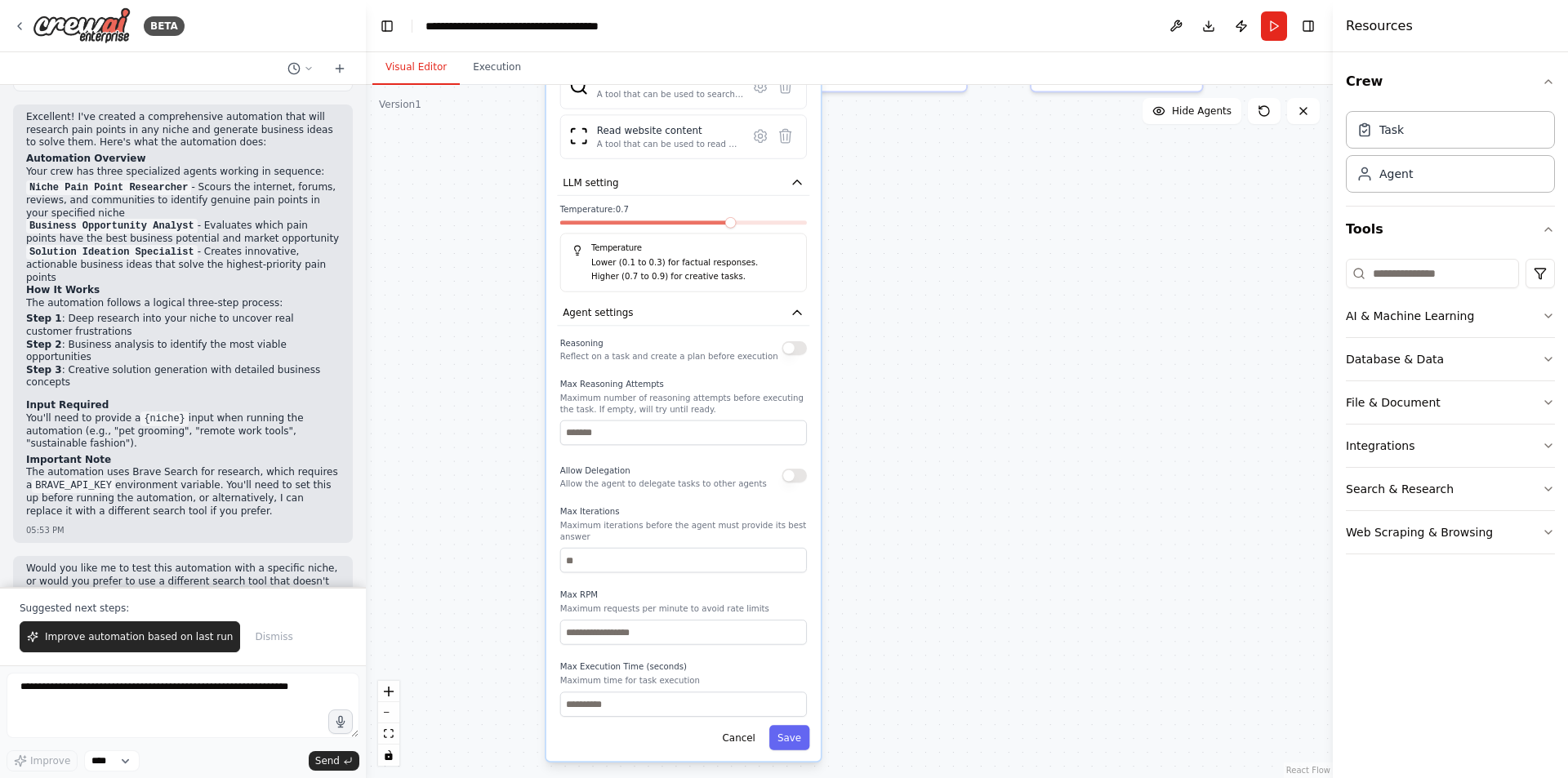
drag, startPoint x: 827, startPoint y: 519, endPoint x: 888, endPoint y: 313, distance: 214.8
click at [888, 313] on div ".deletable-edge-delete-btn { width: 20px; height: 20px; border: 0px solid #ffff…" at bounding box center [849, 432] width 967 height 694
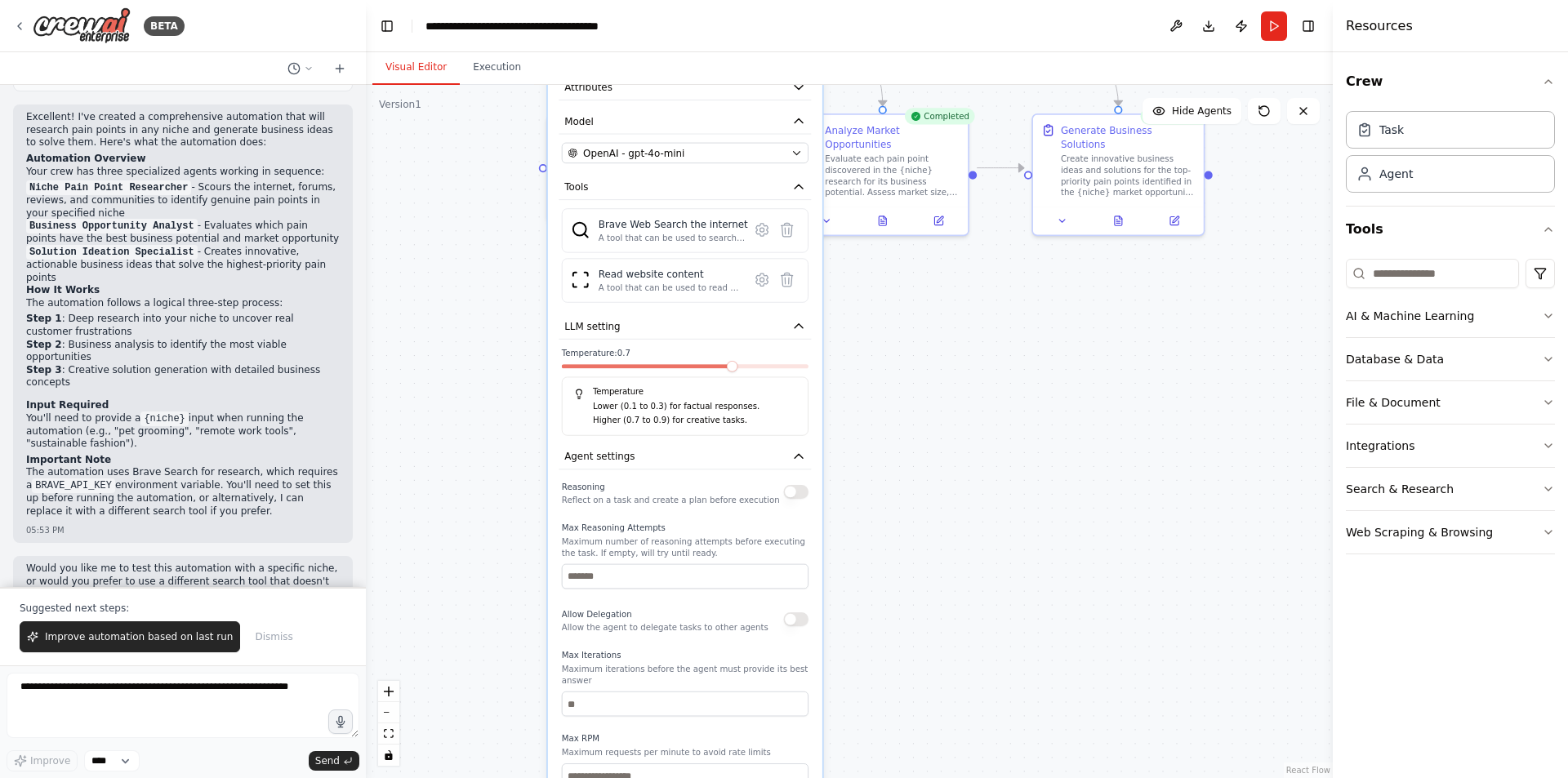
drag, startPoint x: 888, startPoint y: 313, endPoint x: 890, endPoint y: 456, distance: 143.0
click at [890, 456] on div ".deletable-edge-delete-btn { width: 20px; height: 20px; border: 0px solid #ffff…" at bounding box center [849, 432] width 967 height 694
click at [795, 319] on icon "button" at bounding box center [799, 326] width 14 height 14
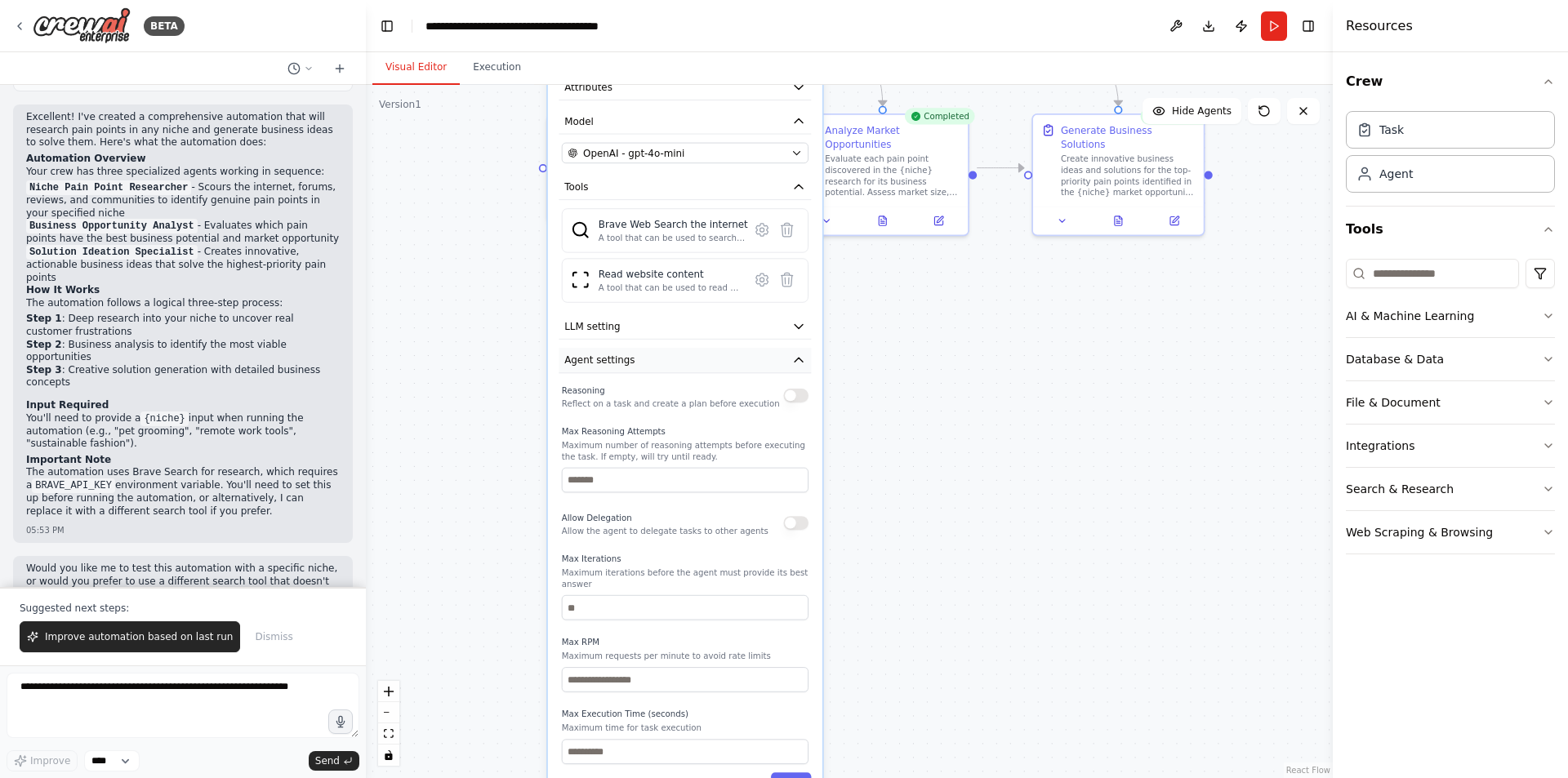
click at [795, 353] on icon "button" at bounding box center [799, 360] width 14 height 14
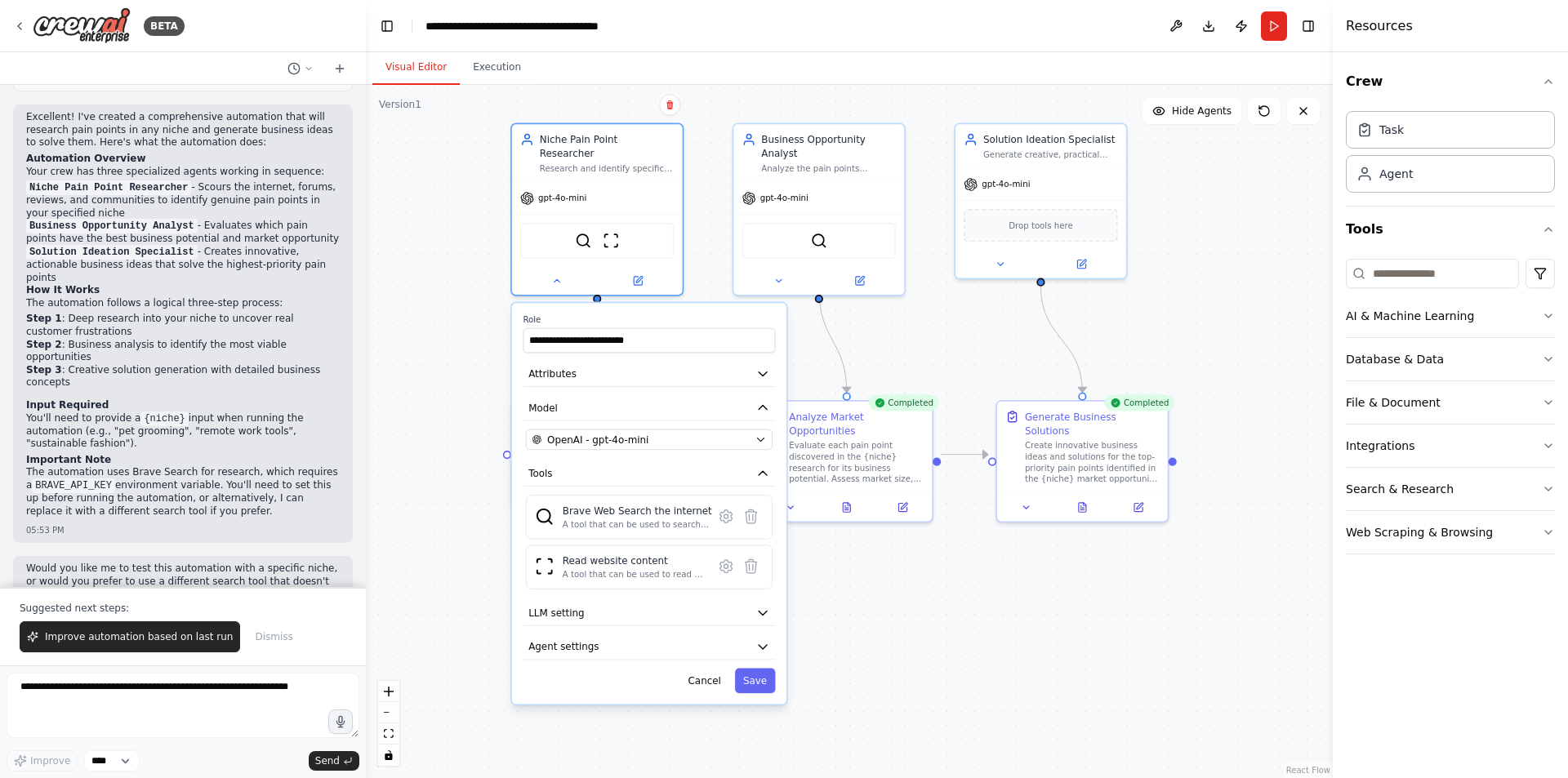
drag, startPoint x: 848, startPoint y: 379, endPoint x: 812, endPoint y: 665, distance: 288.3
click at [812, 665] on div ".deletable-edge-delete-btn { width: 20px; height: 20px; border: 0px solid #ffff…" at bounding box center [849, 432] width 967 height 694
click at [717, 368] on button "Attributes" at bounding box center [649, 373] width 253 height 25
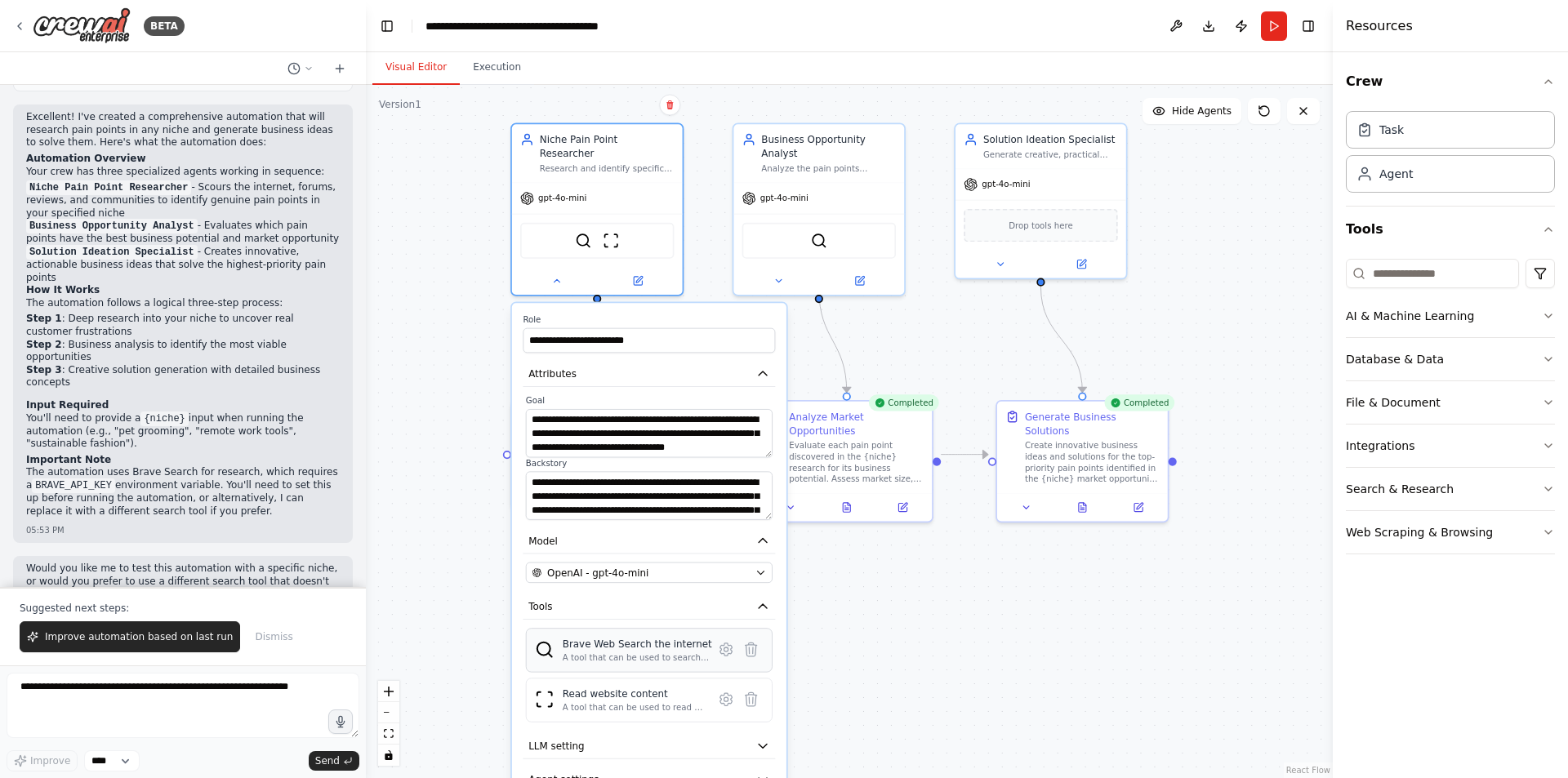
click at [646, 652] on div "A tool that can be used to search the internet with a search_query." at bounding box center [638, 658] width 150 height 11
click at [893, 744] on div ".deletable-edge-delete-btn { width: 20px; height: 20px; border: 0px solid #ffff…" at bounding box center [849, 432] width 967 height 694
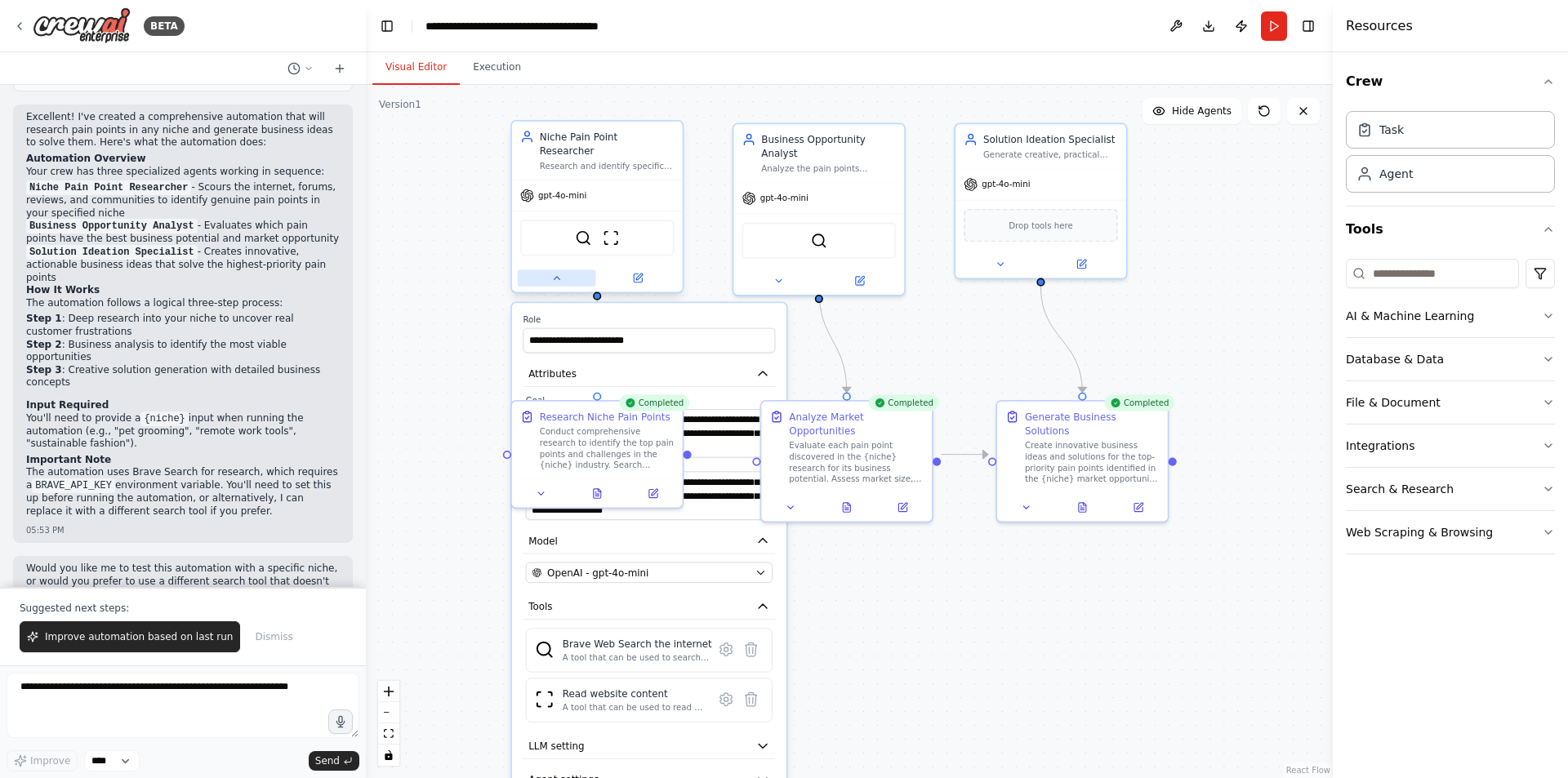
click at [558, 273] on icon at bounding box center [556, 278] width 11 height 11
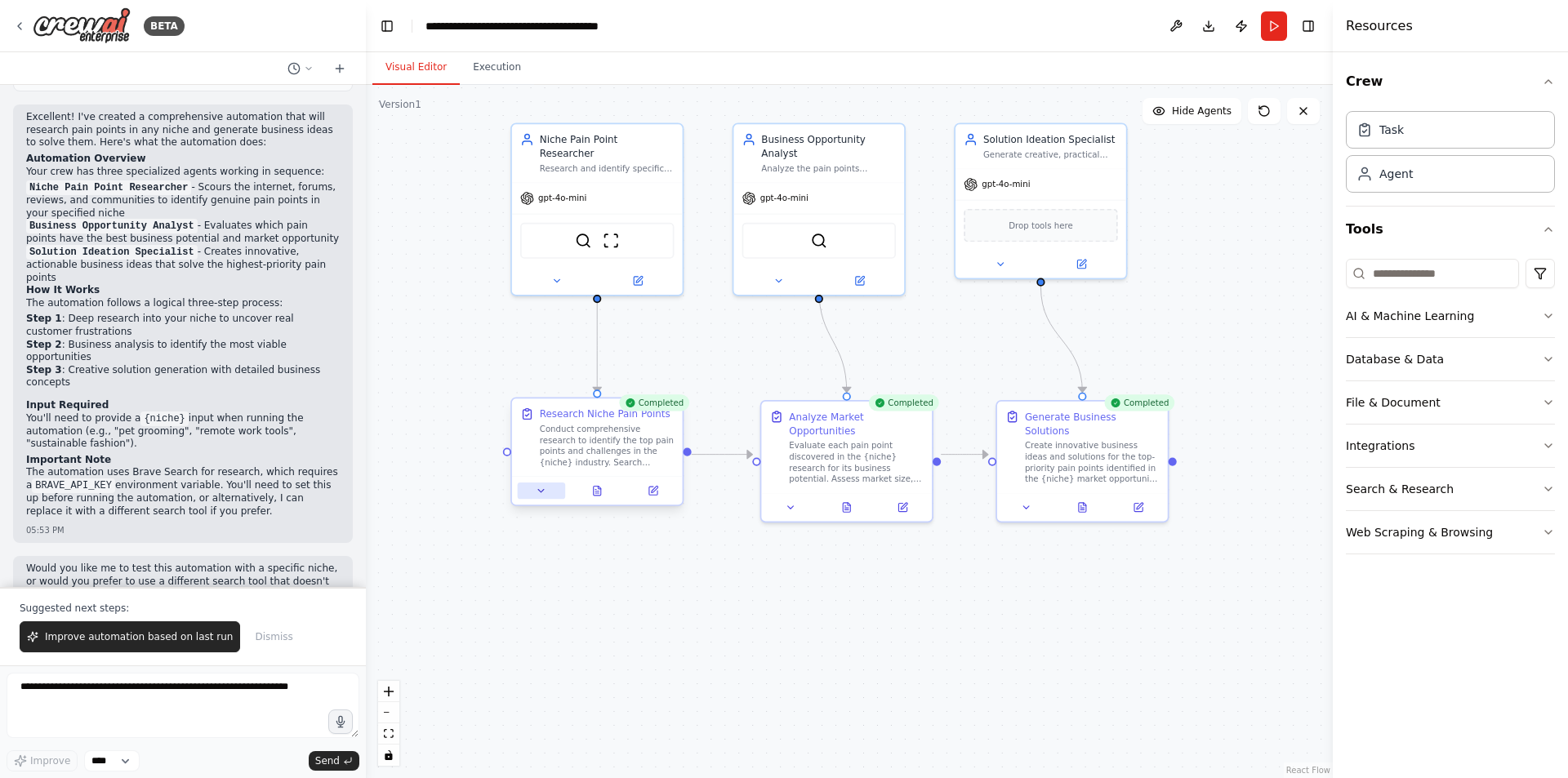
click at [542, 495] on icon at bounding box center [541, 490] width 11 height 11
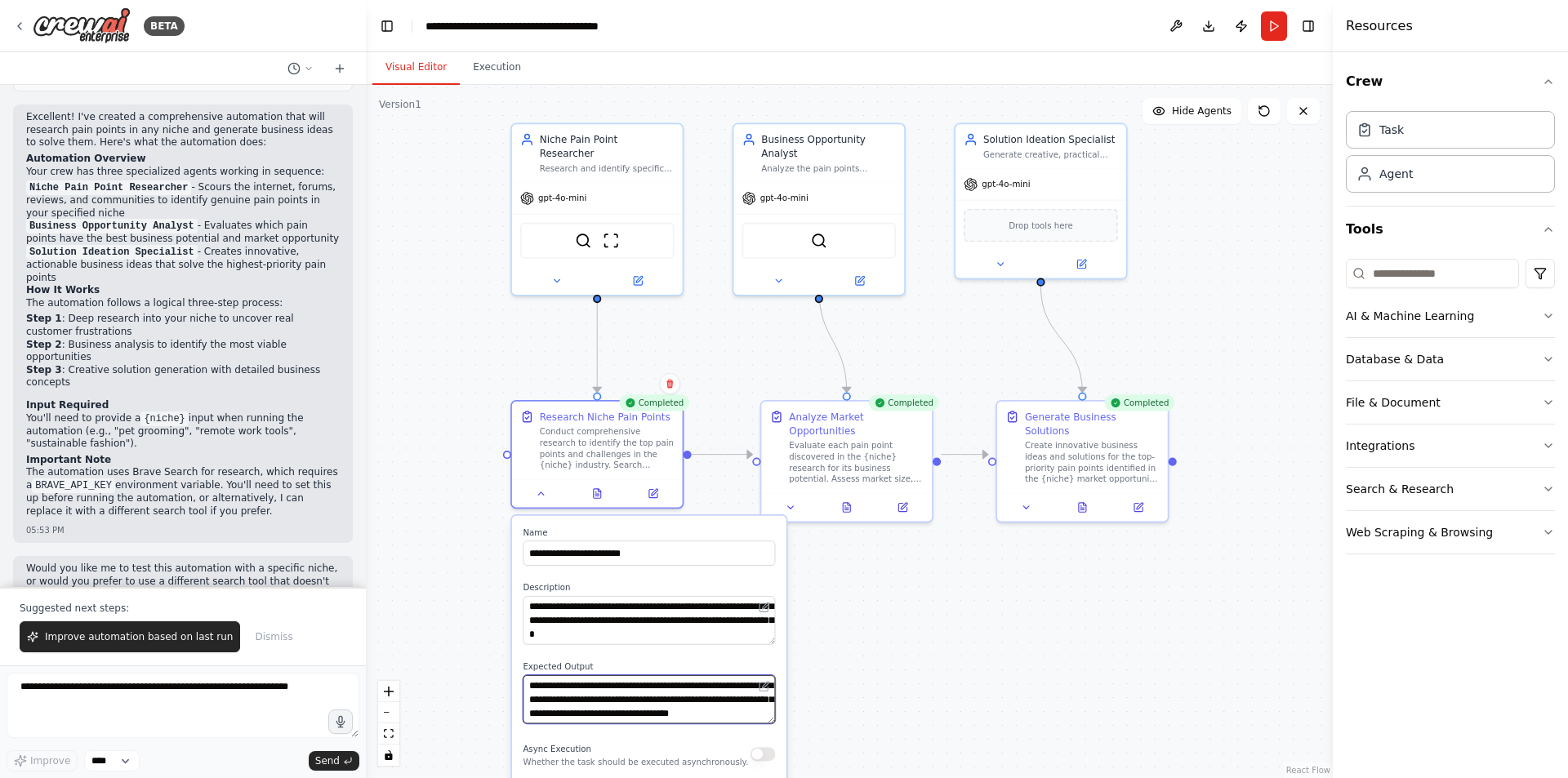
scroll to position [16, 0]
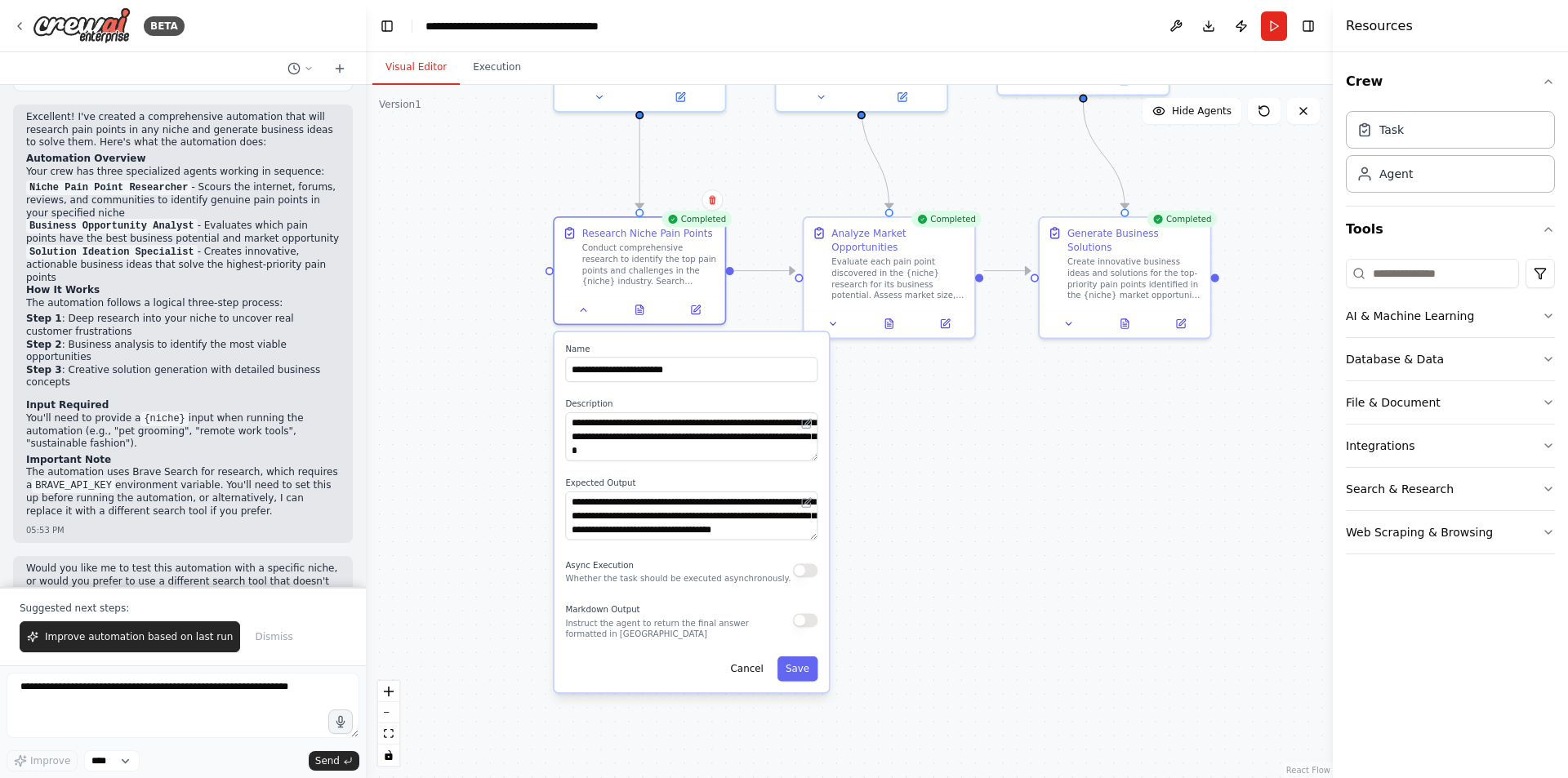
drag, startPoint x: 849, startPoint y: 637, endPoint x: 891, endPoint y: 453, distance: 188.7
click at [891, 453] on div ".deletable-edge-delete-btn { width: 20px; height: 20px; border: 0px solid #ffff…" at bounding box center [849, 432] width 967 height 694
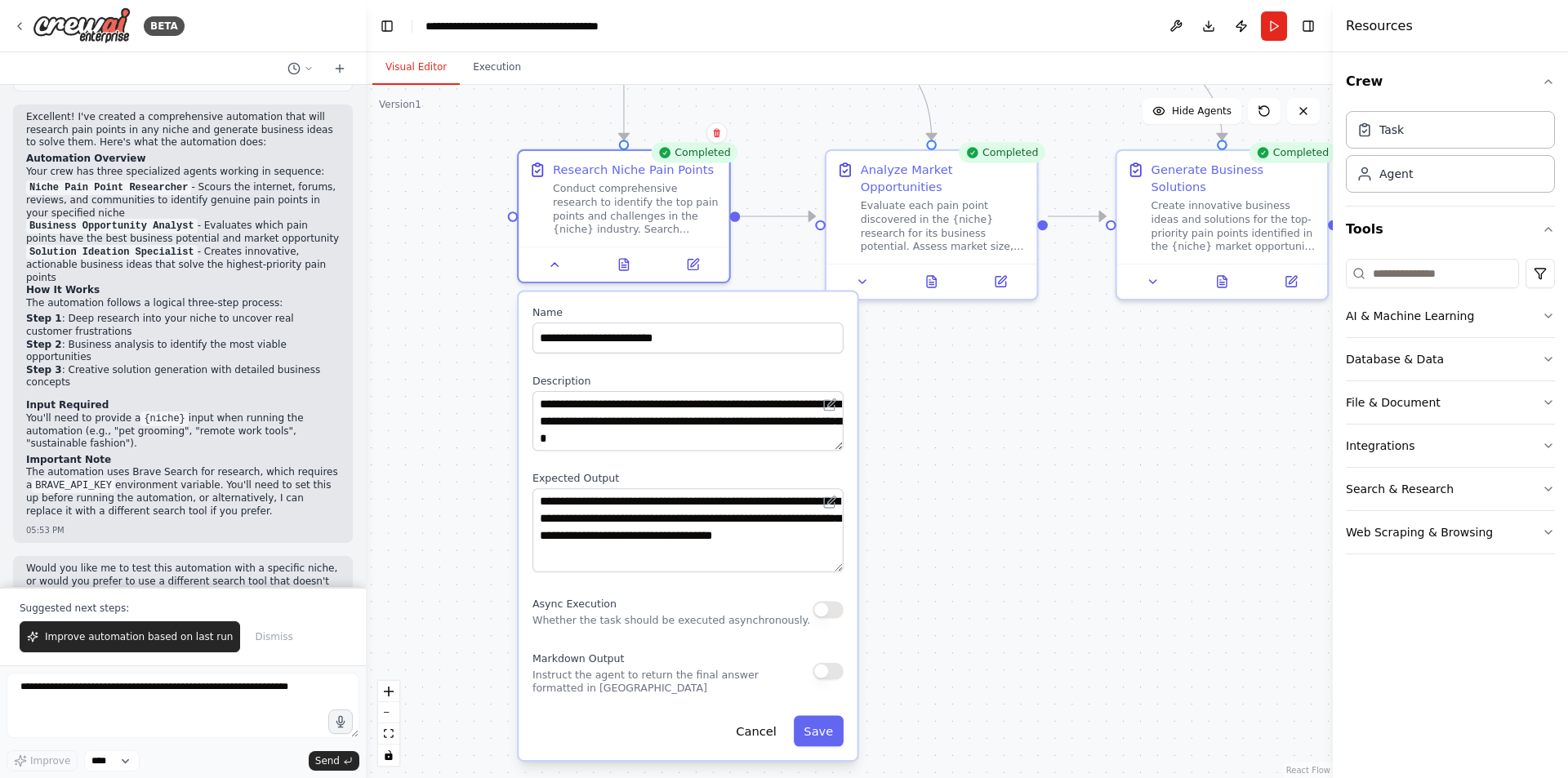
scroll to position [0, 0]
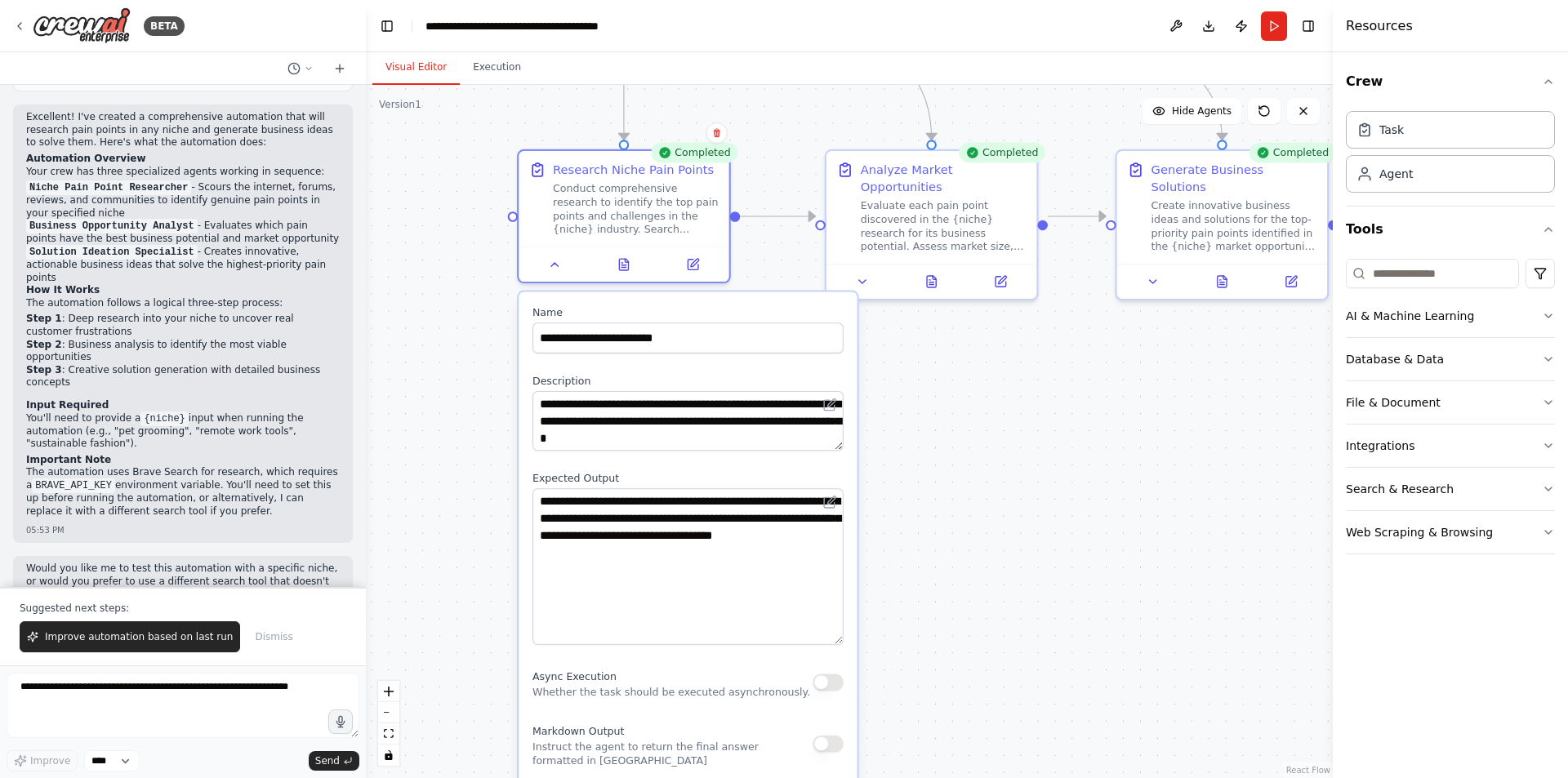
drag, startPoint x: 836, startPoint y: 544, endPoint x: 830, endPoint y: 637, distance: 93.2
click at [830, 637] on textarea "**********" at bounding box center [688, 566] width 311 height 156
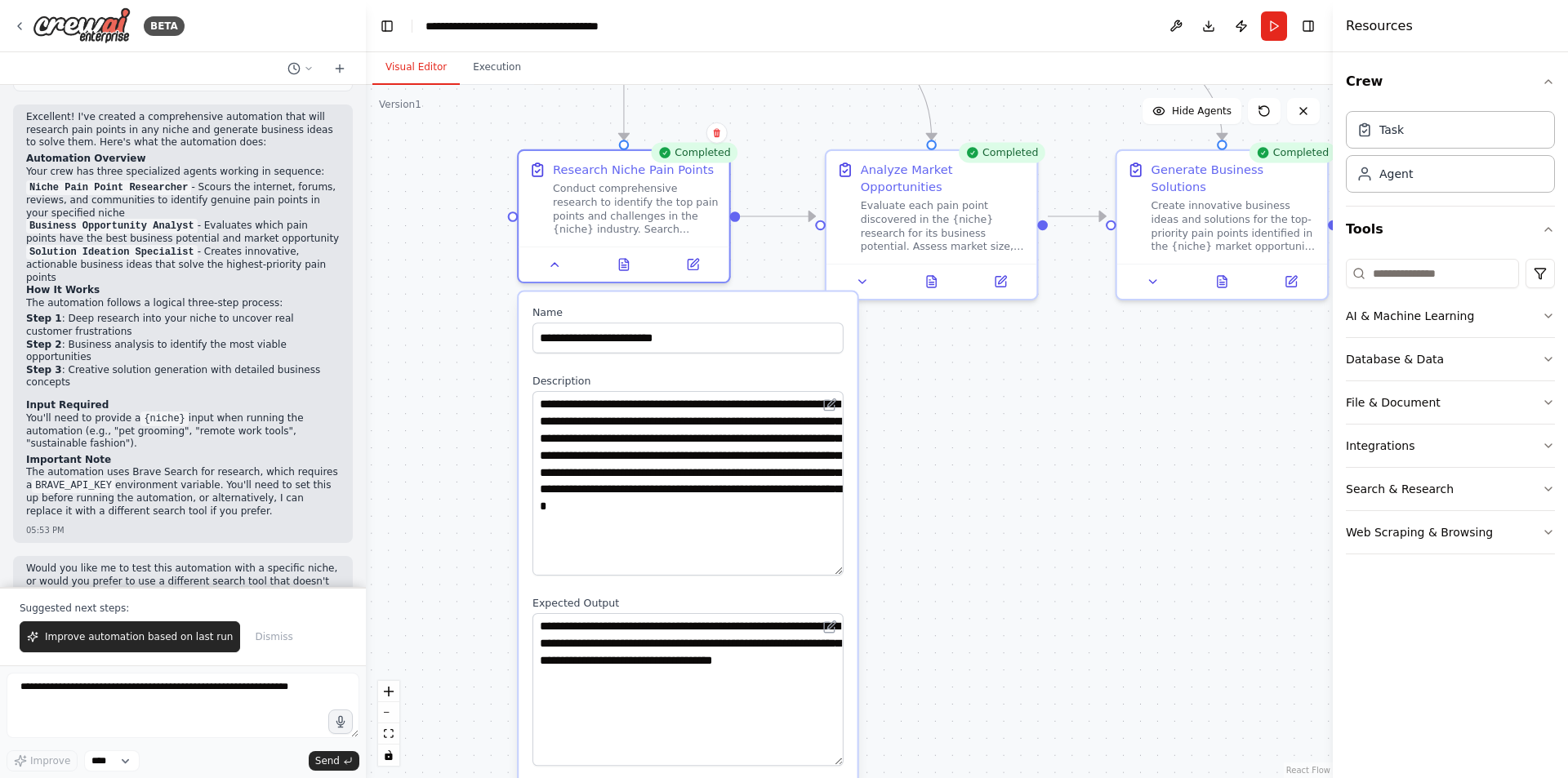
drag, startPoint x: 841, startPoint y: 445, endPoint x: 839, endPoint y: 570, distance: 125.0
click at [839, 570] on textarea "**********" at bounding box center [688, 483] width 311 height 185
click at [548, 264] on icon at bounding box center [555, 261] width 14 height 14
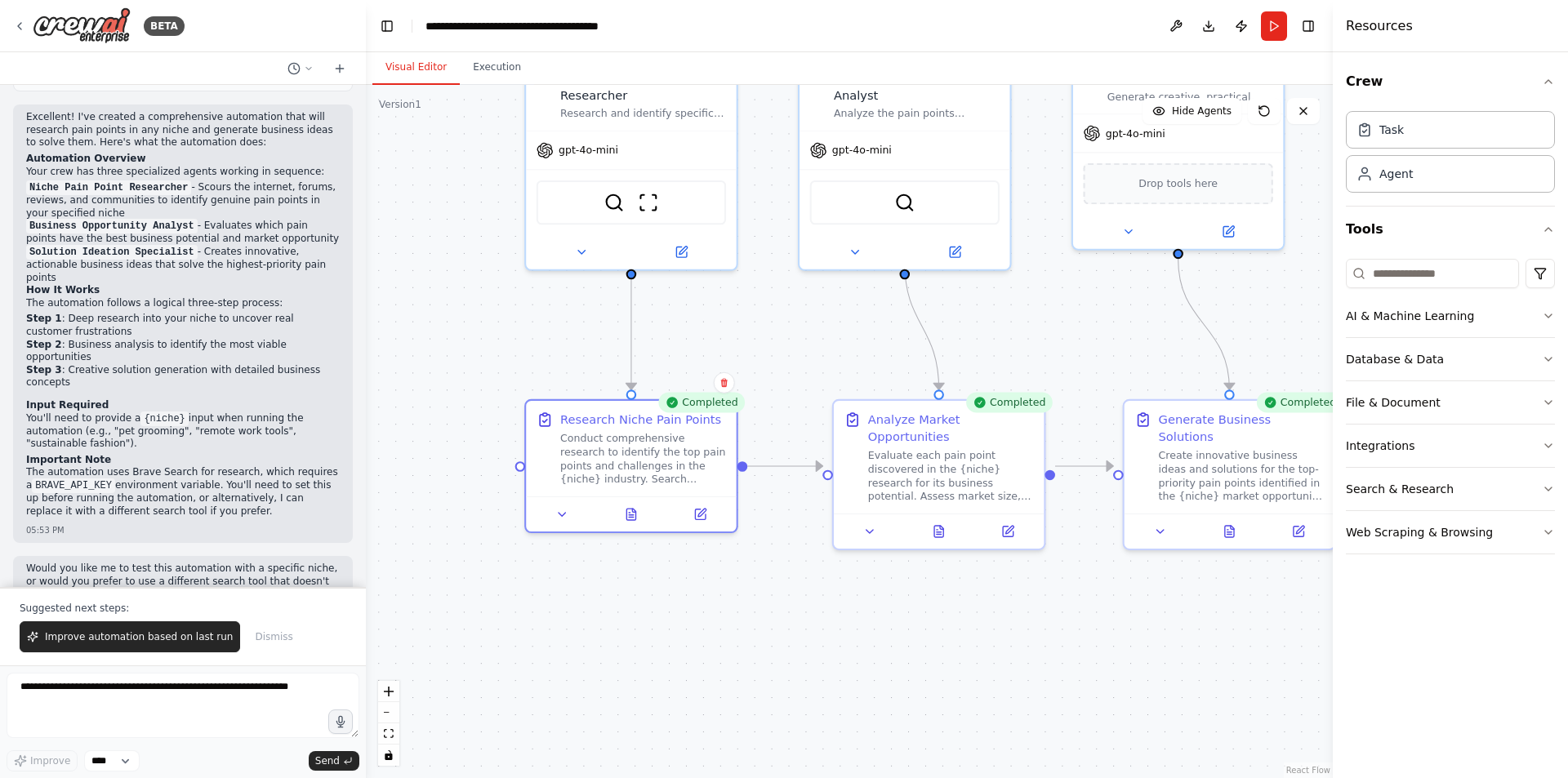
drag, startPoint x: 747, startPoint y: 414, endPoint x: 631, endPoint y: 379, distance: 121.2
click at [750, 651] on div ".deletable-edge-delete-btn { width: 20px; height: 20px; border: 0px solid #ffff…" at bounding box center [849, 432] width 967 height 694
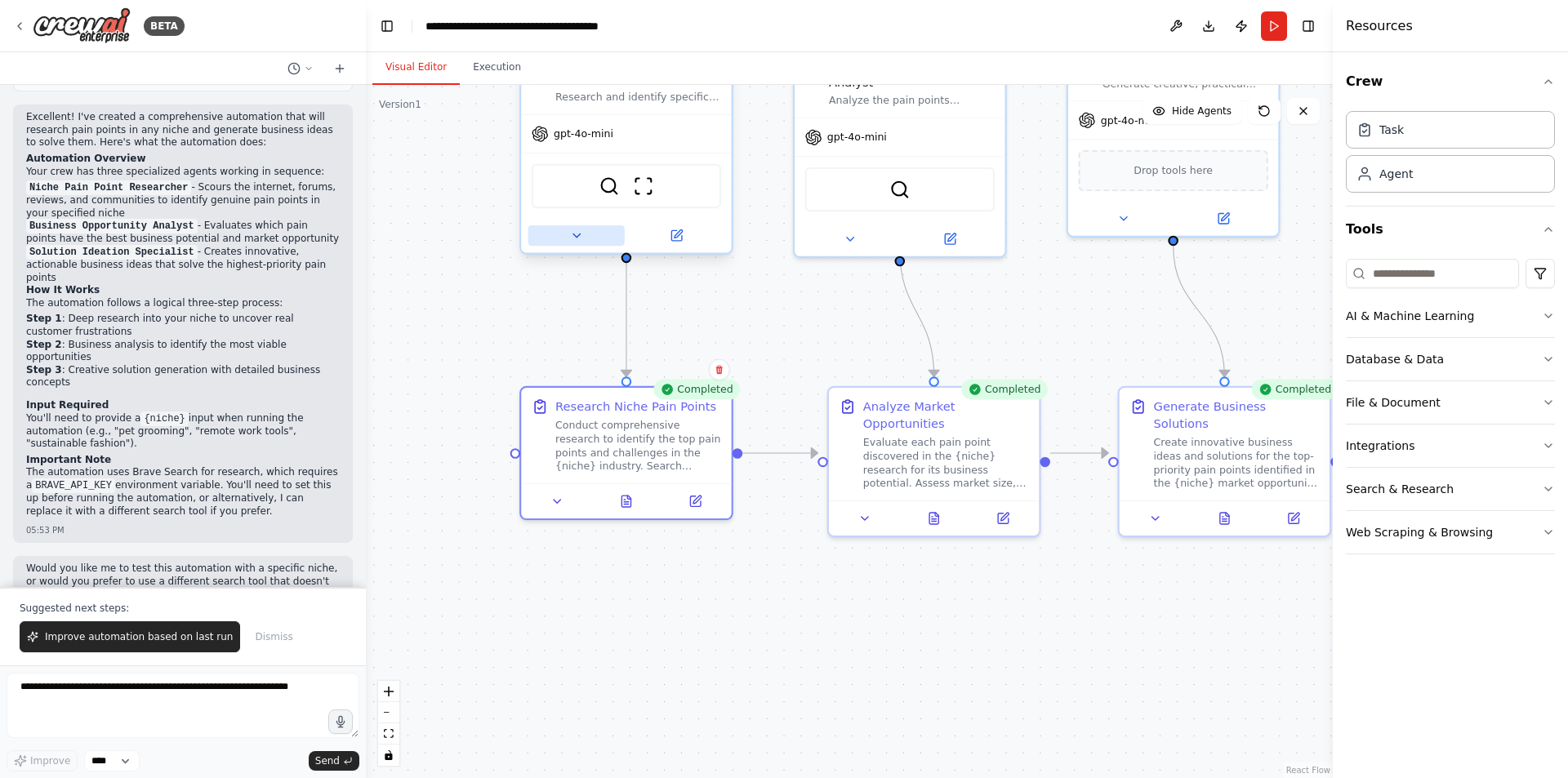
click at [578, 226] on button at bounding box center [577, 236] width 96 height 21
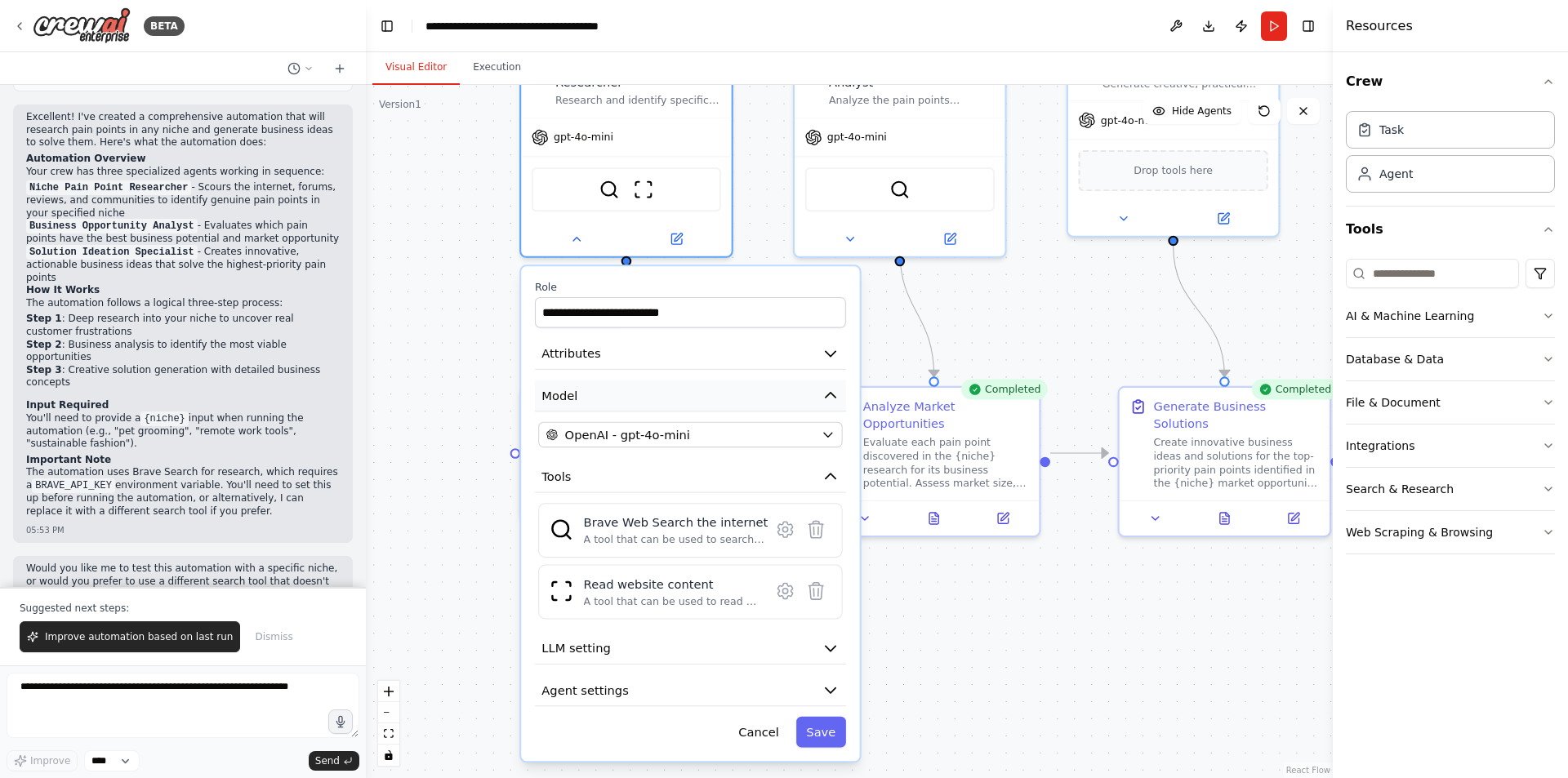
click at [767, 380] on button "Model" at bounding box center [690, 395] width 311 height 32
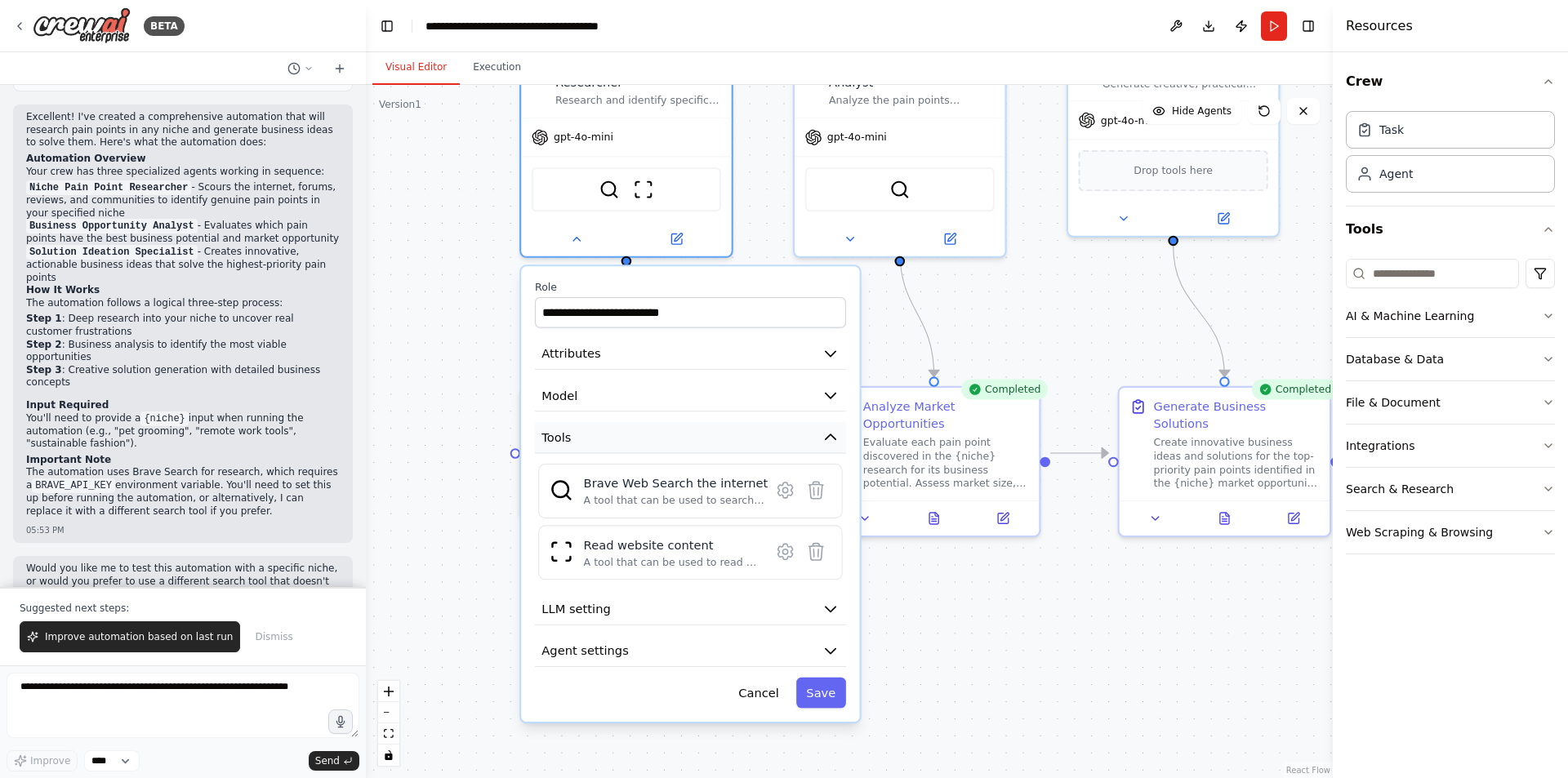
click at [771, 422] on button "Tools" at bounding box center [690, 438] width 311 height 32
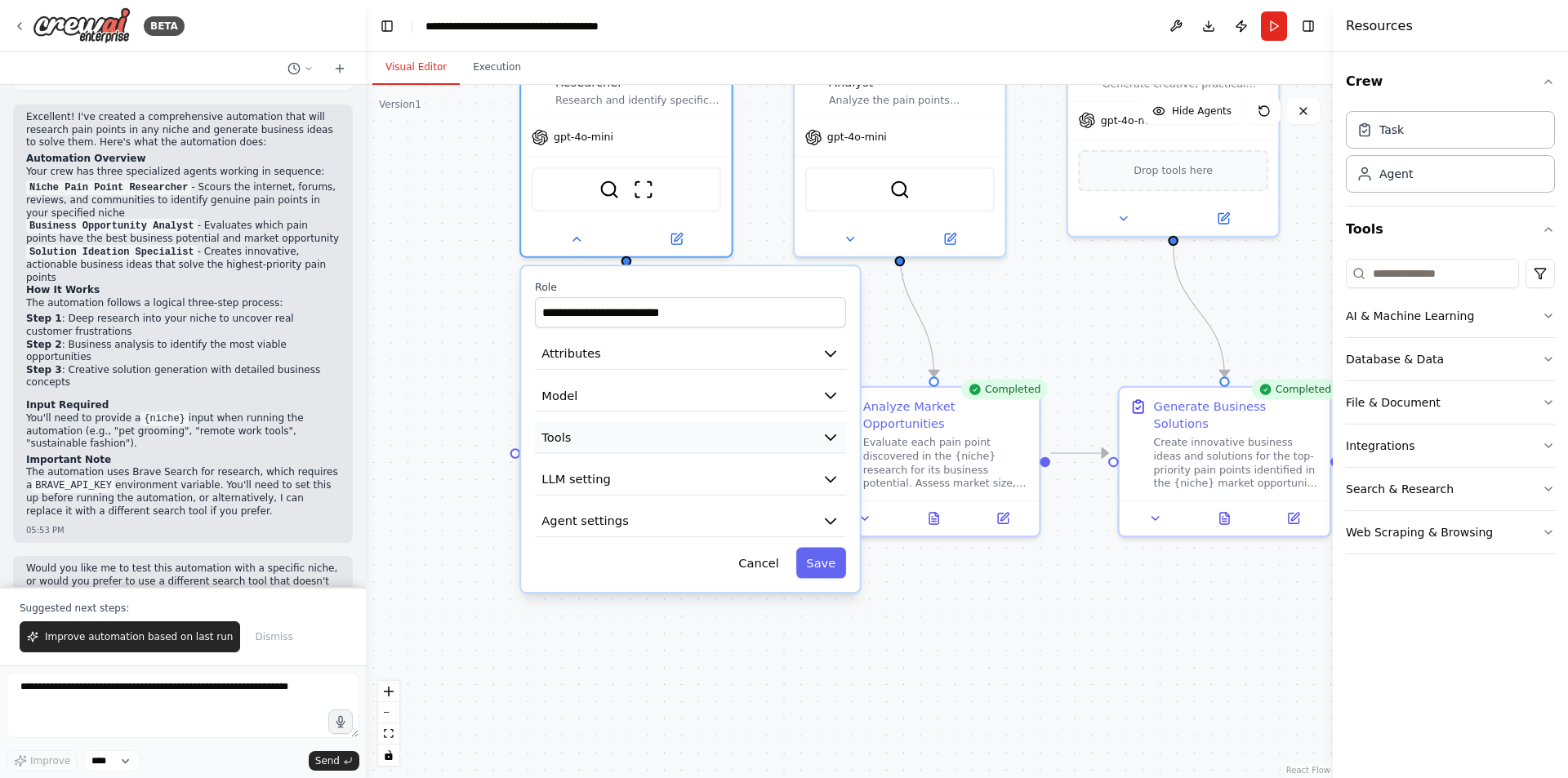
click at [771, 422] on button "Tools" at bounding box center [690, 438] width 311 height 32
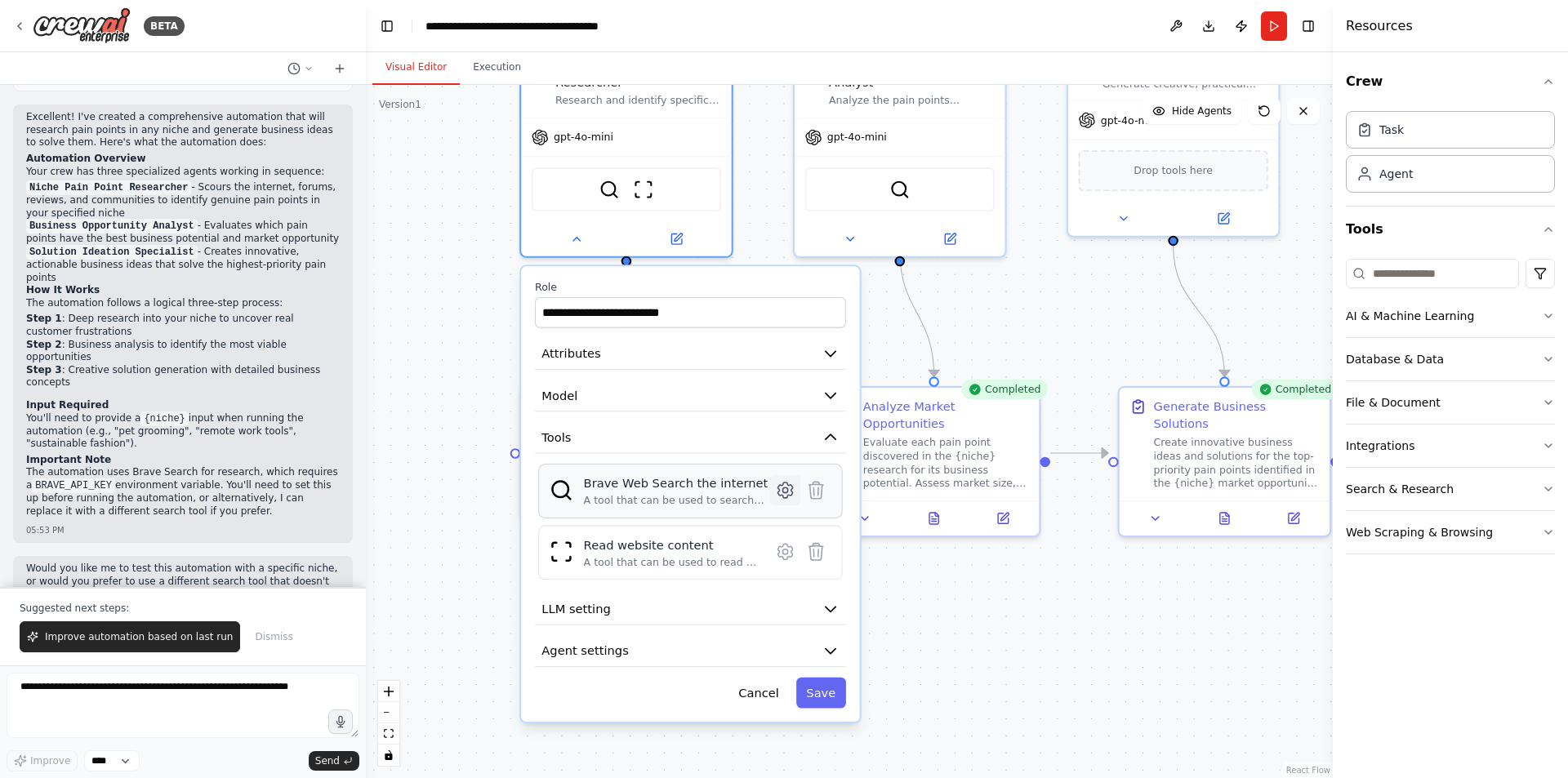
click at [779, 482] on icon at bounding box center [785, 490] width 15 height 15
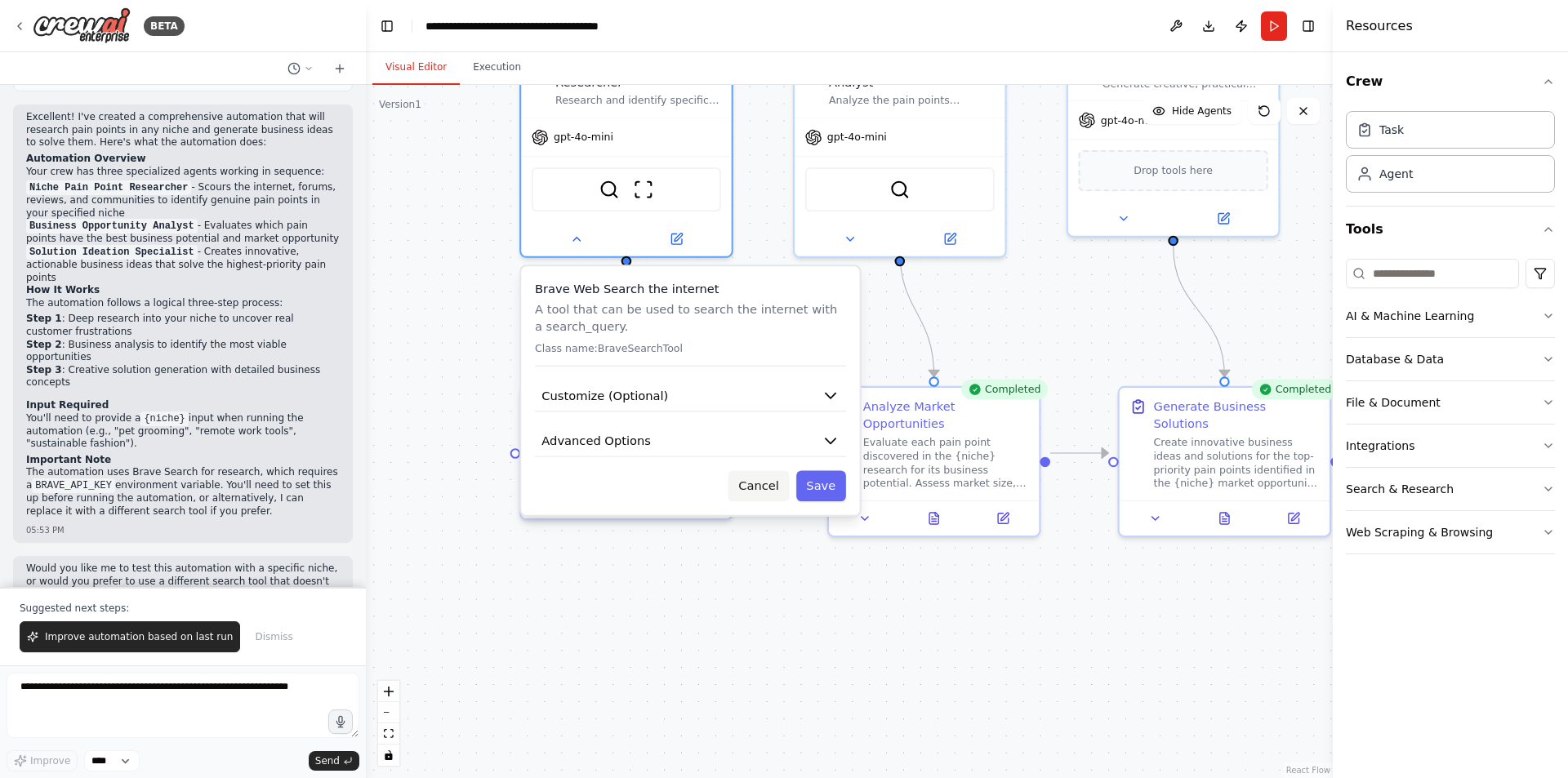
click at [766, 471] on button "Cancel" at bounding box center [758, 486] width 61 height 31
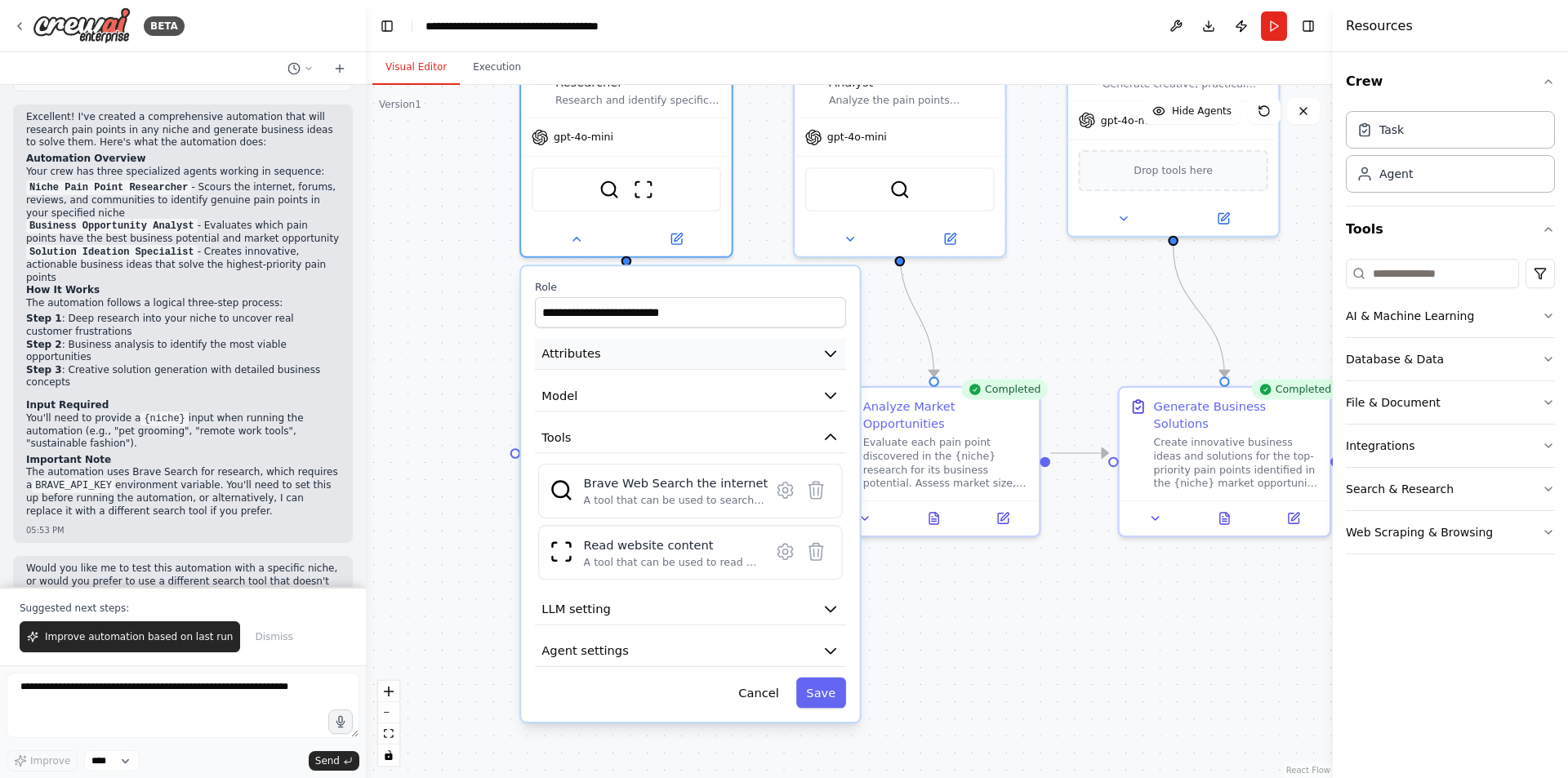
click at [707, 349] on button "Attributes" at bounding box center [690, 353] width 311 height 32
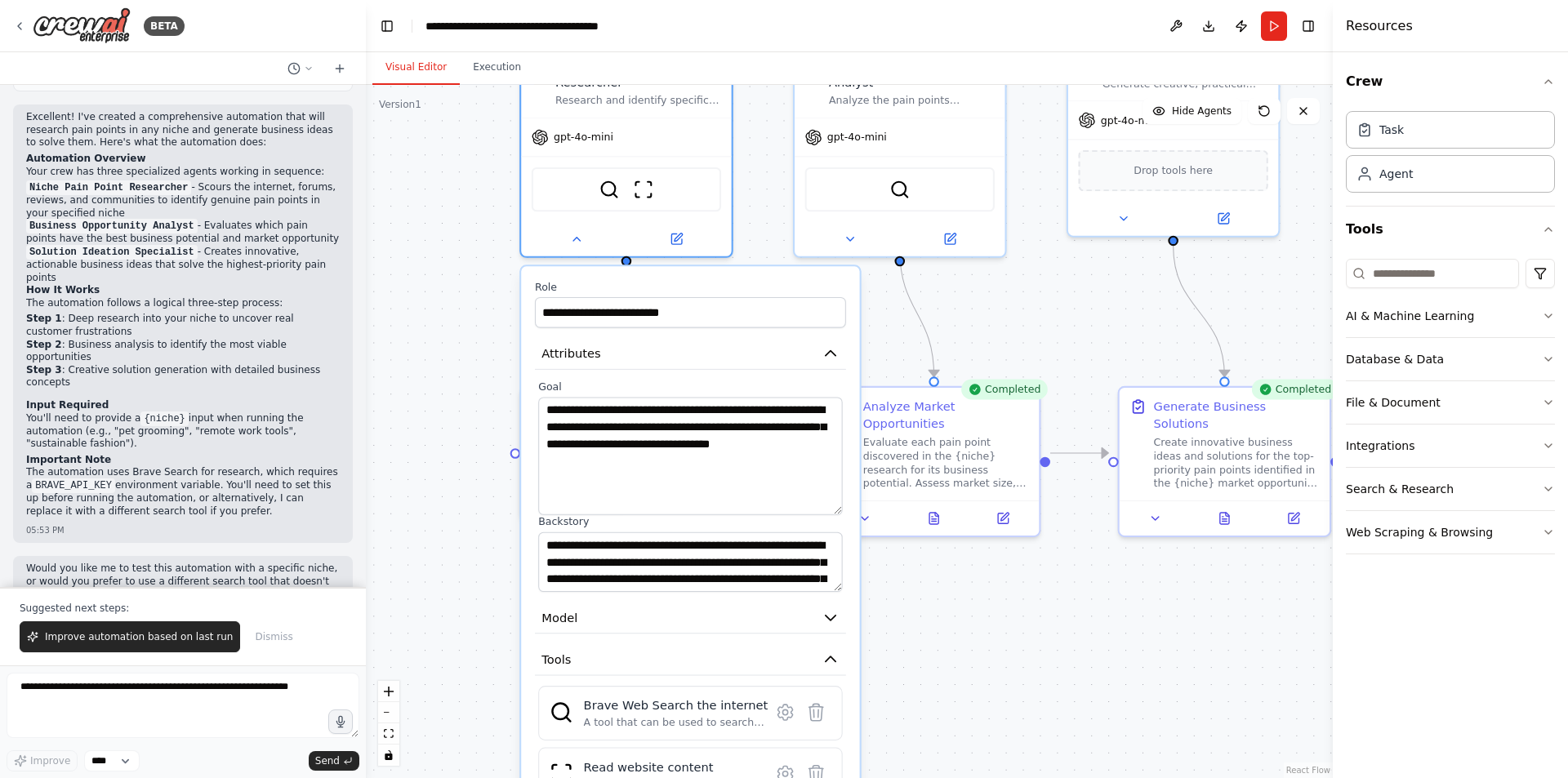
drag, startPoint x: 834, startPoint y: 435, endPoint x: 830, endPoint y: 495, distance: 60.1
click at [830, 495] on textarea "**********" at bounding box center [690, 456] width 304 height 118
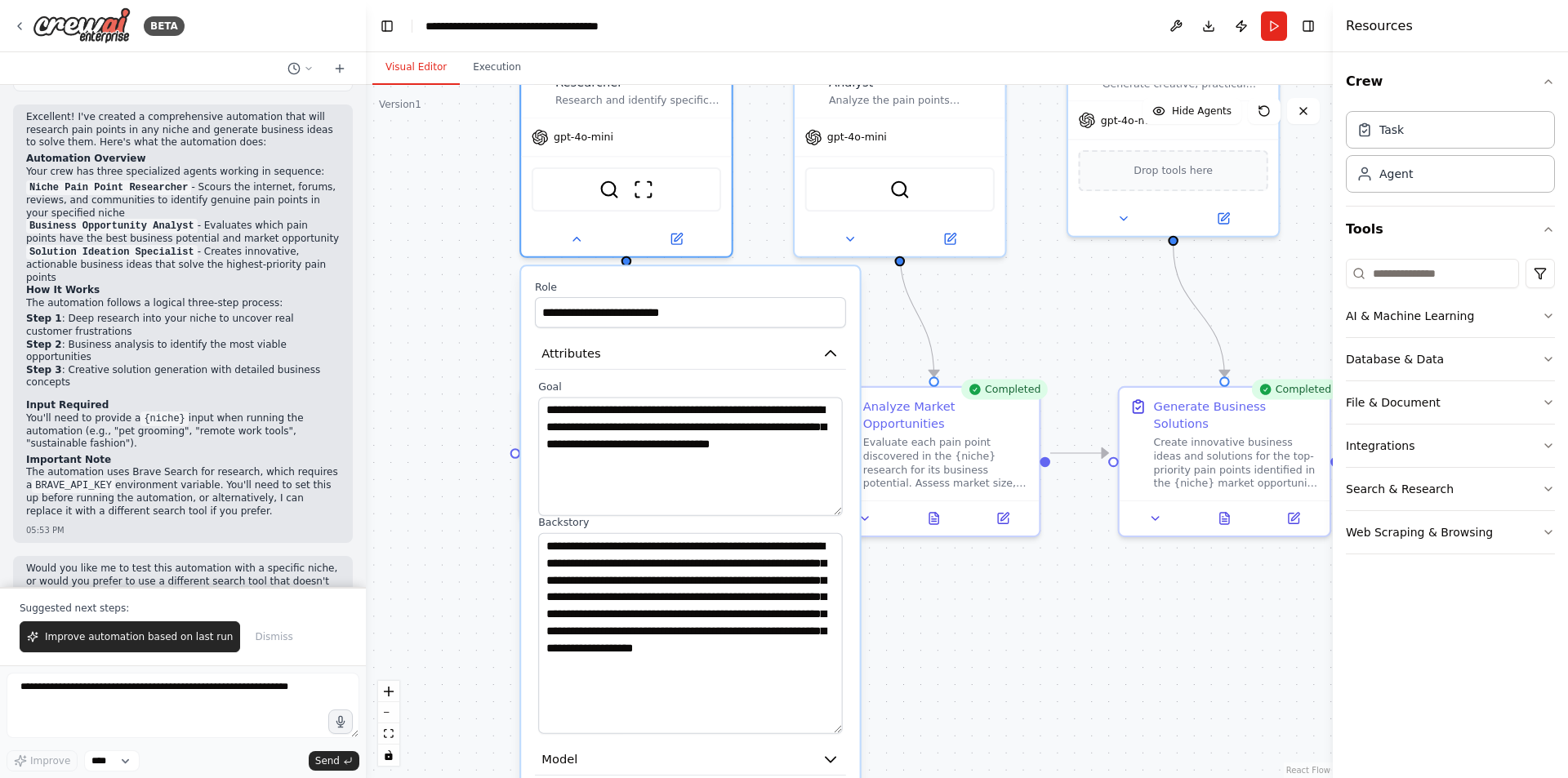
drag, startPoint x: 836, startPoint y: 570, endPoint x: 852, endPoint y: 711, distance: 141.9
click at [852, 711] on div "**********" at bounding box center [689, 676] width 338 height 819
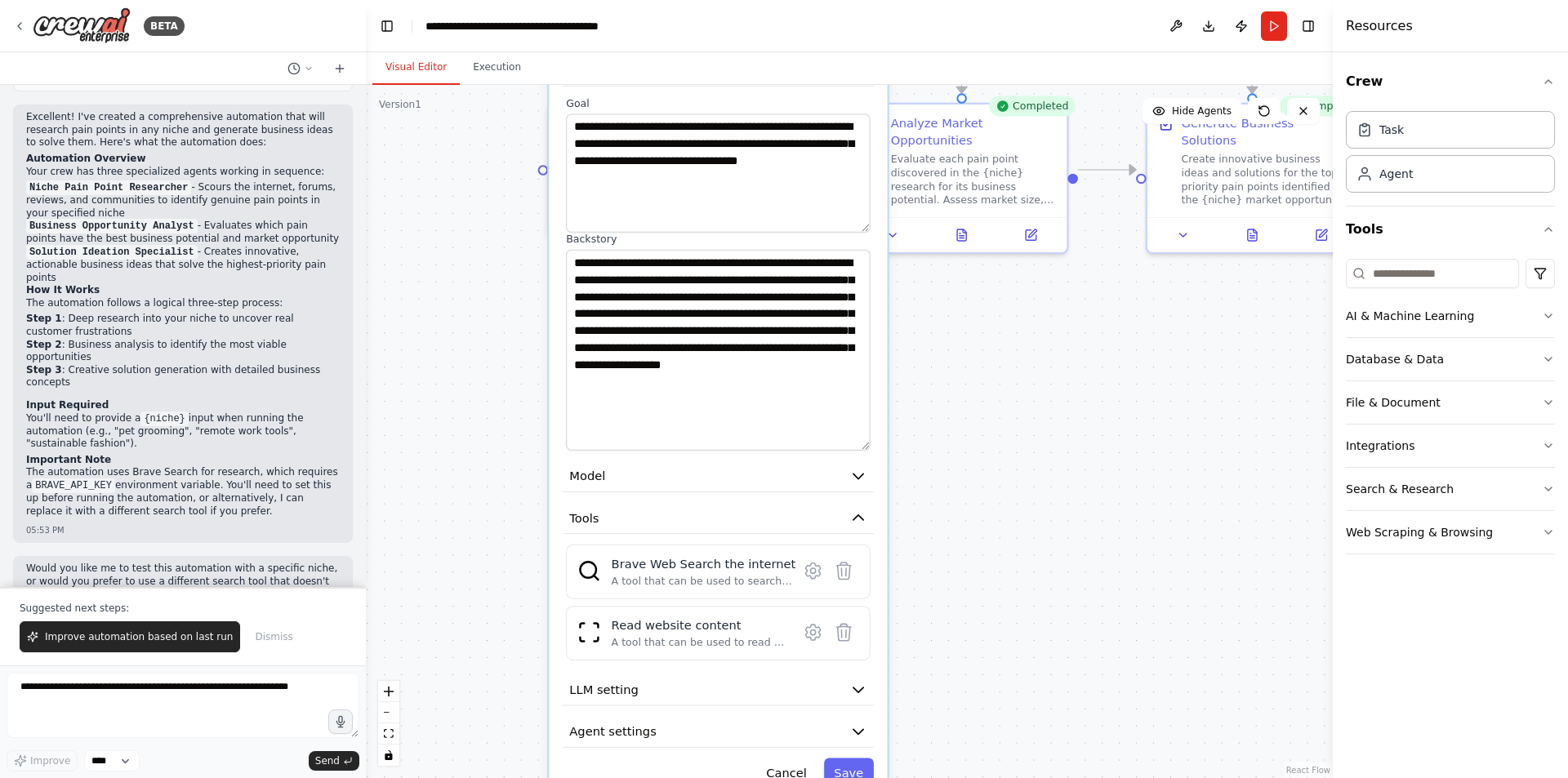
drag, startPoint x: 909, startPoint y: 676, endPoint x: 937, endPoint y: 392, distance: 285.4
click at [937, 392] on div ".deletable-edge-delete-btn { width: 20px; height: 20px; border: 0px solid #ffff…" at bounding box center [849, 432] width 967 height 694
click at [631, 574] on div "A tool that can be used to search the internet with a search_query." at bounding box center [704, 581] width 185 height 14
click at [813, 568] on icon at bounding box center [812, 571] width 5 height 5
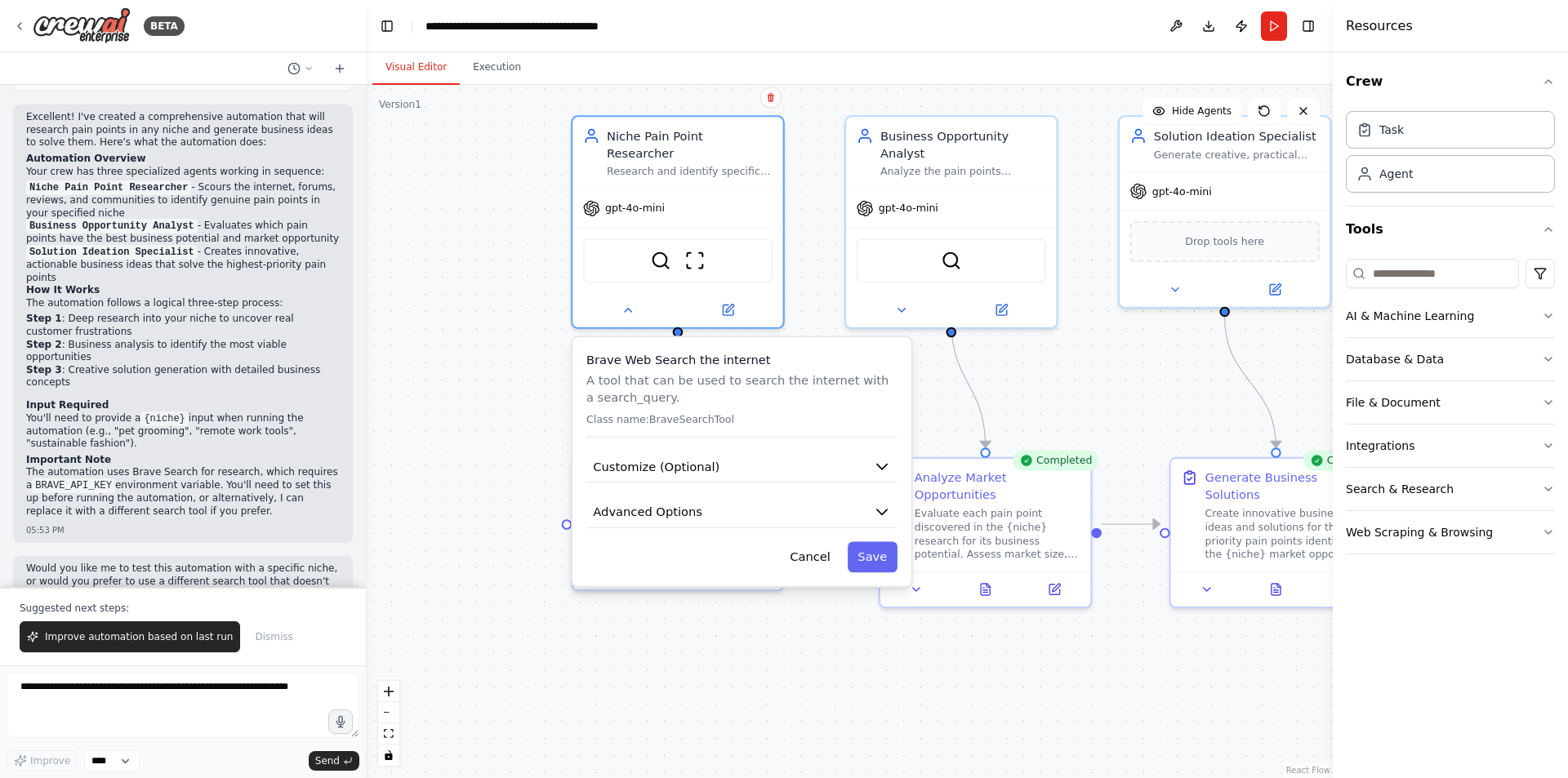
drag, startPoint x: 799, startPoint y: 394, endPoint x: 775, endPoint y: 621, distance: 228.3
click at [799, 695] on div ".deletable-edge-delete-btn { width: 20px; height: 20px; border: 0px solid #ffff…" at bounding box center [849, 432] width 967 height 694
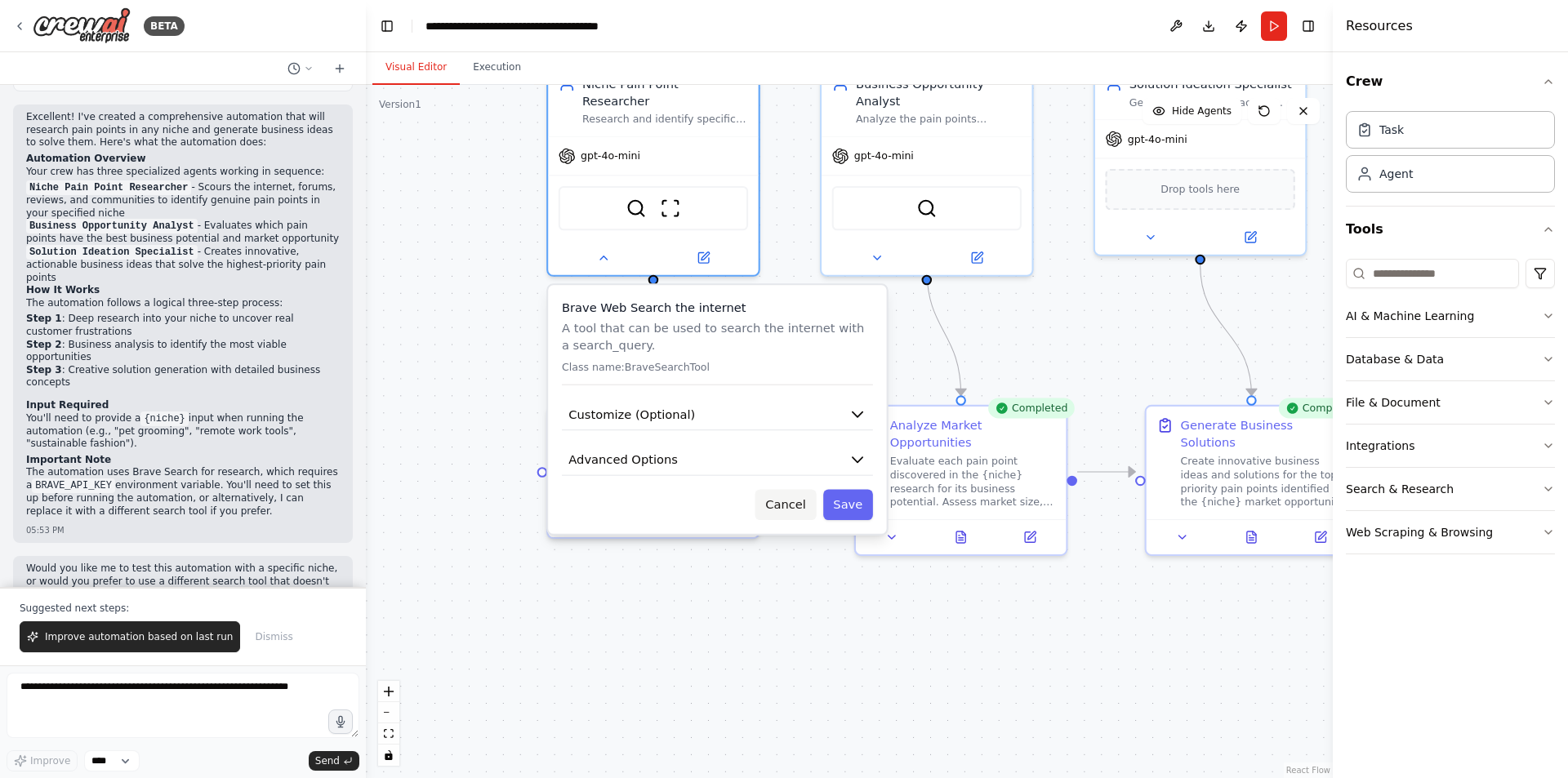
click at [793, 494] on button "Cancel" at bounding box center [786, 505] width 61 height 31
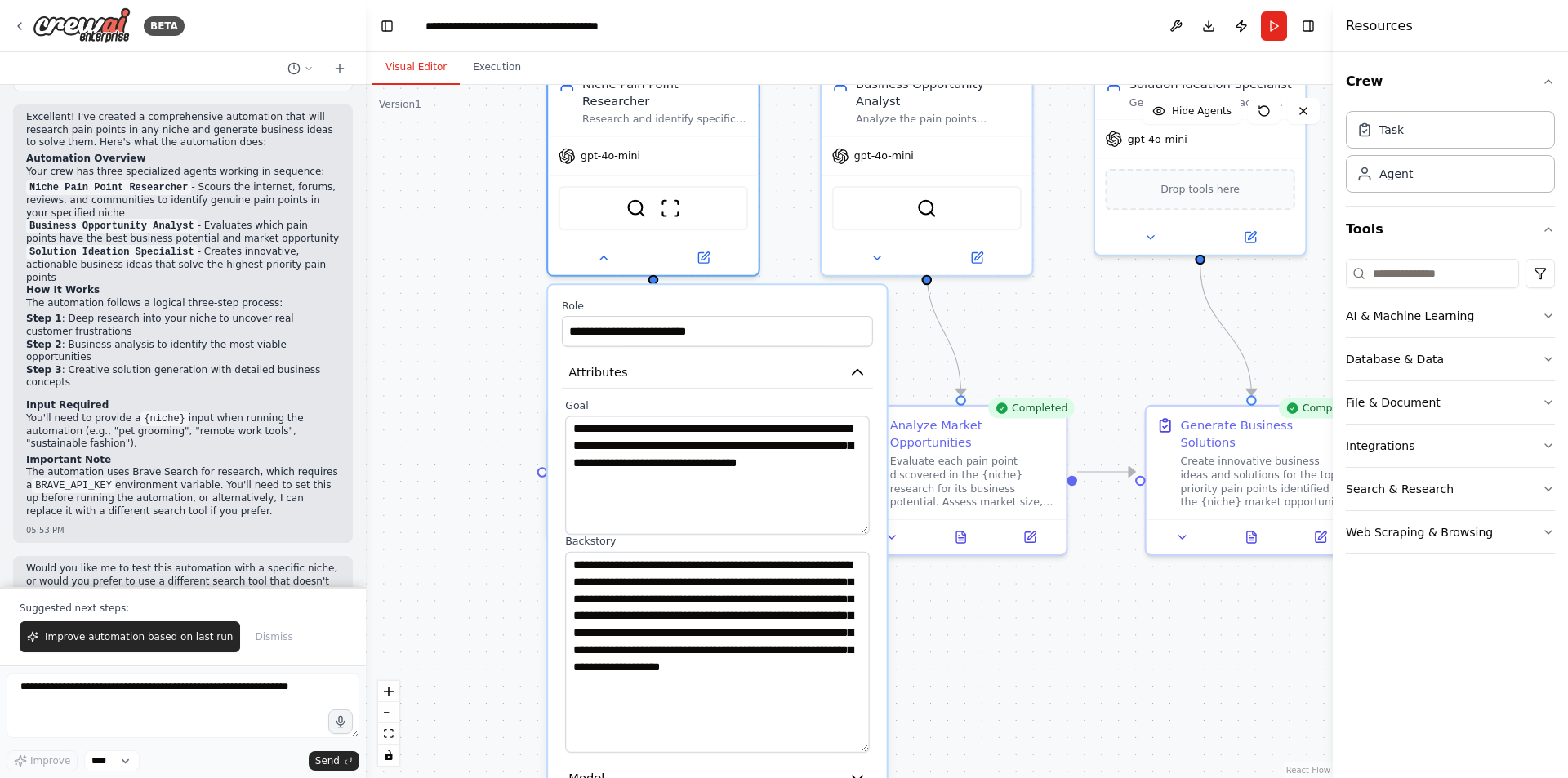
click at [972, 648] on div ".deletable-edge-delete-btn { width: 20px; height: 20px; border: 0px solid #ffff…" at bounding box center [849, 432] width 967 height 694
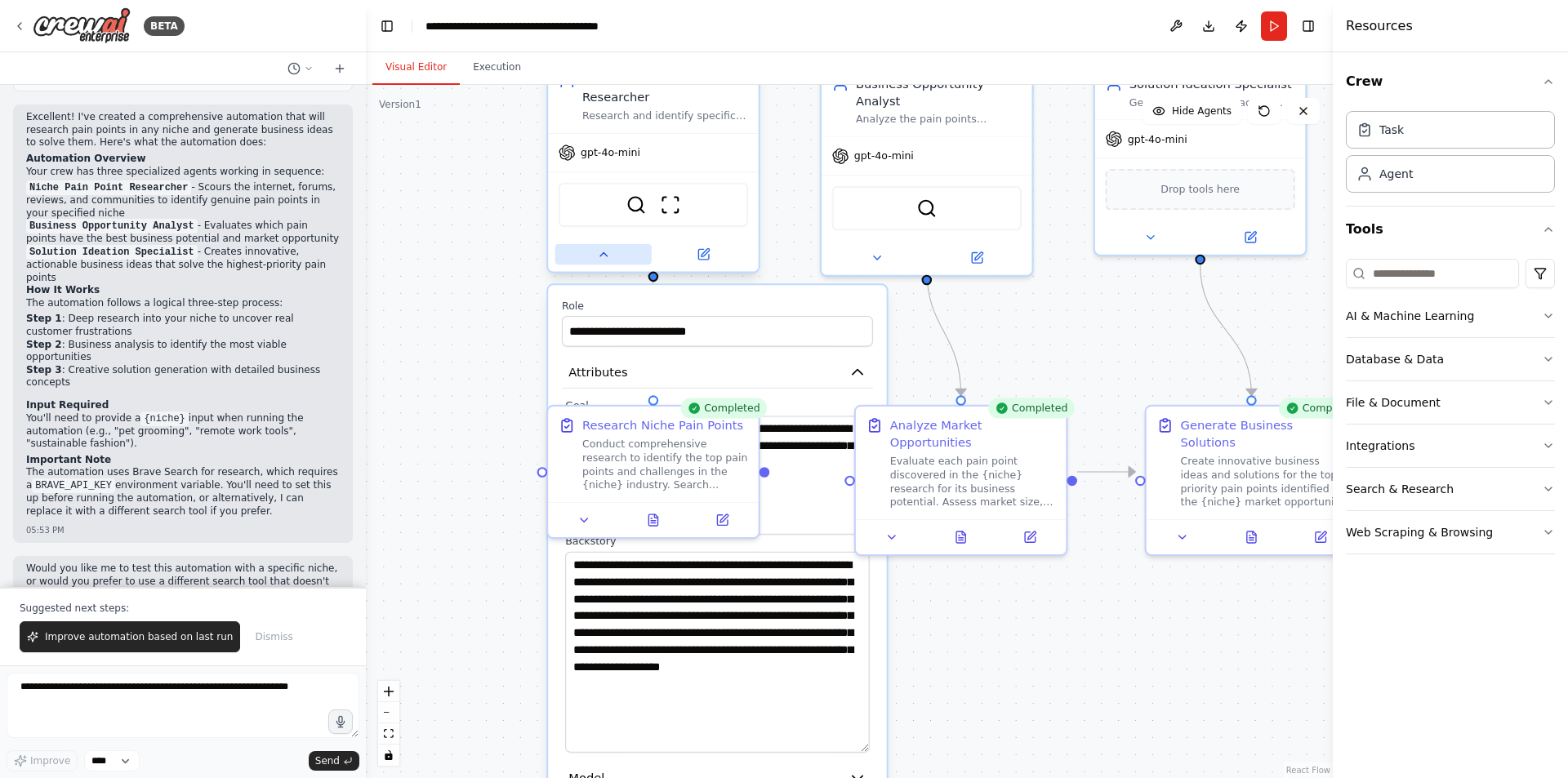
click at [614, 244] on button at bounding box center [603, 254] width 96 height 21
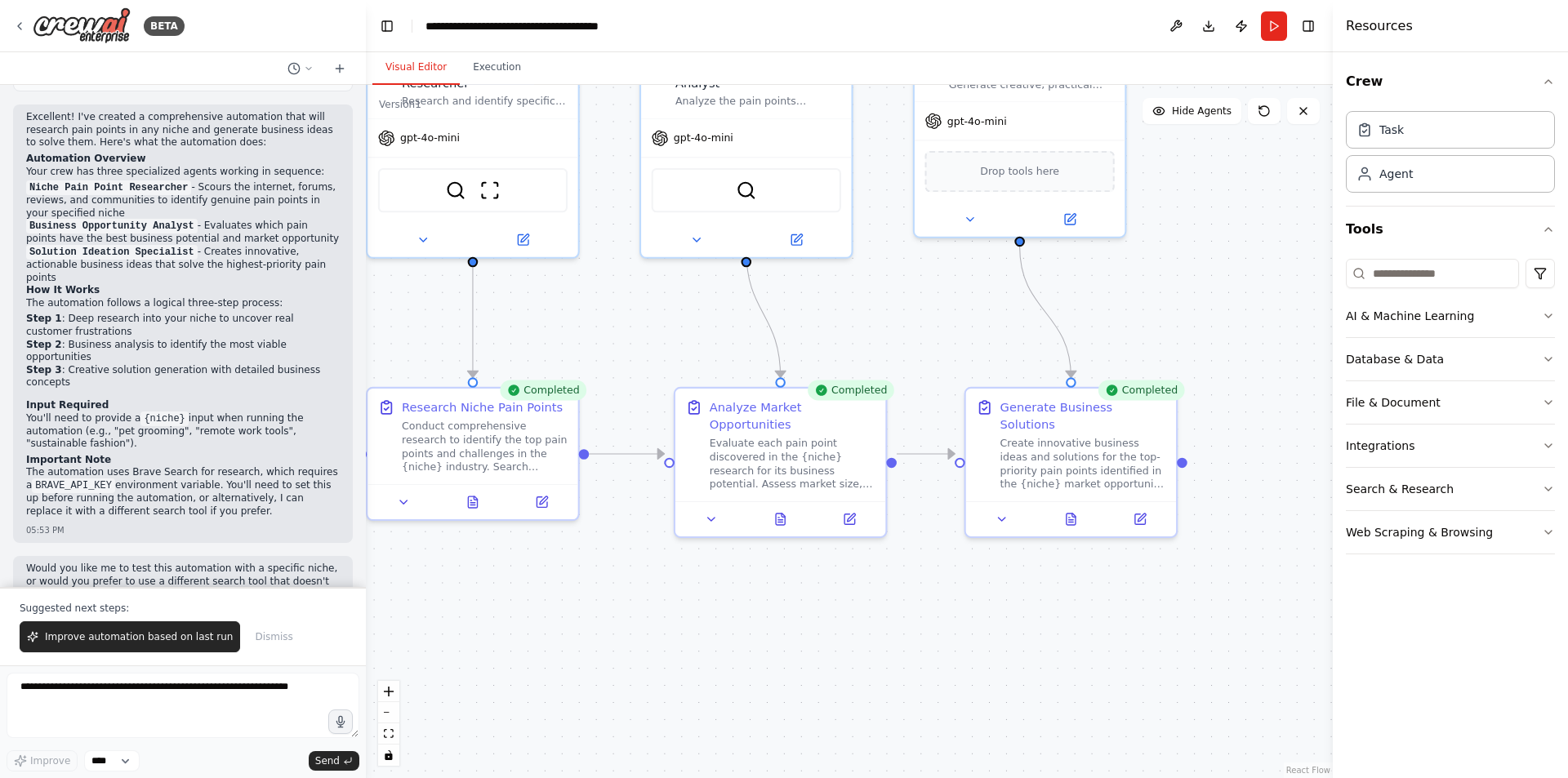
drag, startPoint x: 850, startPoint y: 603, endPoint x: 670, endPoint y: 585, distance: 180.9
click at [670, 585] on div ".deletable-edge-delete-btn { width: 20px; height: 20px; border: 0px solid #ffff…" at bounding box center [849, 432] width 967 height 694
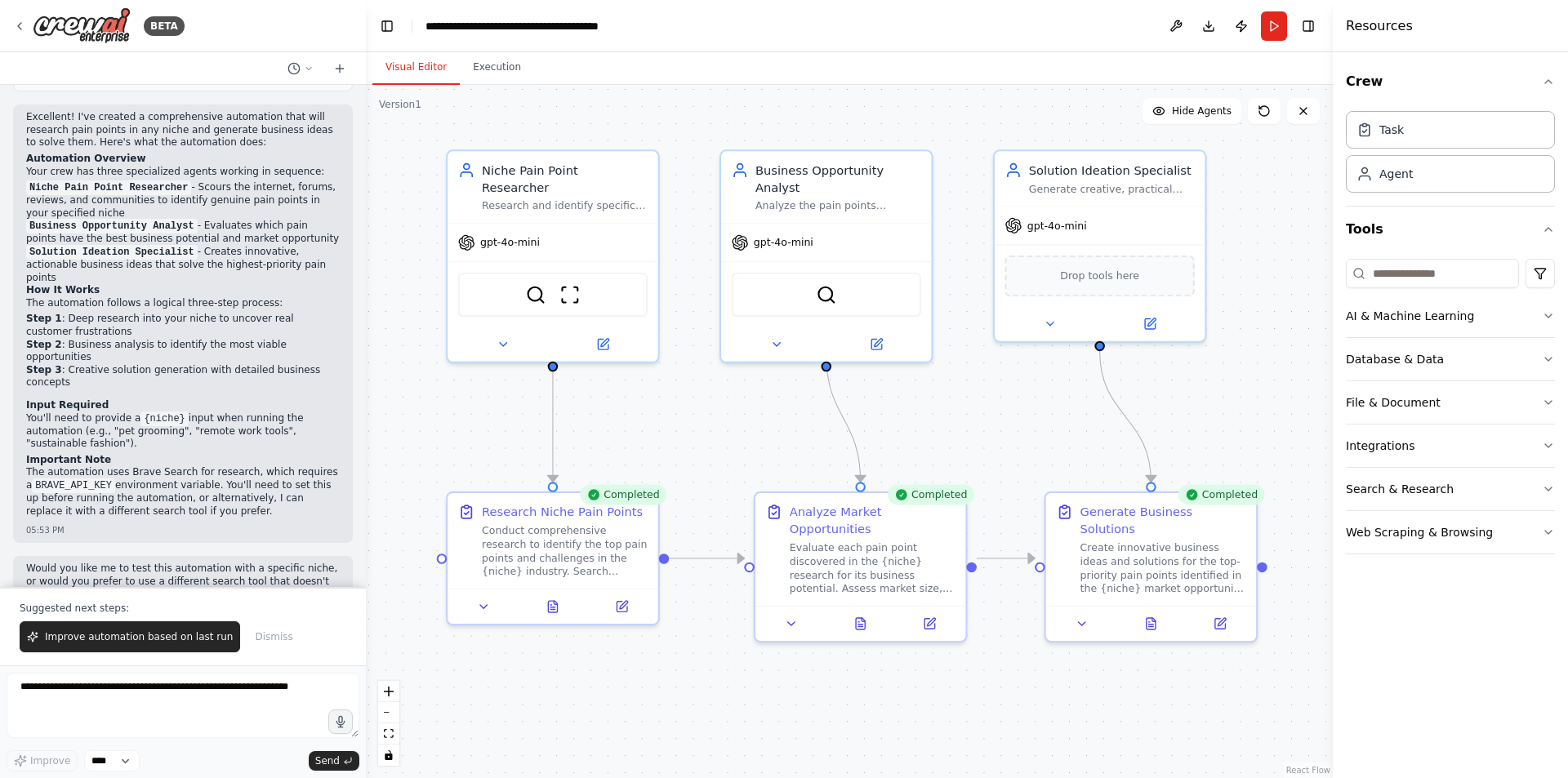
drag, startPoint x: 670, startPoint y: 585, endPoint x: 750, endPoint y: 690, distance: 132.0
click at [750, 690] on div ".deletable-edge-delete-btn { width: 20px; height: 20px; border: 0px solid #ffff…" at bounding box center [849, 432] width 967 height 694
click at [507, 334] on icon at bounding box center [503, 341] width 14 height 14
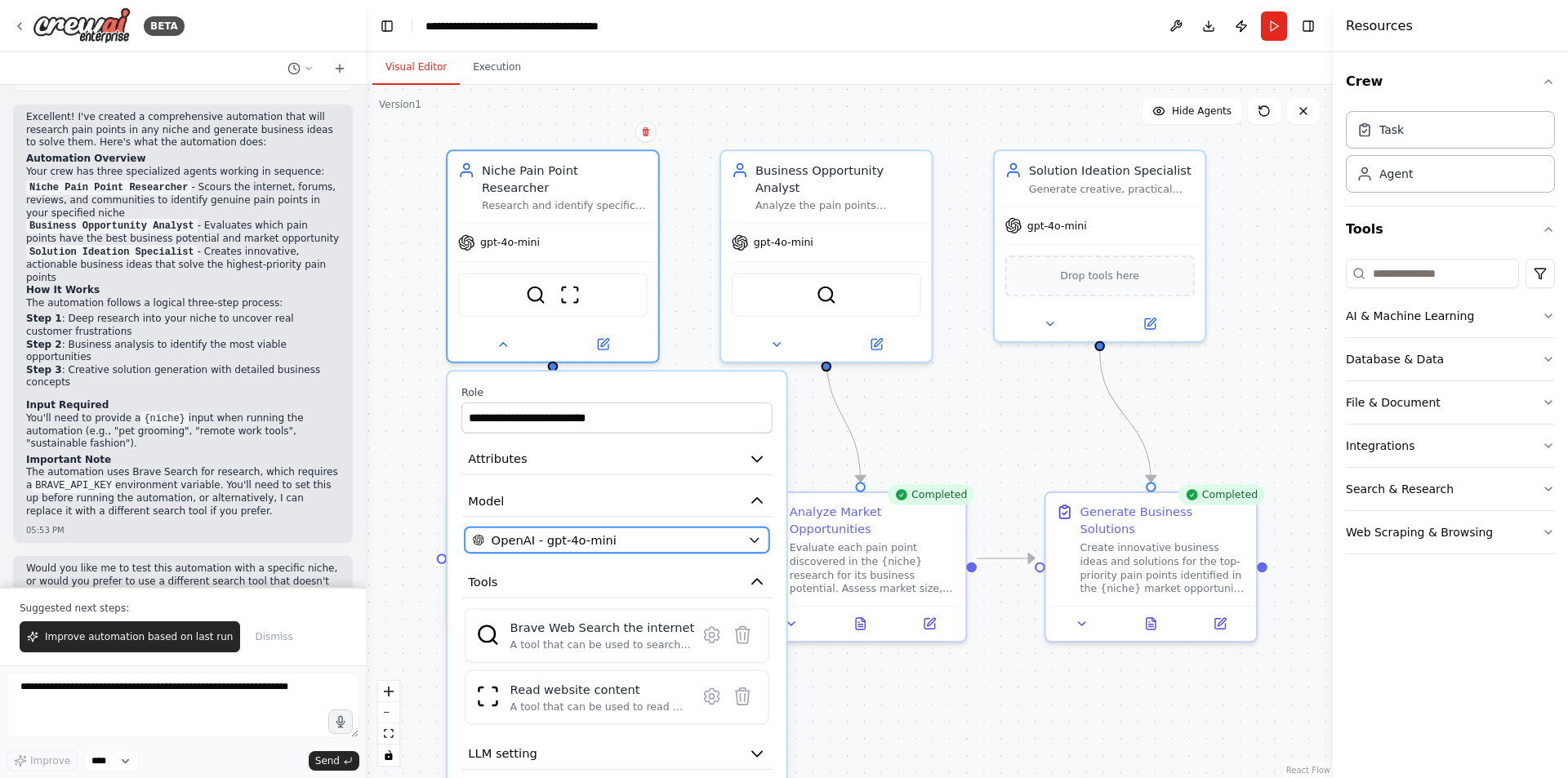
click at [749, 533] on icon "button" at bounding box center [755, 540] width 14 height 14
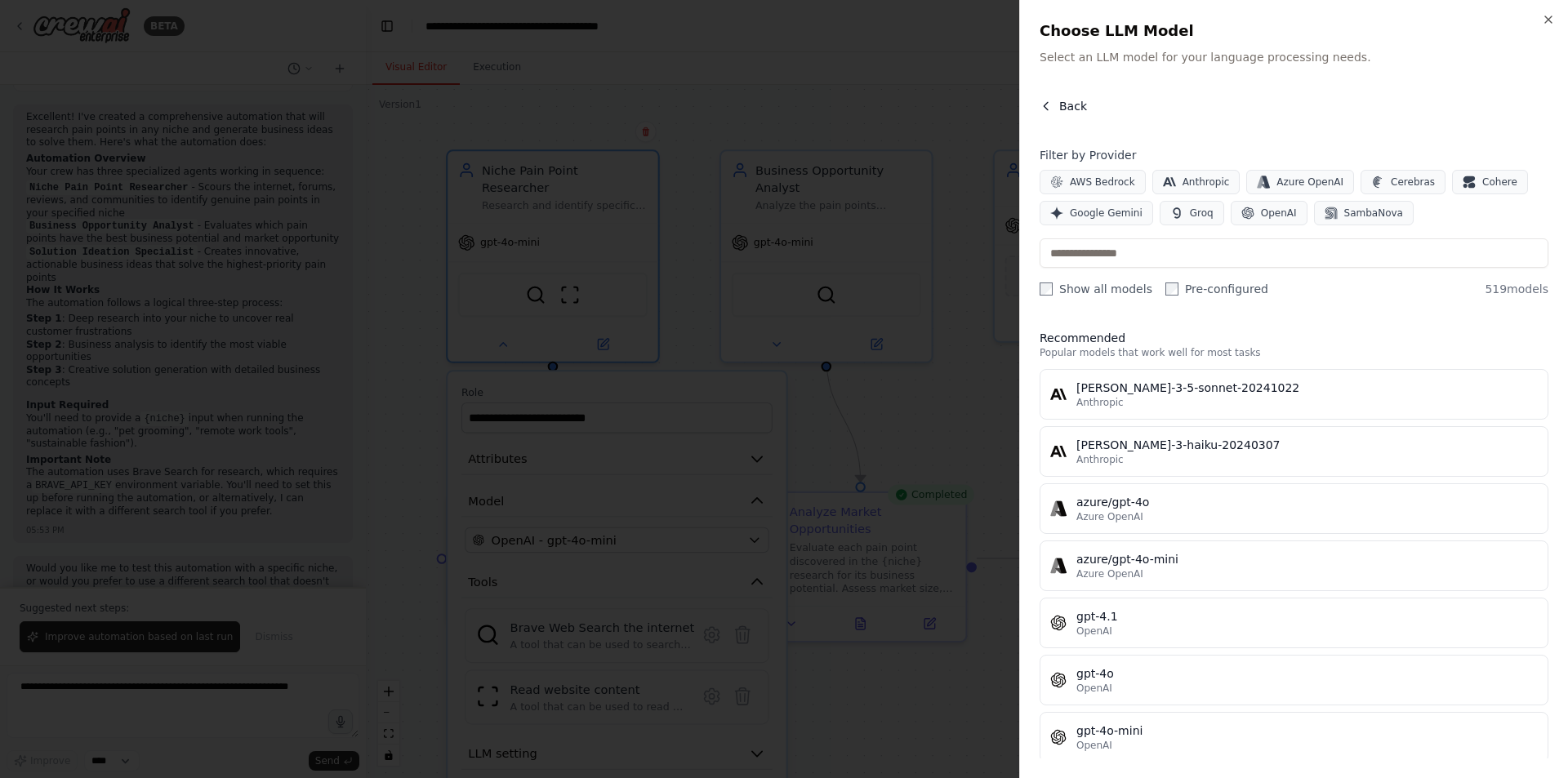
click at [1075, 113] on span "Back" at bounding box center [1073, 106] width 28 height 16
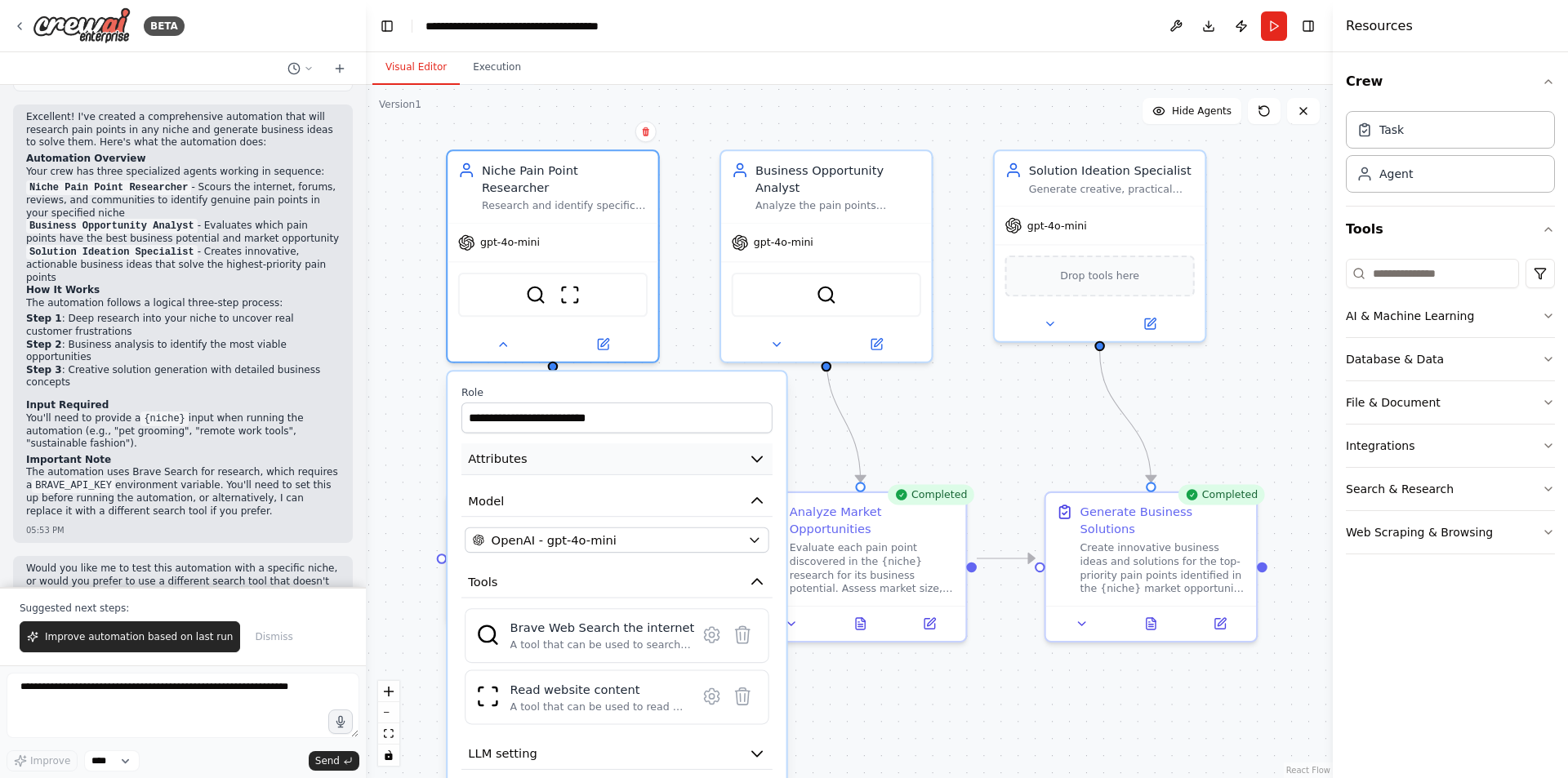
click at [756, 450] on icon "button" at bounding box center [757, 459] width 17 height 17
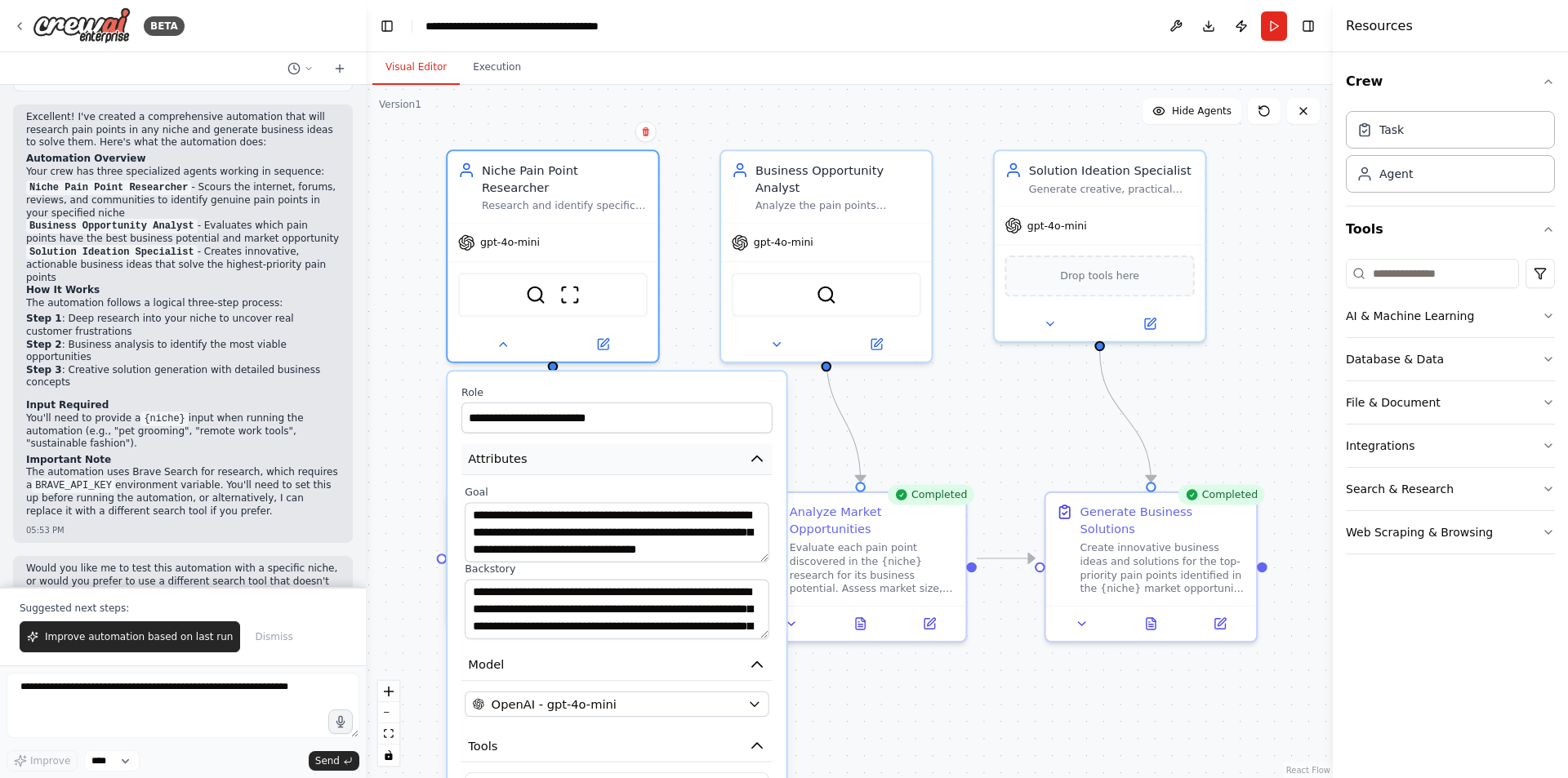
click at [756, 450] on icon "button" at bounding box center [757, 459] width 17 height 17
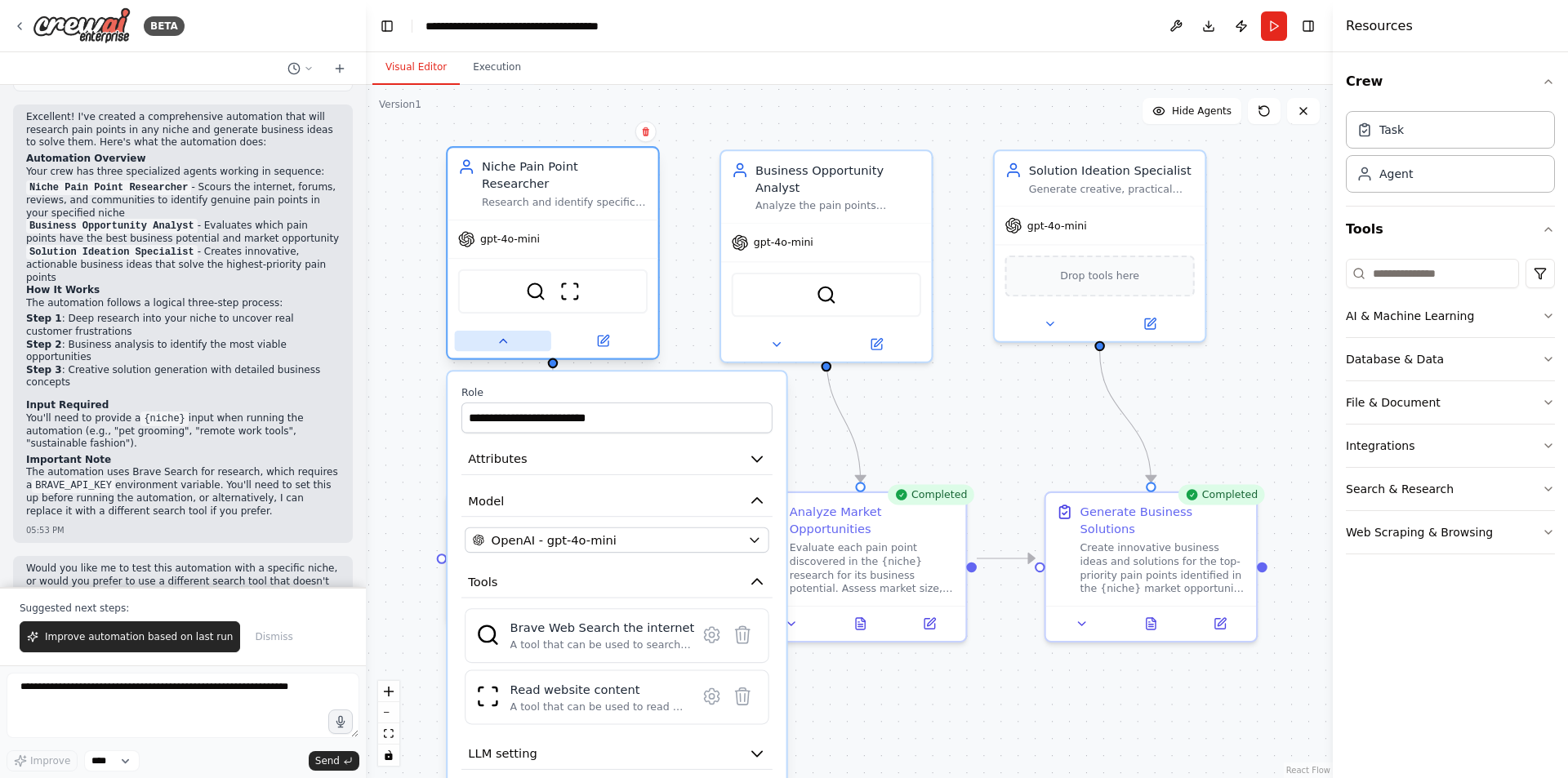
click at [502, 340] on icon at bounding box center [503, 341] width 7 height 3
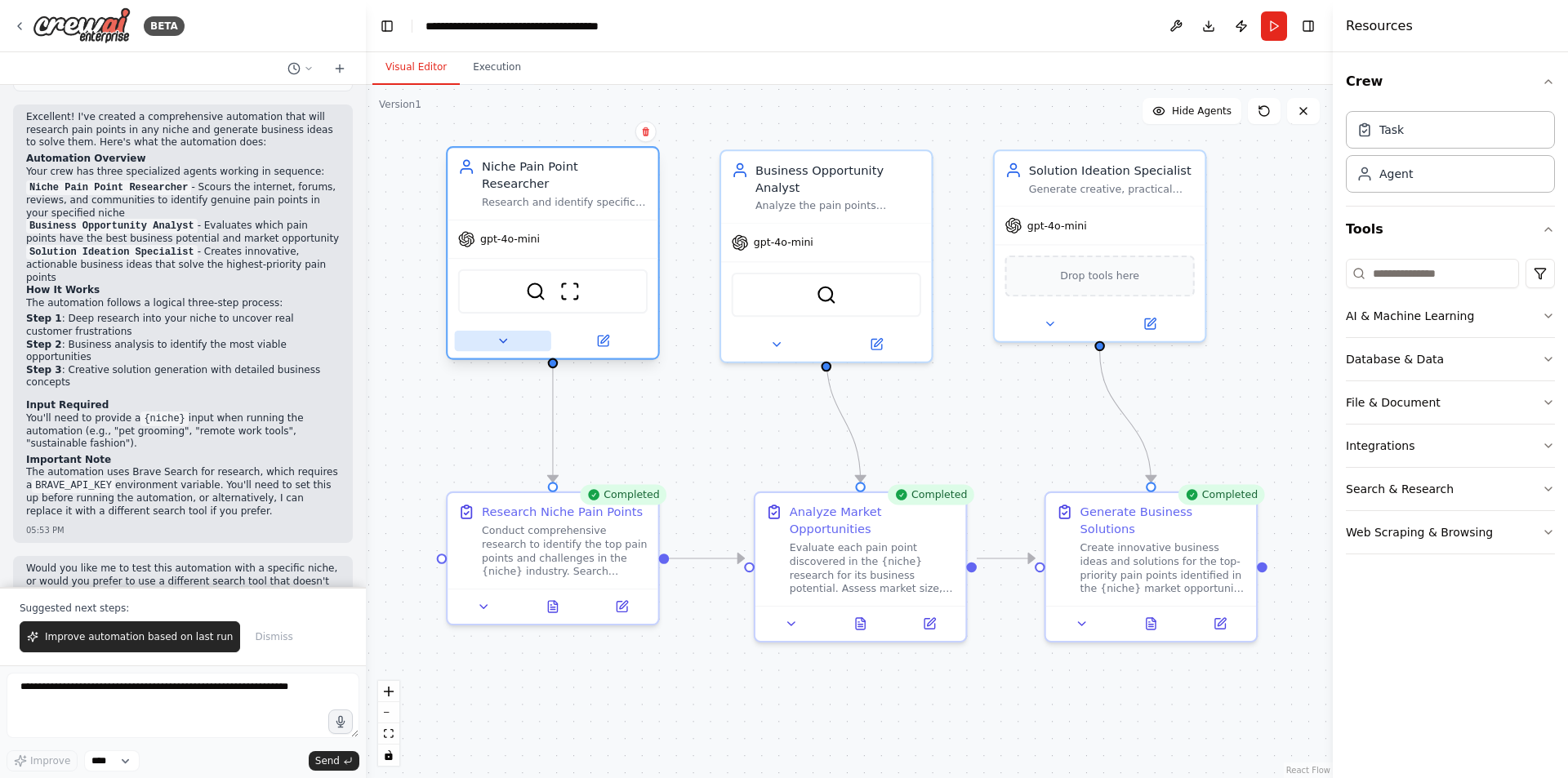
click at [523, 331] on button at bounding box center [503, 341] width 96 height 21
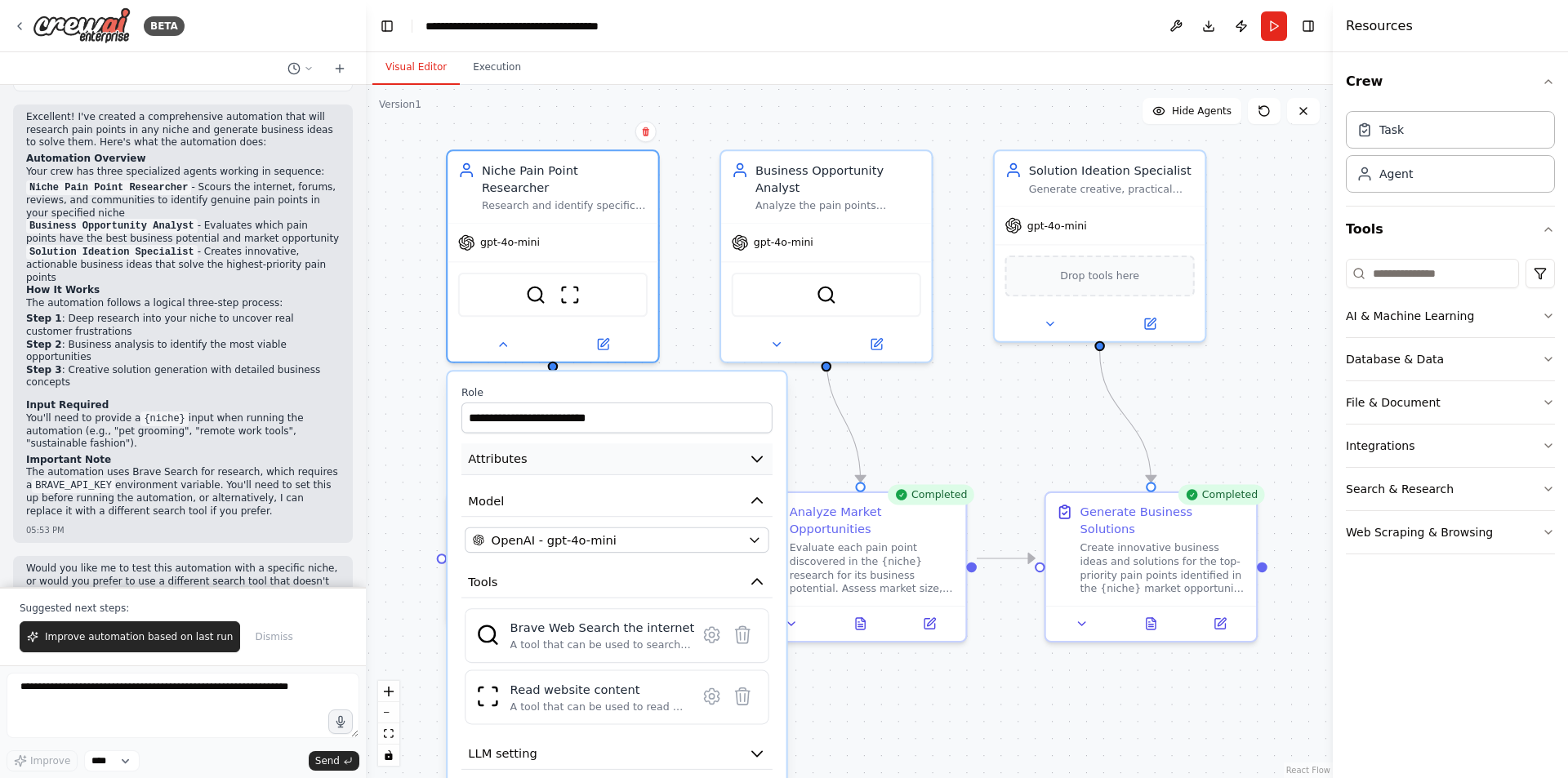
click at [761, 450] on icon "button" at bounding box center [757, 459] width 17 height 17
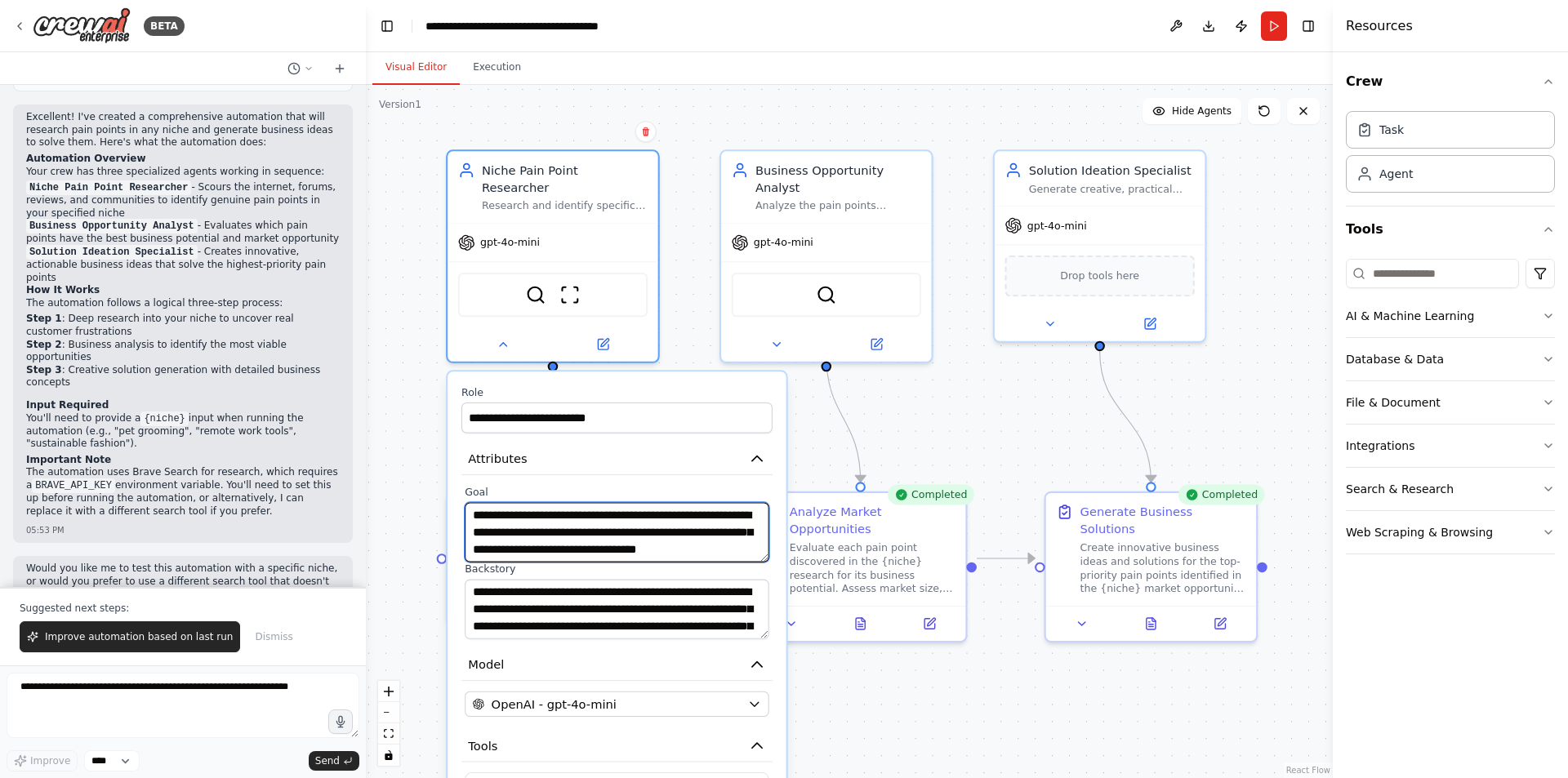
click at [613, 507] on textarea "**********" at bounding box center [617, 531] width 304 height 59
click at [692, 506] on textarea "**********" at bounding box center [617, 531] width 304 height 59
click at [622, 523] on textarea "**********" at bounding box center [617, 531] width 304 height 59
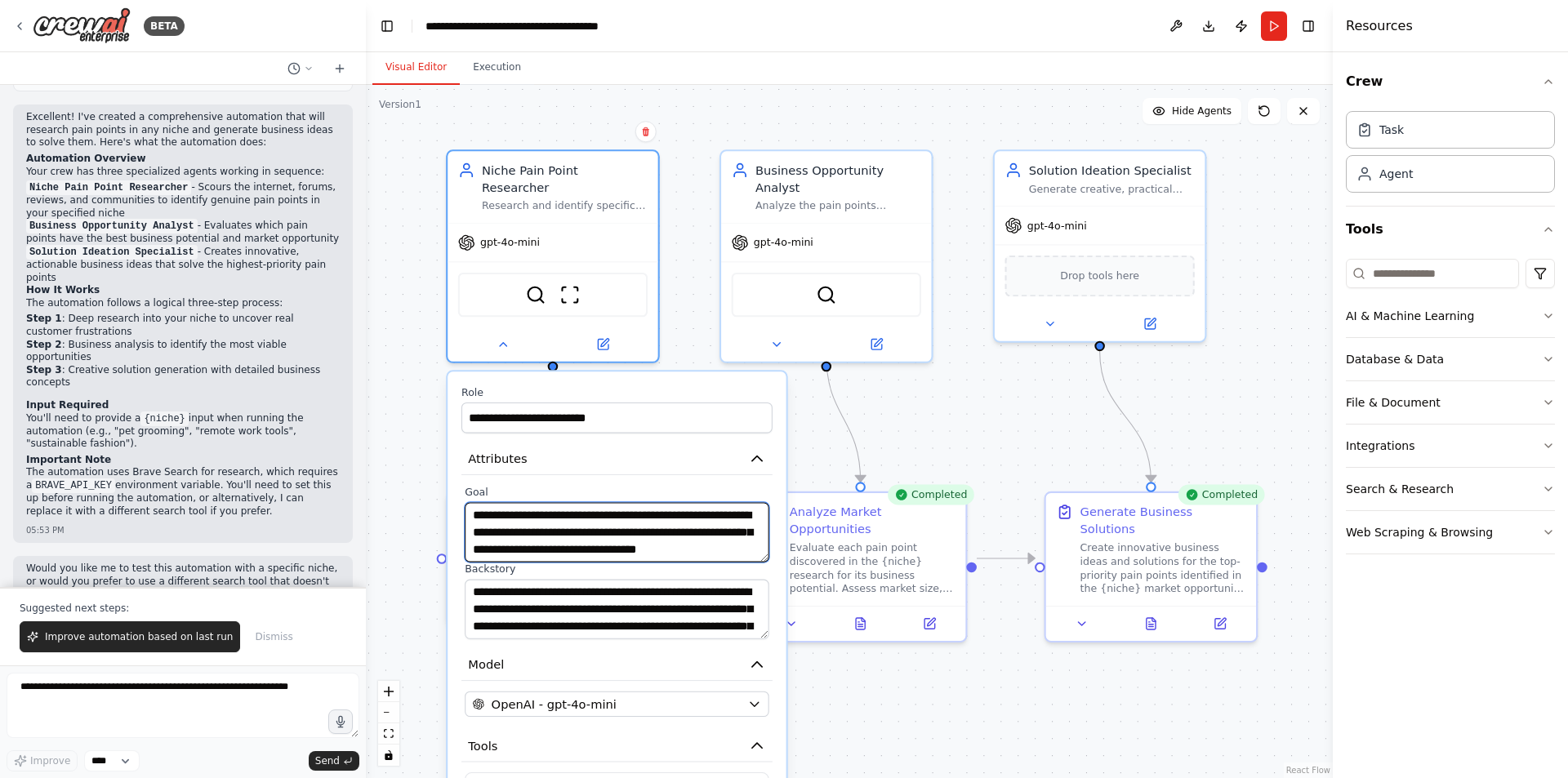
click at [622, 523] on textarea "**********" at bounding box center [617, 531] width 304 height 59
click at [697, 518] on textarea "**********" at bounding box center [617, 531] width 304 height 59
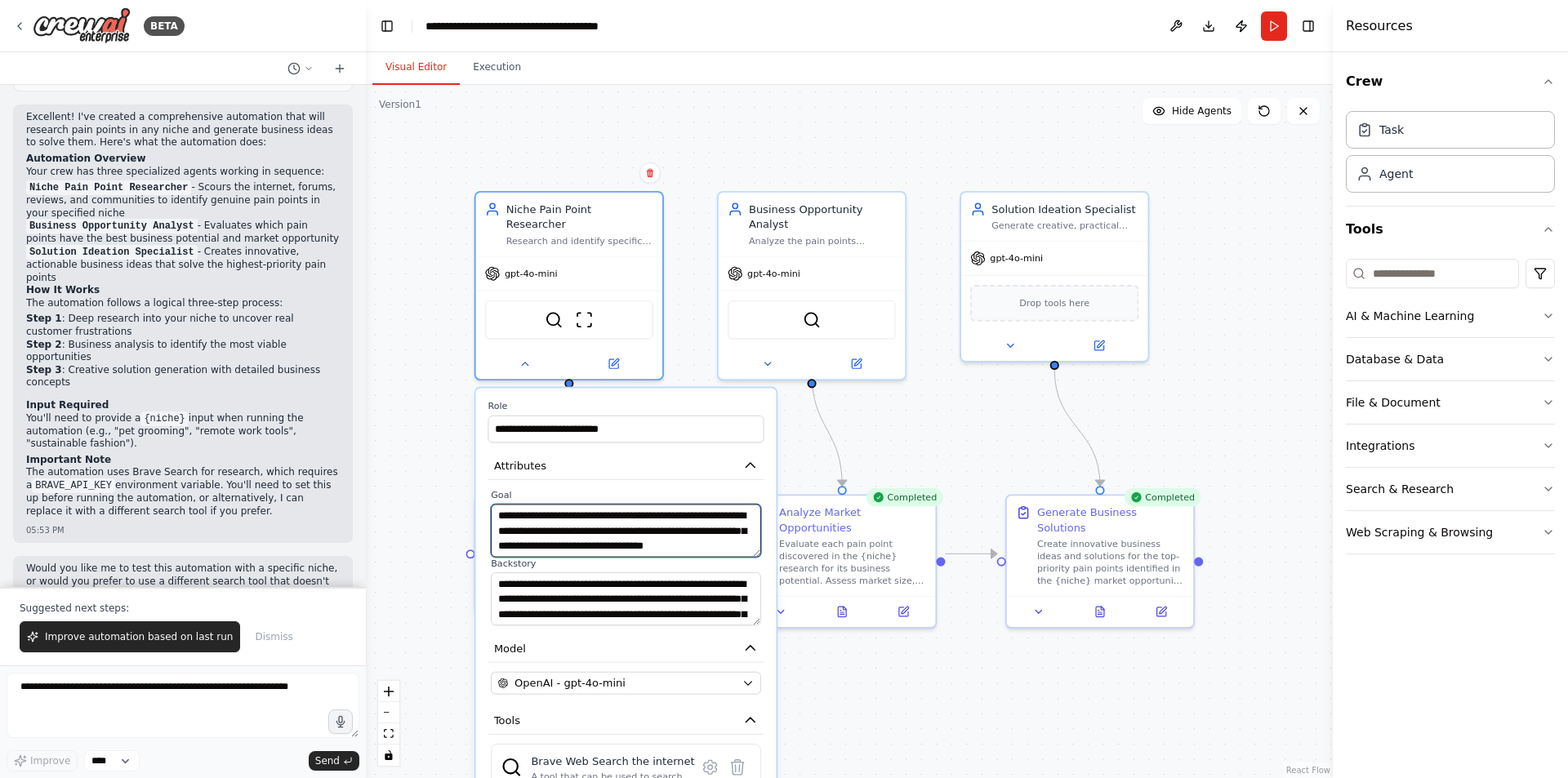
click at [692, 521] on textarea "**********" at bounding box center [626, 530] width 270 height 53
